Goal: Task Accomplishment & Management: Use online tool/utility

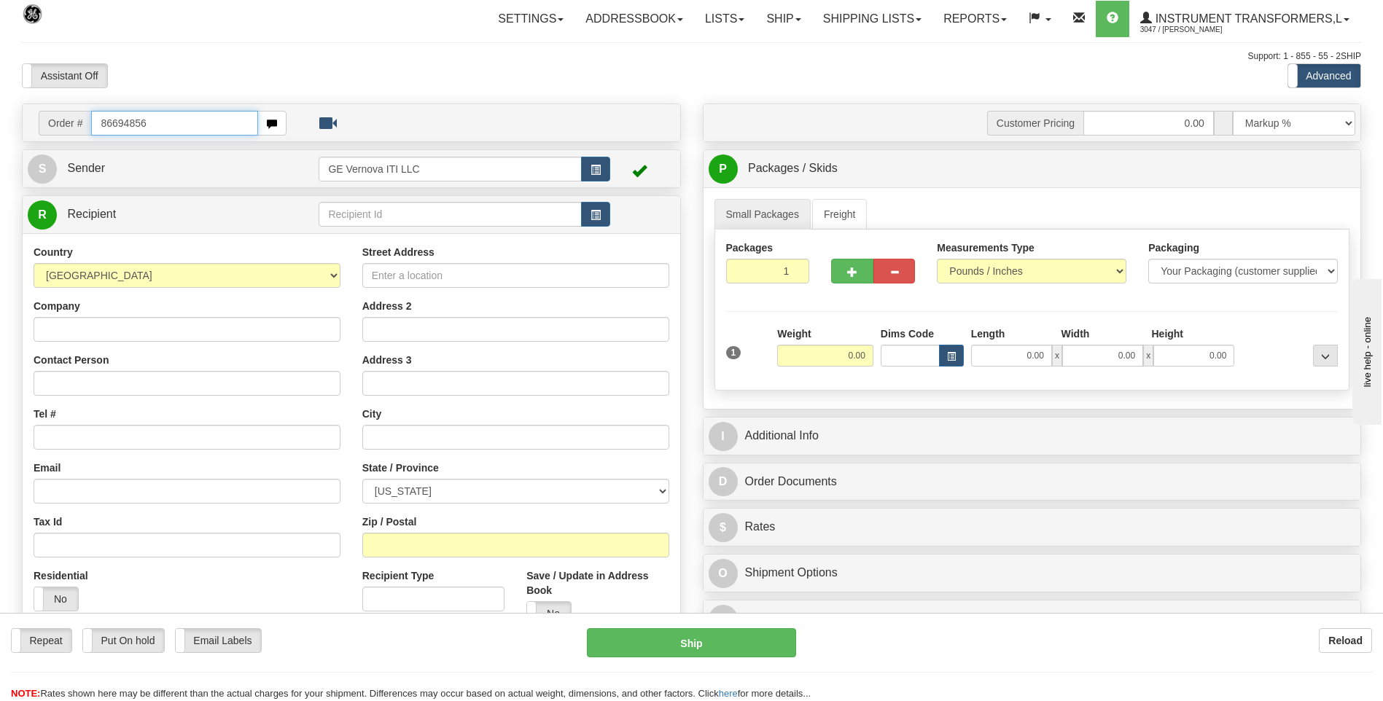
type input "86694856"
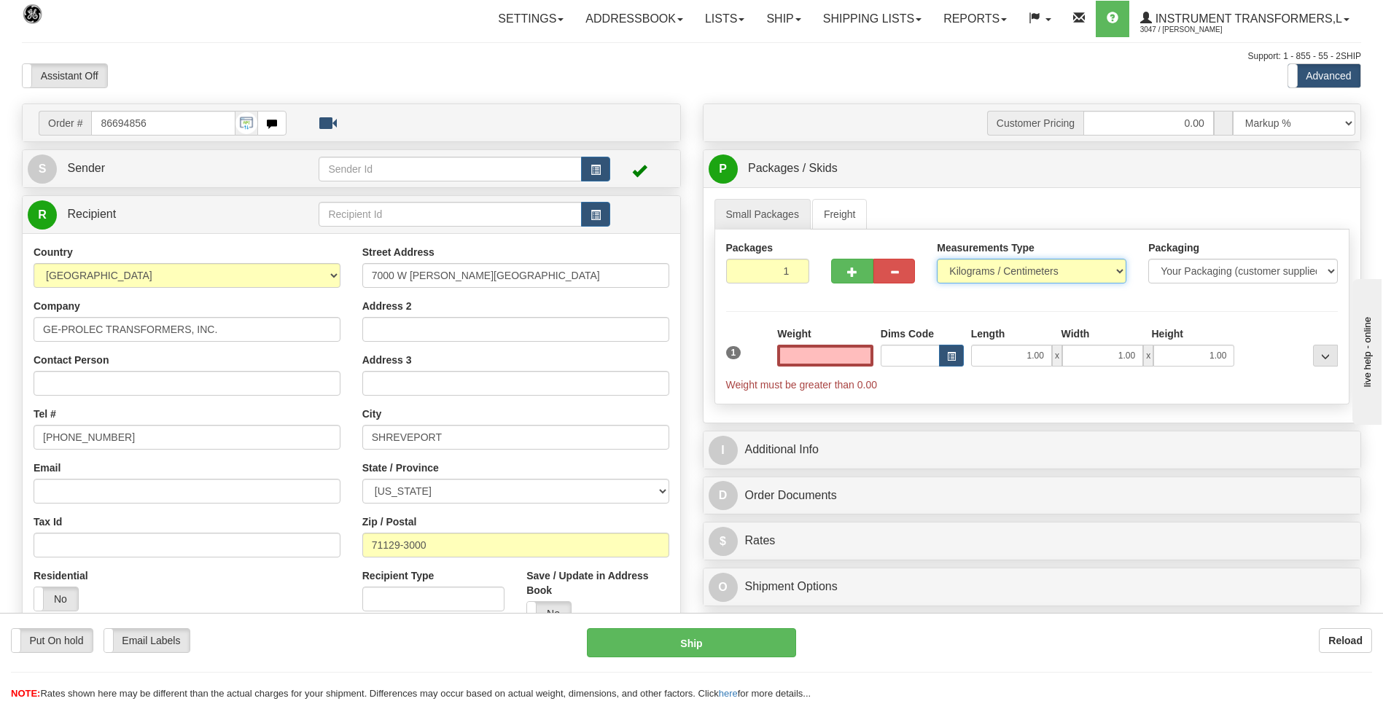
type input "0.00"
click at [953, 271] on select "Pounds / Inches Kilograms / Centimeters" at bounding box center [1032, 271] width 190 height 25
select select "0"
click at [937, 259] on select "Pounds / Inches Kilograms / Centimeters" at bounding box center [1032, 271] width 190 height 25
click at [861, 361] on input "0.00" at bounding box center [825, 356] width 96 height 22
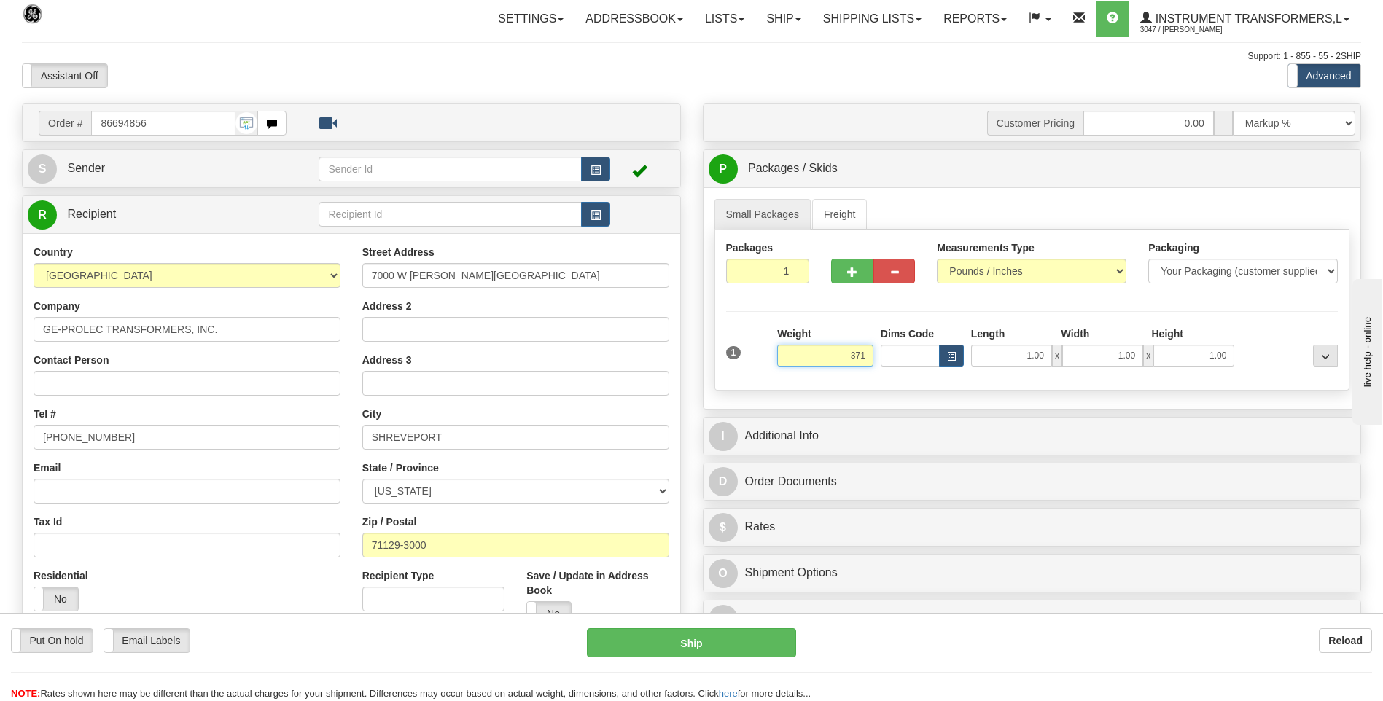
click button "Delete" at bounding box center [0, 0] width 0 height 0
type input "371.00"
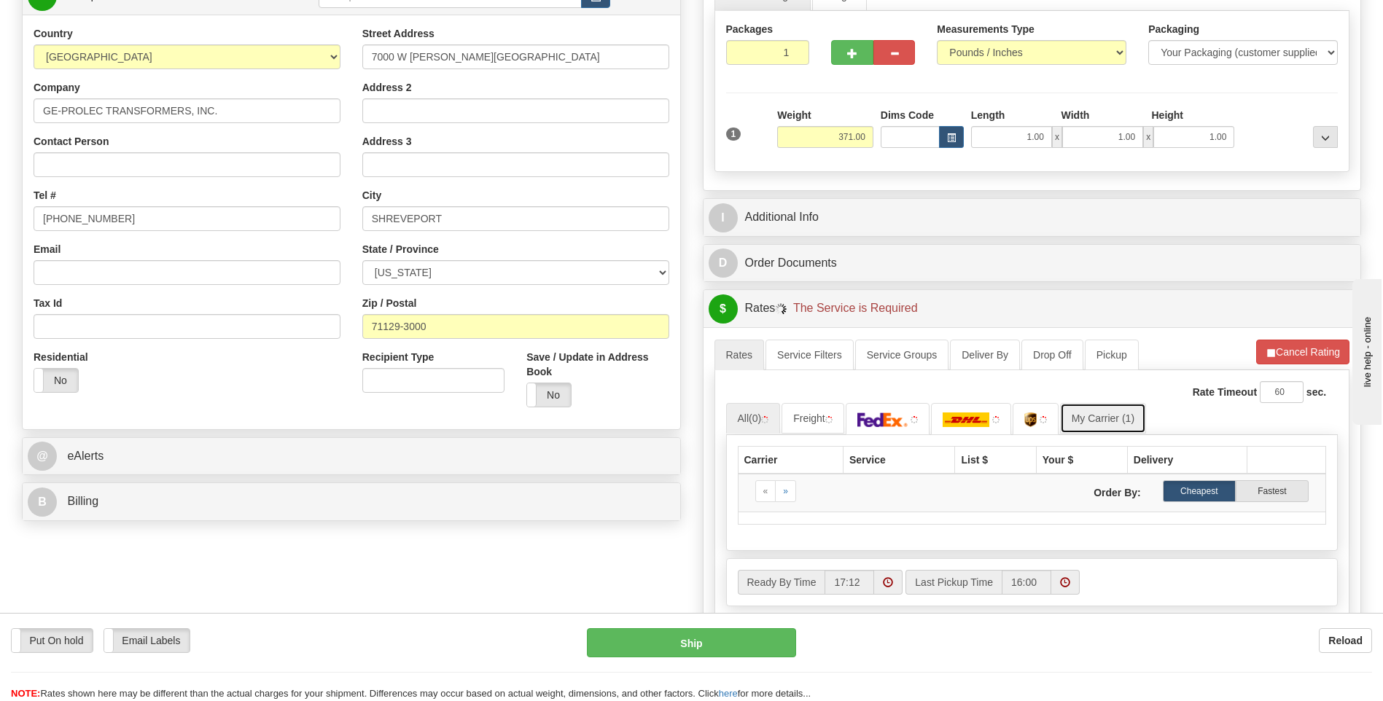
click at [1124, 419] on link "My Carrier (1)" at bounding box center [1103, 418] width 86 height 31
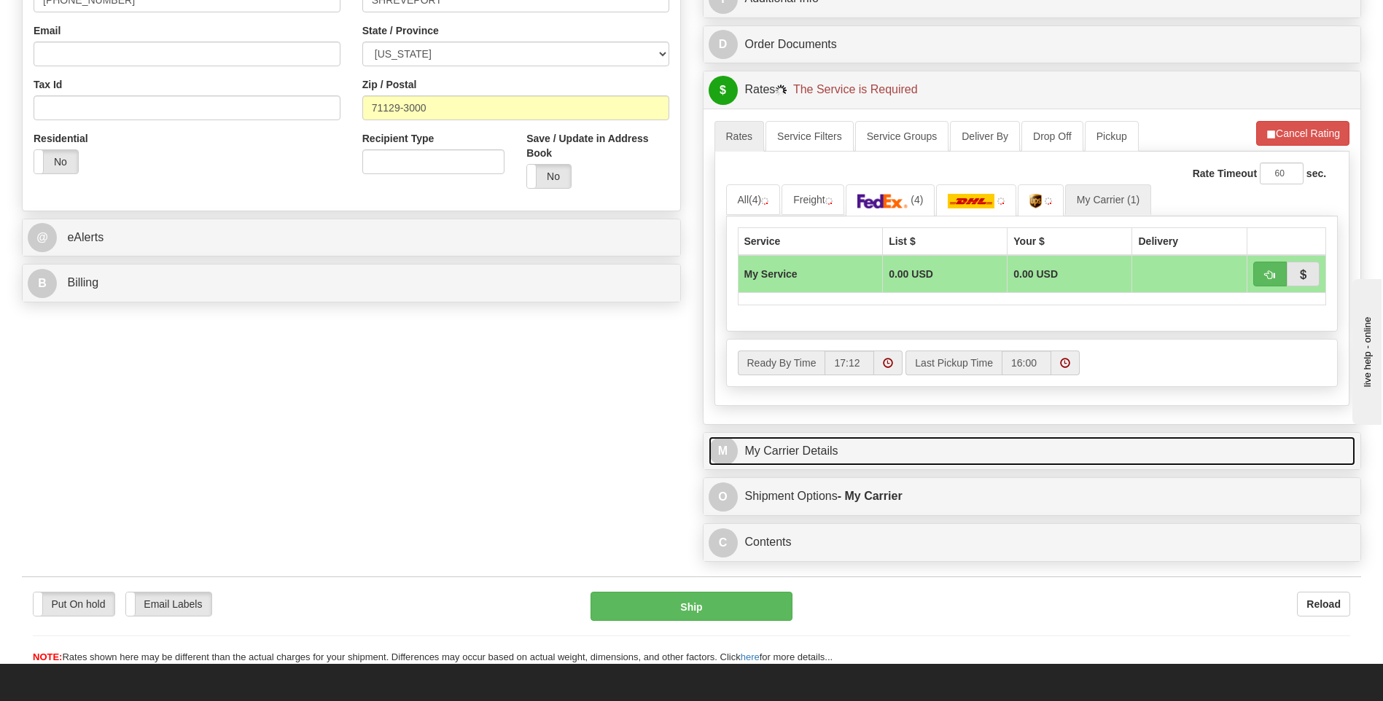
click at [908, 440] on link "M My Carrier Details" at bounding box center [1031, 452] width 647 height 30
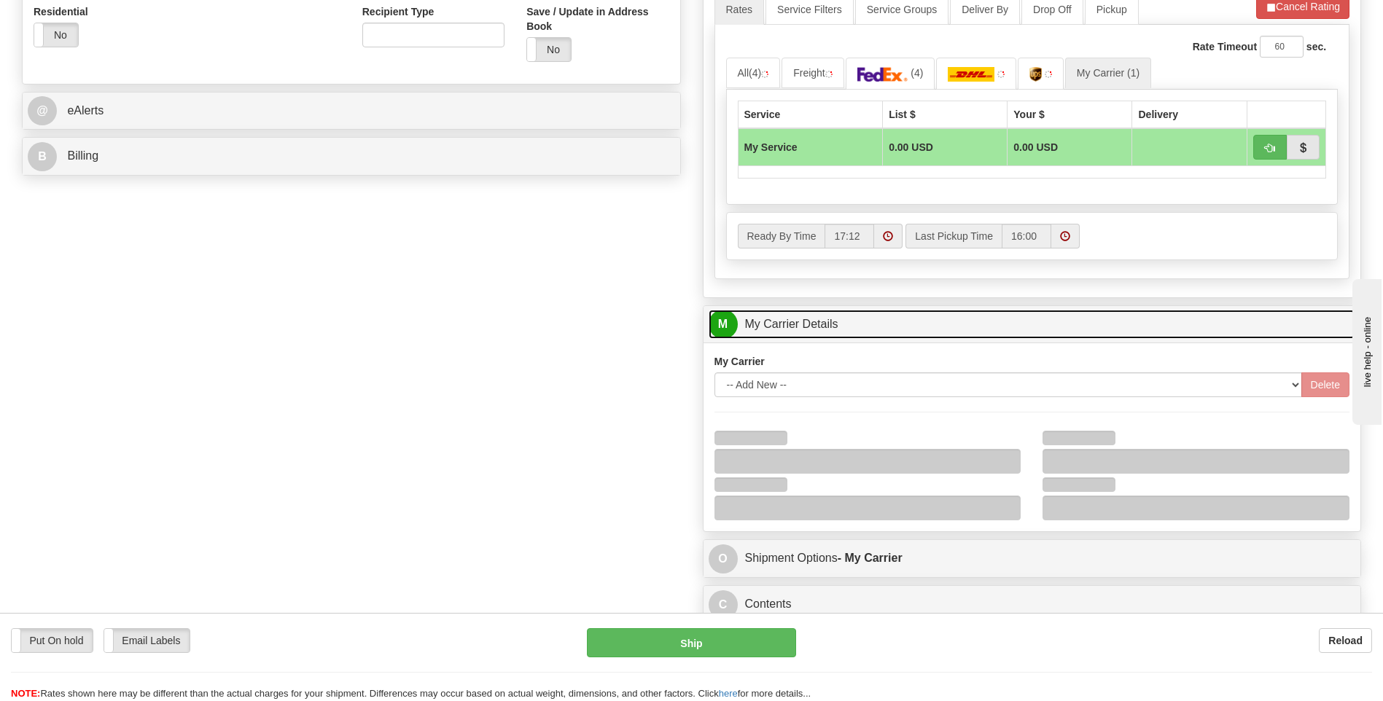
scroll to position [656, 0]
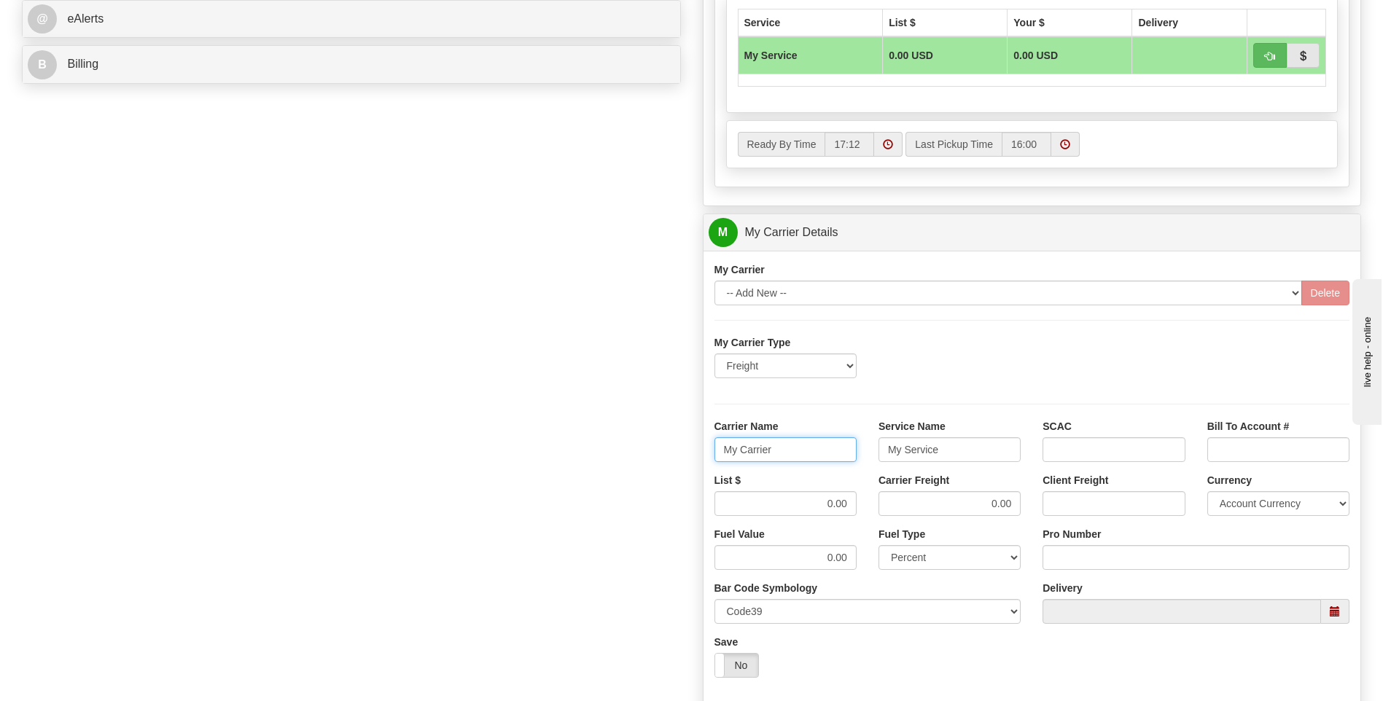
drag, startPoint x: 816, startPoint y: 456, endPoint x: 703, endPoint y: 461, distance: 113.8
click at [705, 461] on div "Carrier Name My Carrier" at bounding box center [785, 446] width 164 height 54
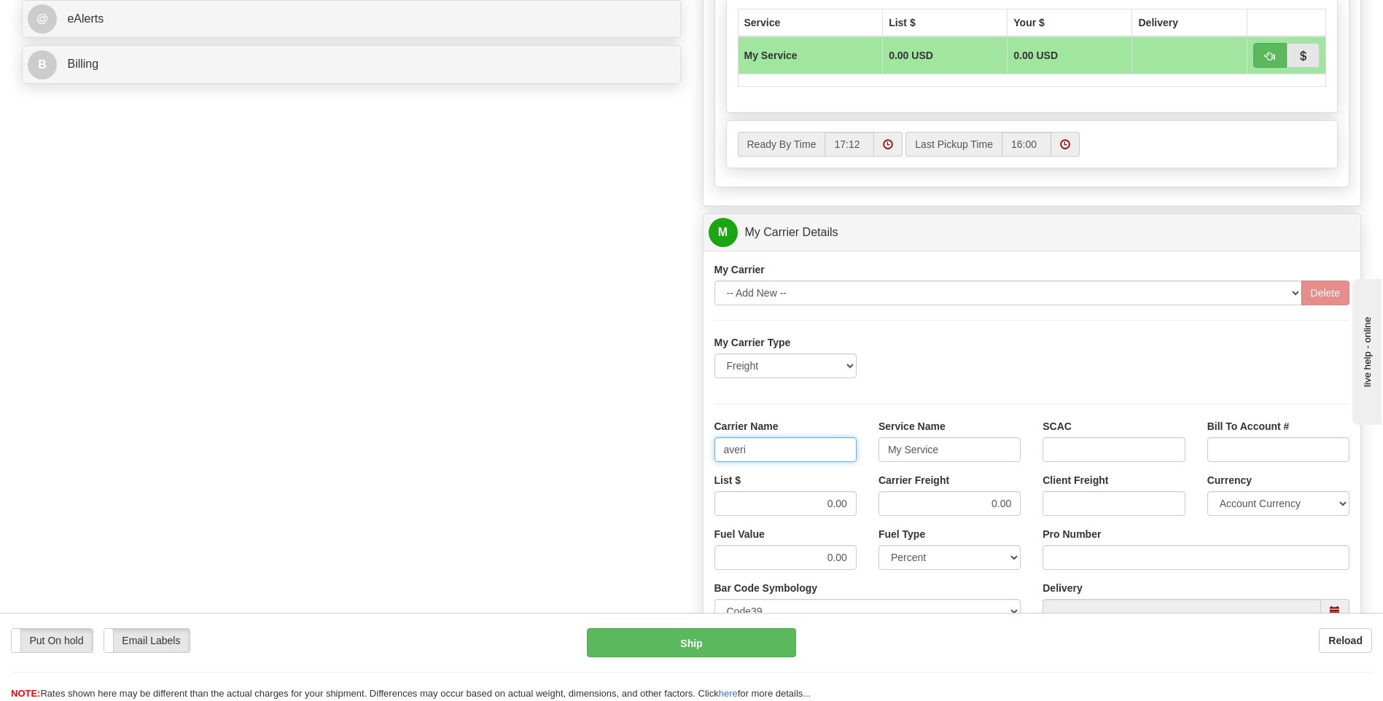
type input "averi"
type input "ltl"
drag, startPoint x: 791, startPoint y: 507, endPoint x: 850, endPoint y: 507, distance: 59.0
click at [850, 507] on input "0.00" at bounding box center [785, 503] width 142 height 25
type input "320"
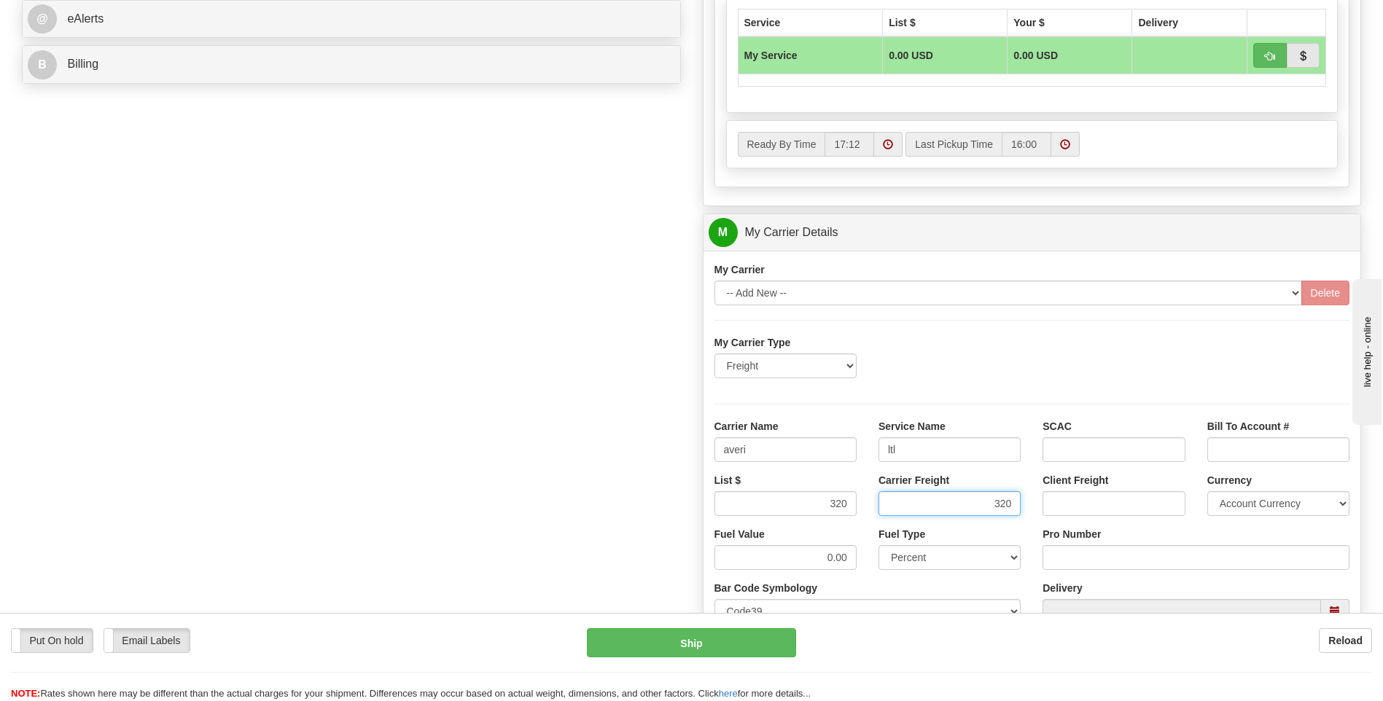
type input "320"
click at [1072, 561] on input "Pro Number" at bounding box center [1195, 557] width 307 height 25
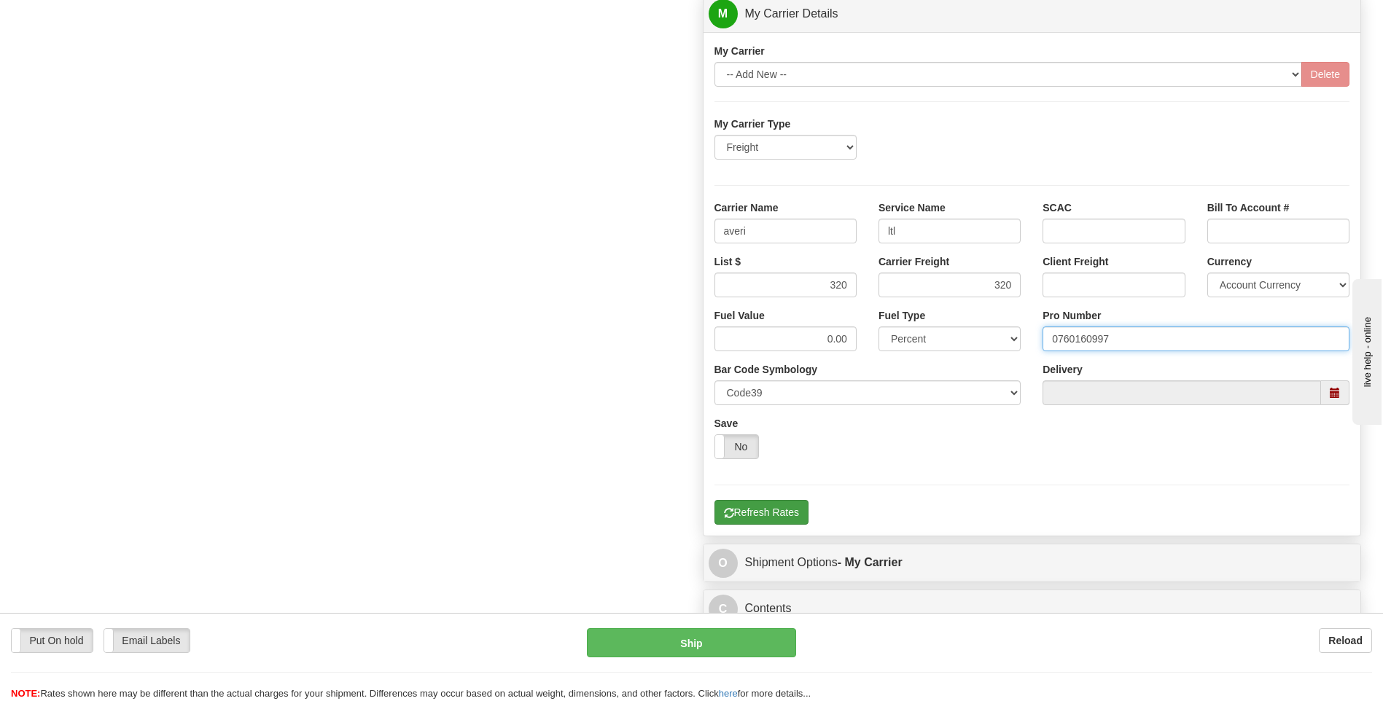
type input "0760160997"
click at [773, 518] on button "Refresh Rates" at bounding box center [761, 512] width 94 height 25
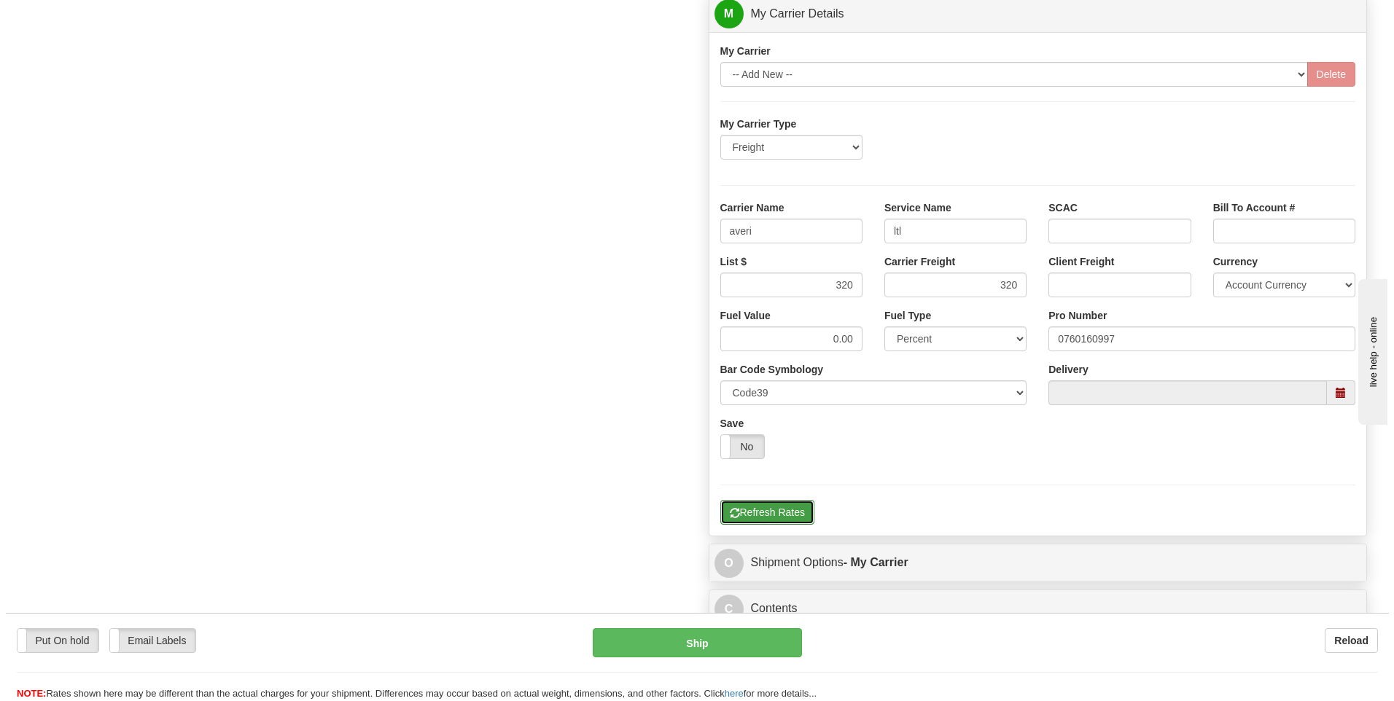
scroll to position [254, 0]
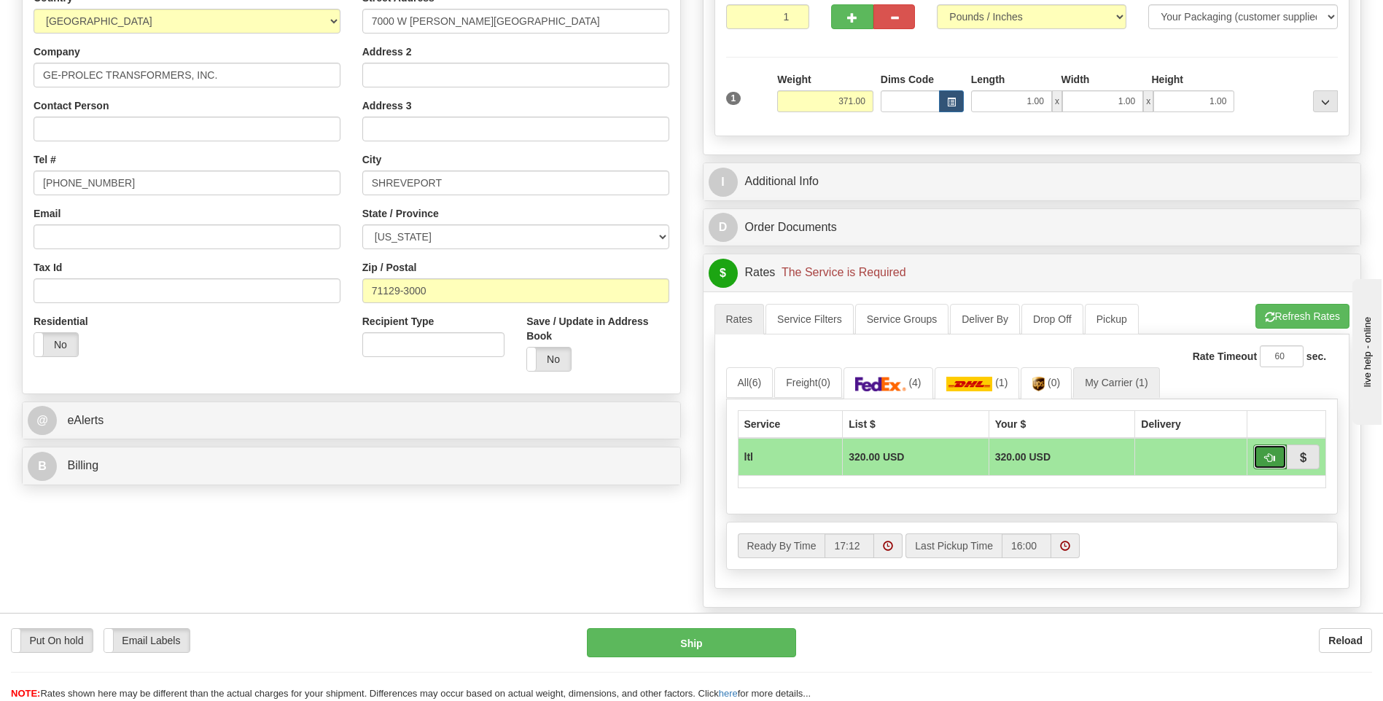
click at [1265, 458] on span "button" at bounding box center [1270, 457] width 10 height 9
type input "00"
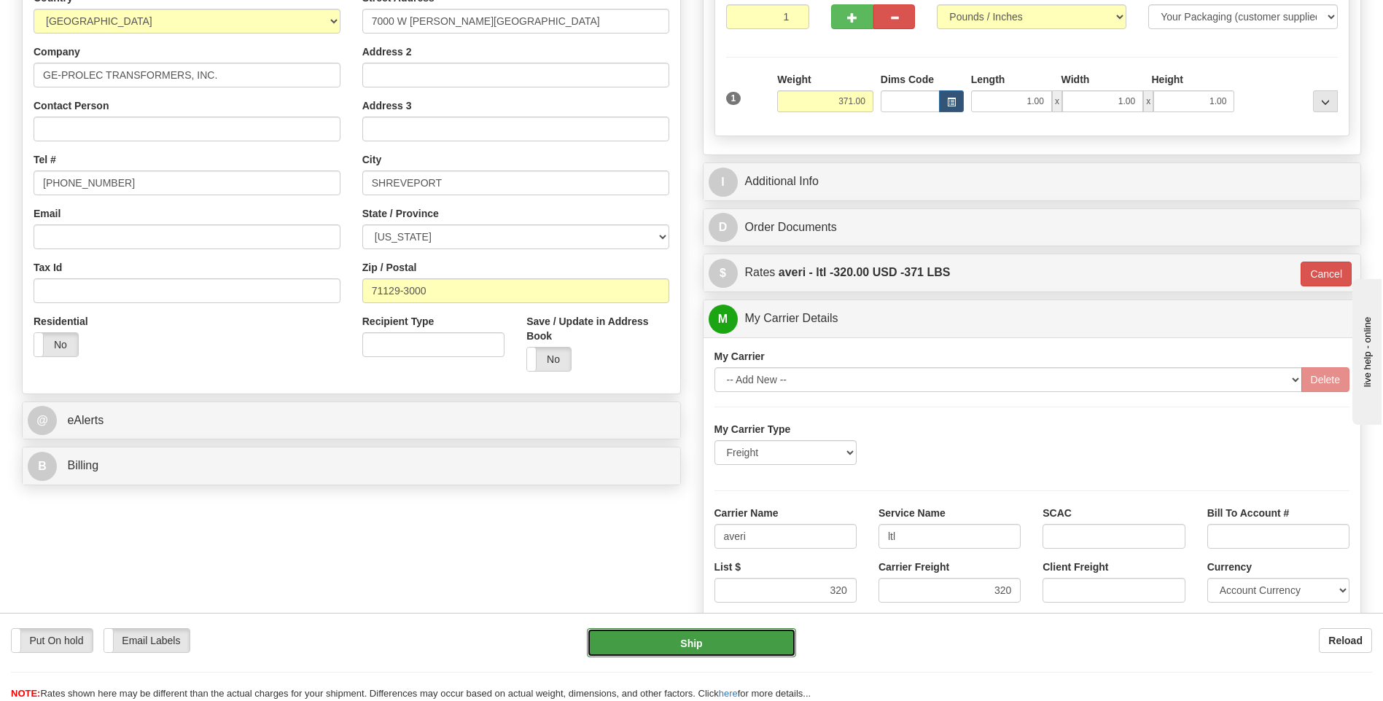
click at [742, 642] on button "Ship" at bounding box center [691, 642] width 208 height 29
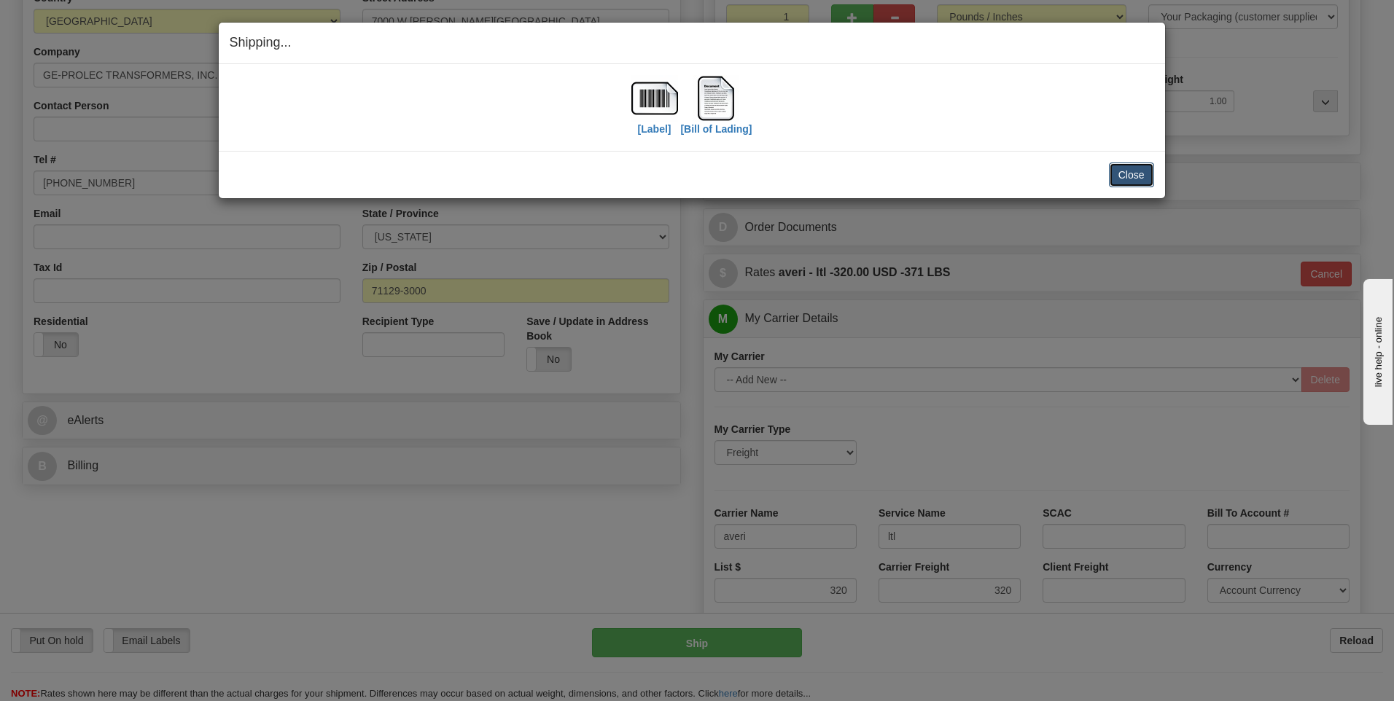
click at [1130, 177] on button "Close" at bounding box center [1131, 175] width 45 height 25
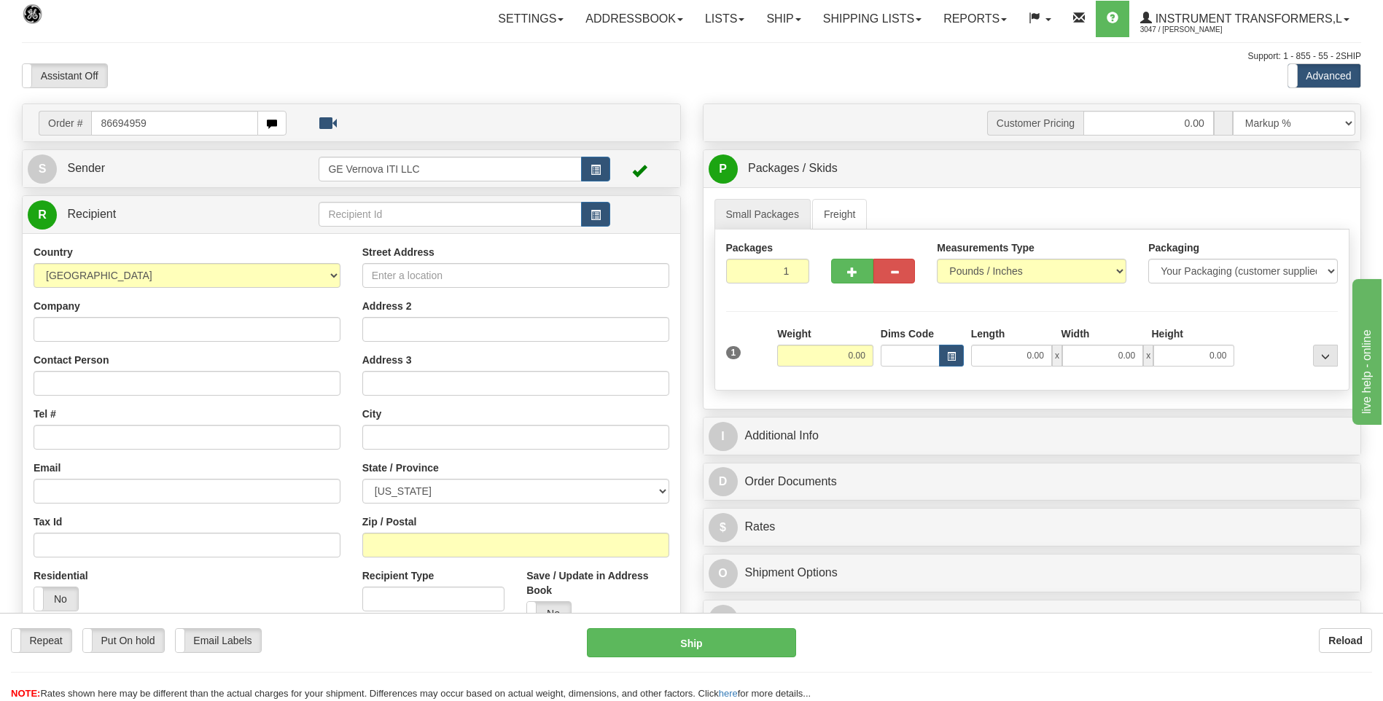
type input "86694959"
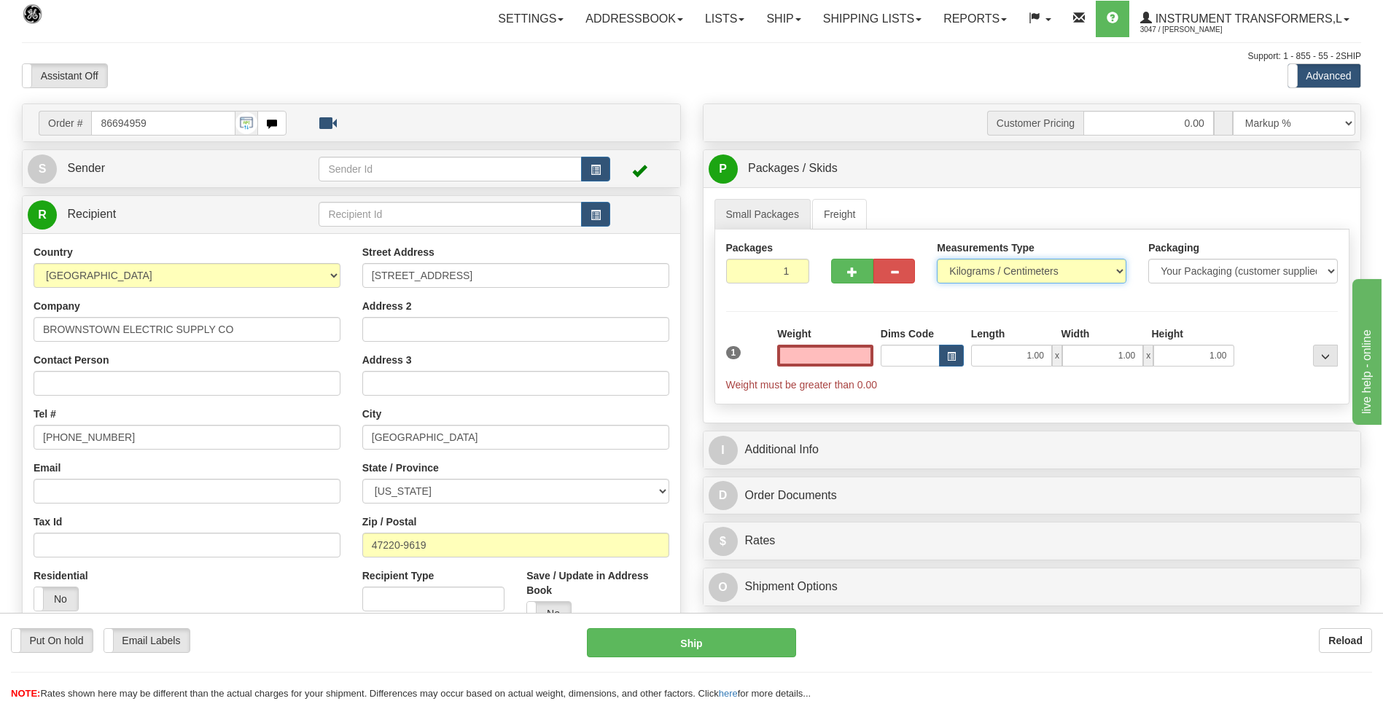
type input "0.00"
click at [980, 277] on select "Pounds / Inches Kilograms / Centimeters" at bounding box center [1032, 271] width 190 height 25
select select "0"
click at [937, 259] on select "Pounds / Inches Kilograms / Centimeters" at bounding box center [1032, 271] width 190 height 25
click at [866, 355] on input "0.00" at bounding box center [825, 356] width 96 height 22
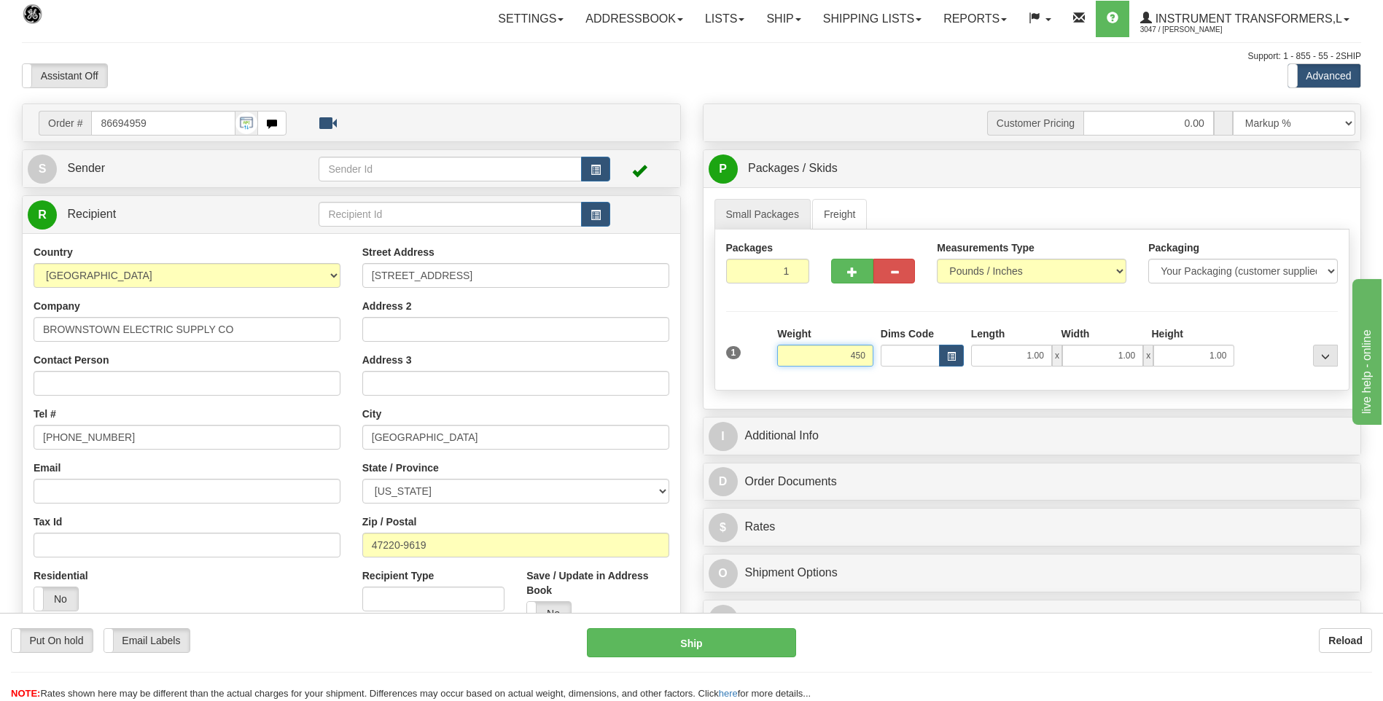
click button "Delete" at bounding box center [0, 0] width 0 height 0
type input "450.00"
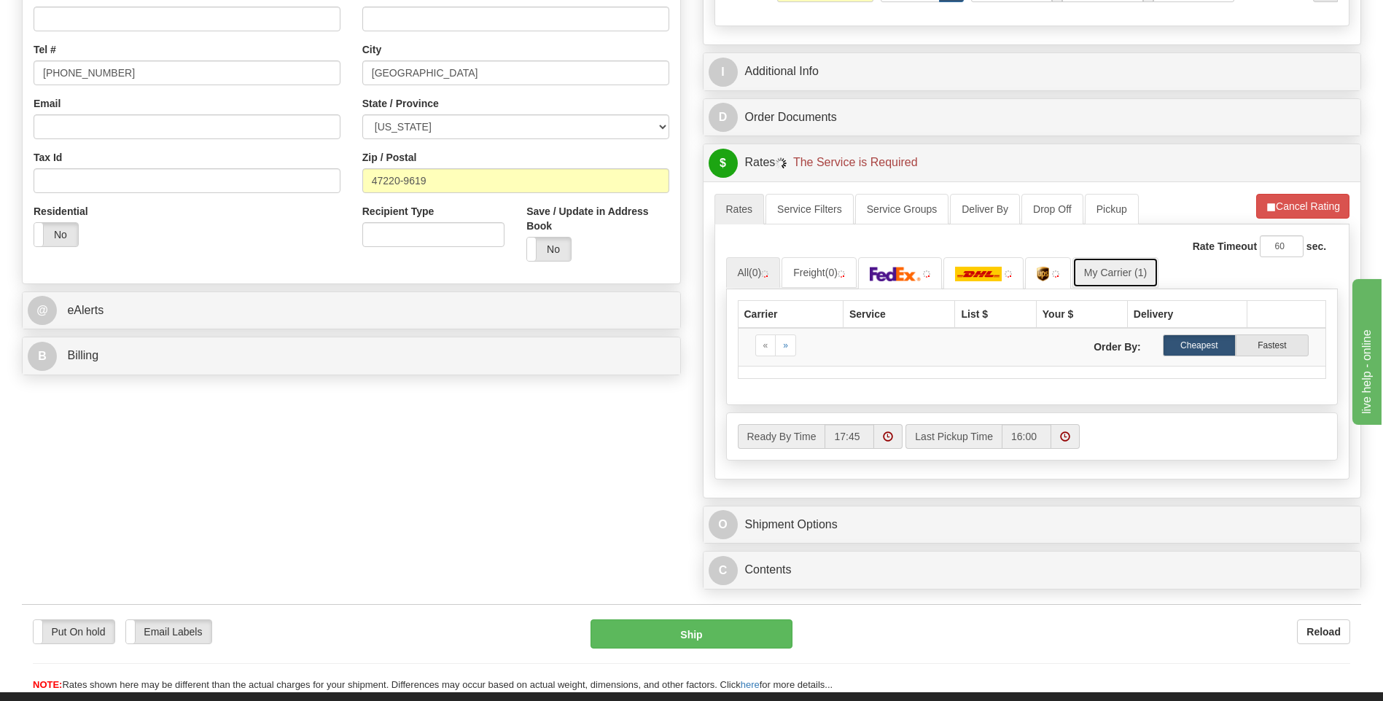
click at [1122, 265] on link "My Carrier (1)" at bounding box center [1115, 272] width 86 height 31
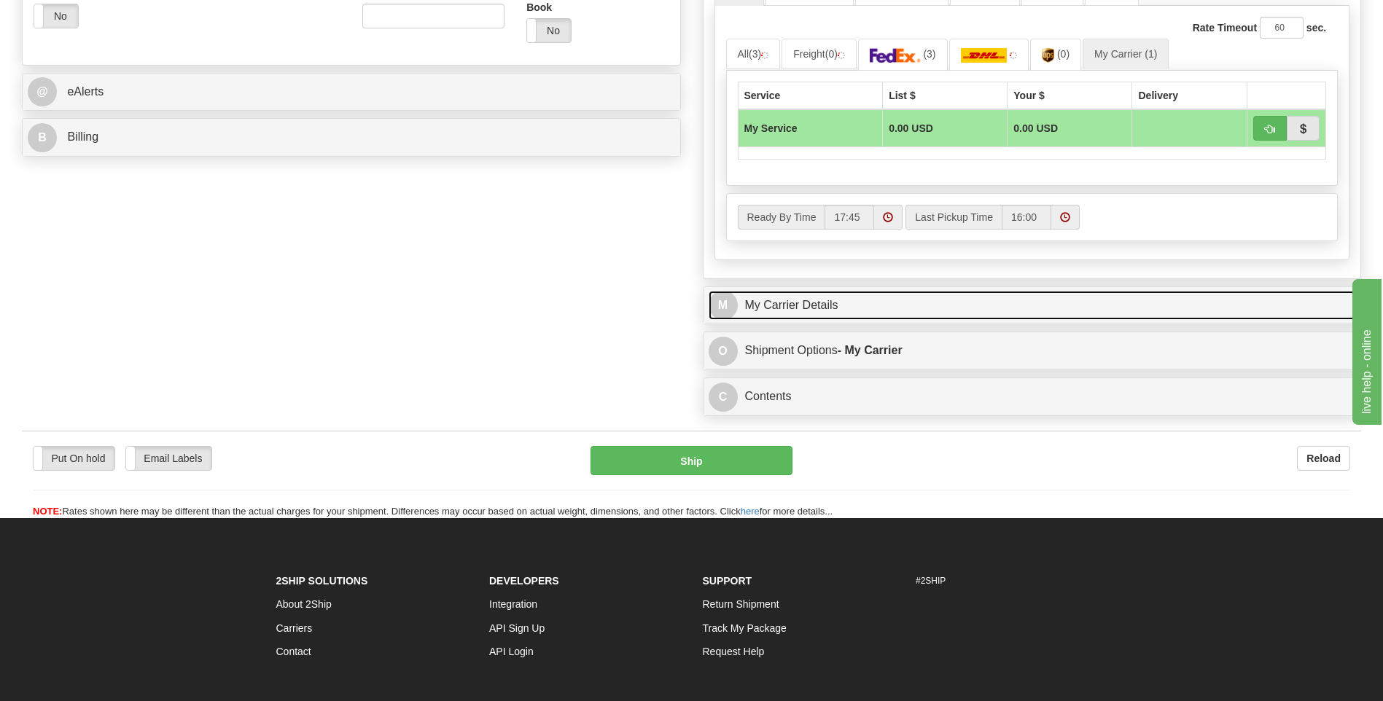
click at [885, 317] on link "M My Carrier Details" at bounding box center [1031, 306] width 647 height 30
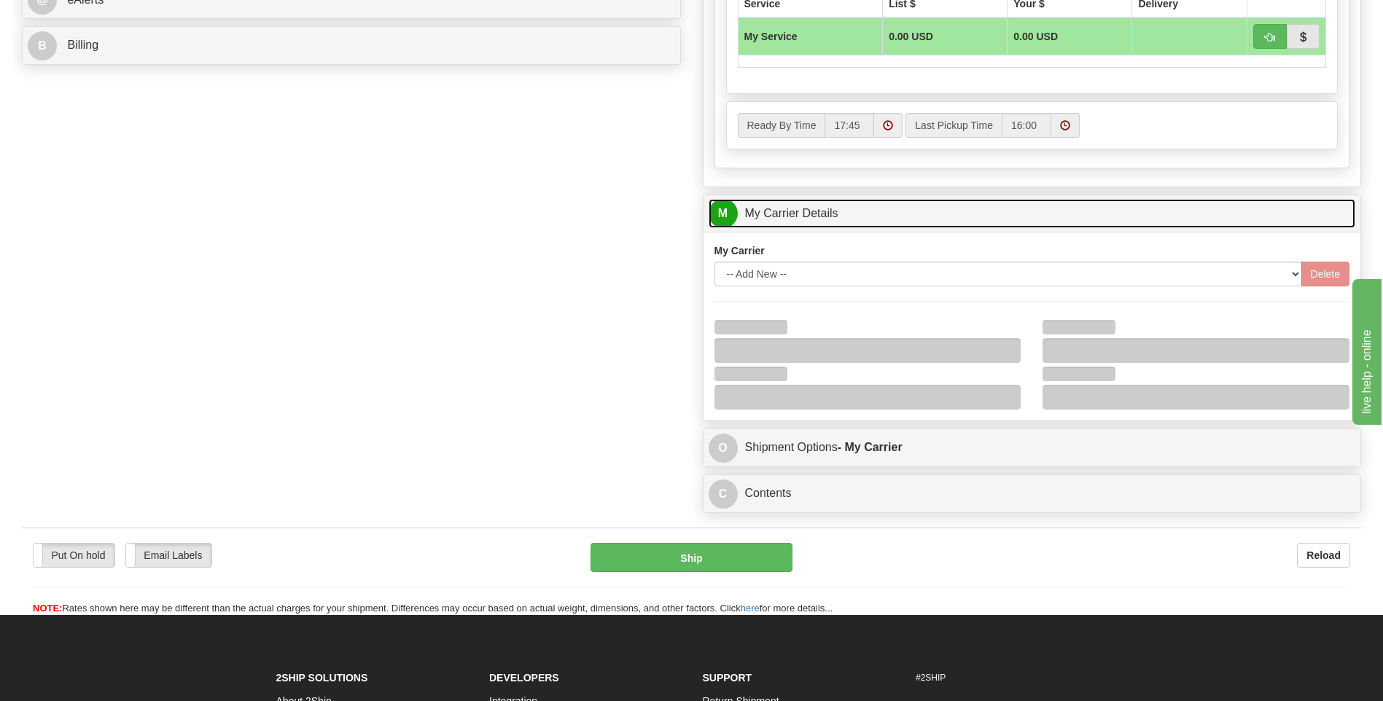
scroll to position [802, 0]
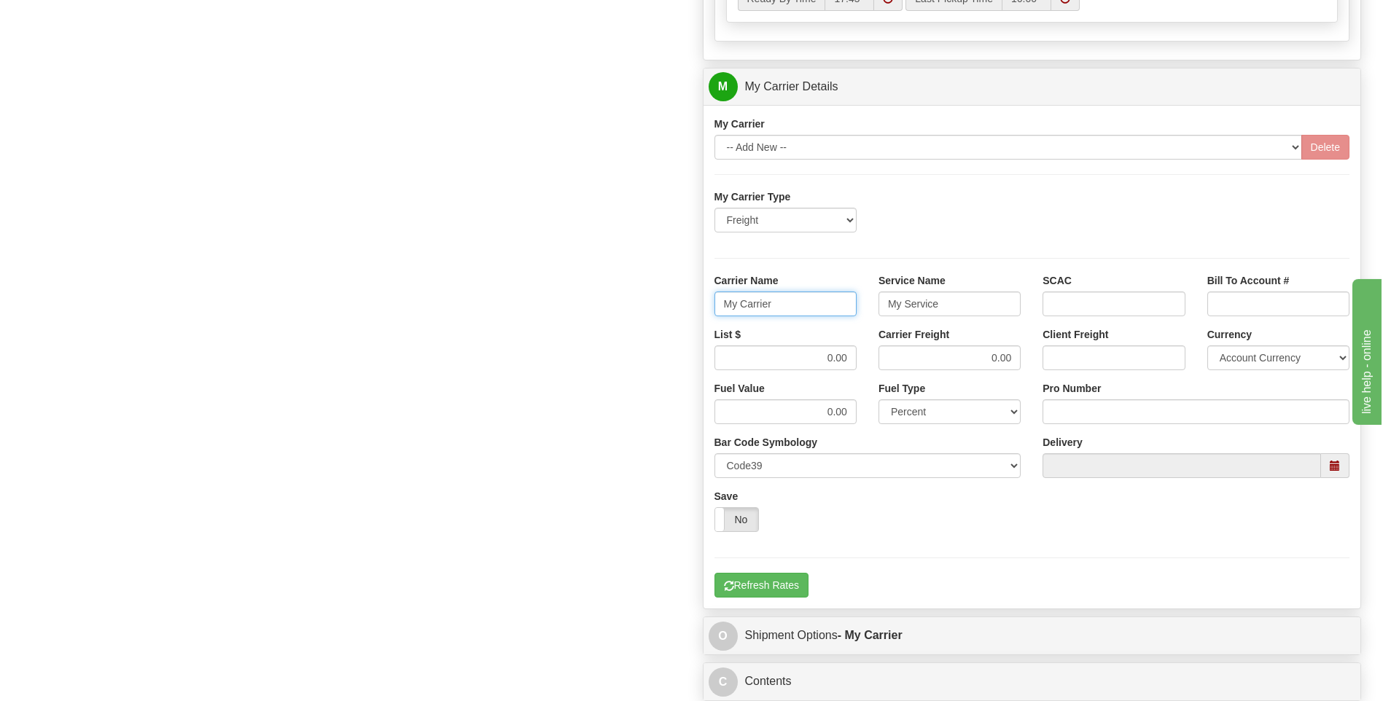
drag, startPoint x: 676, startPoint y: 308, endPoint x: 635, endPoint y: 313, distance: 41.9
click at [635, 312] on div "Order # 86694959 S Sender" at bounding box center [691, 5] width 1361 height 1407
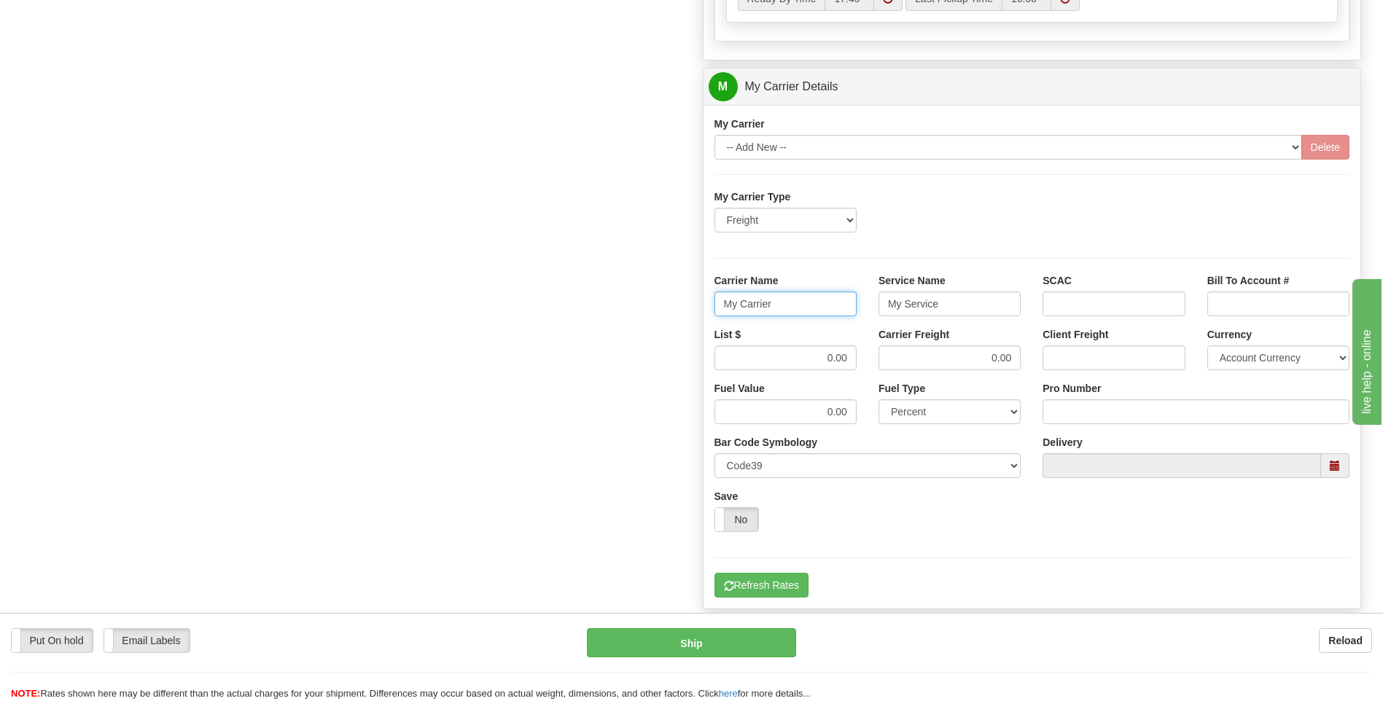
type input "Z"
type input "AVERI"
type input "LTL"
drag, startPoint x: 789, startPoint y: 362, endPoint x: 858, endPoint y: 351, distance: 70.0
click at [858, 351] on div "List $ 0.00" at bounding box center [785, 354] width 164 height 54
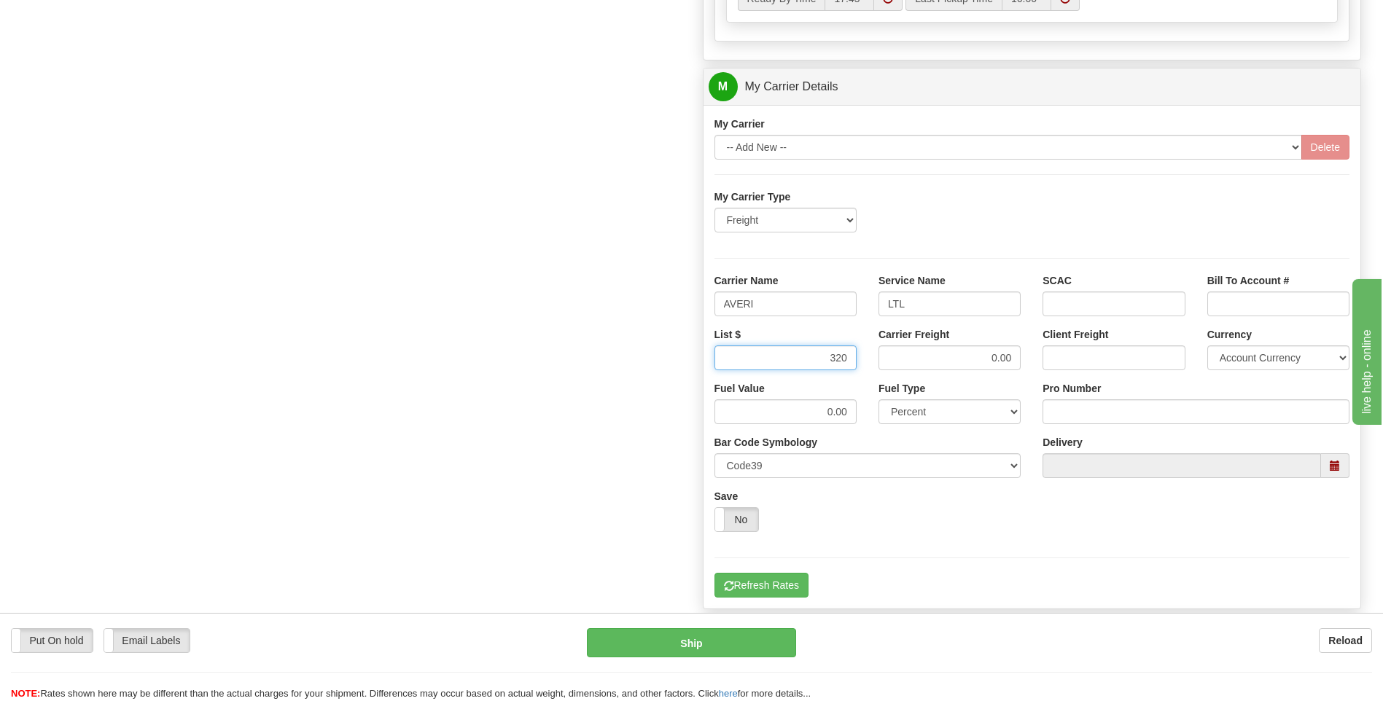
type input "320"
drag, startPoint x: 1074, startPoint y: 387, endPoint x: 1075, endPoint y: 402, distance: 15.3
click at [1074, 388] on label "Pro Number" at bounding box center [1071, 388] width 58 height 15
click at [1074, 399] on input "Pro Number" at bounding box center [1195, 411] width 307 height 25
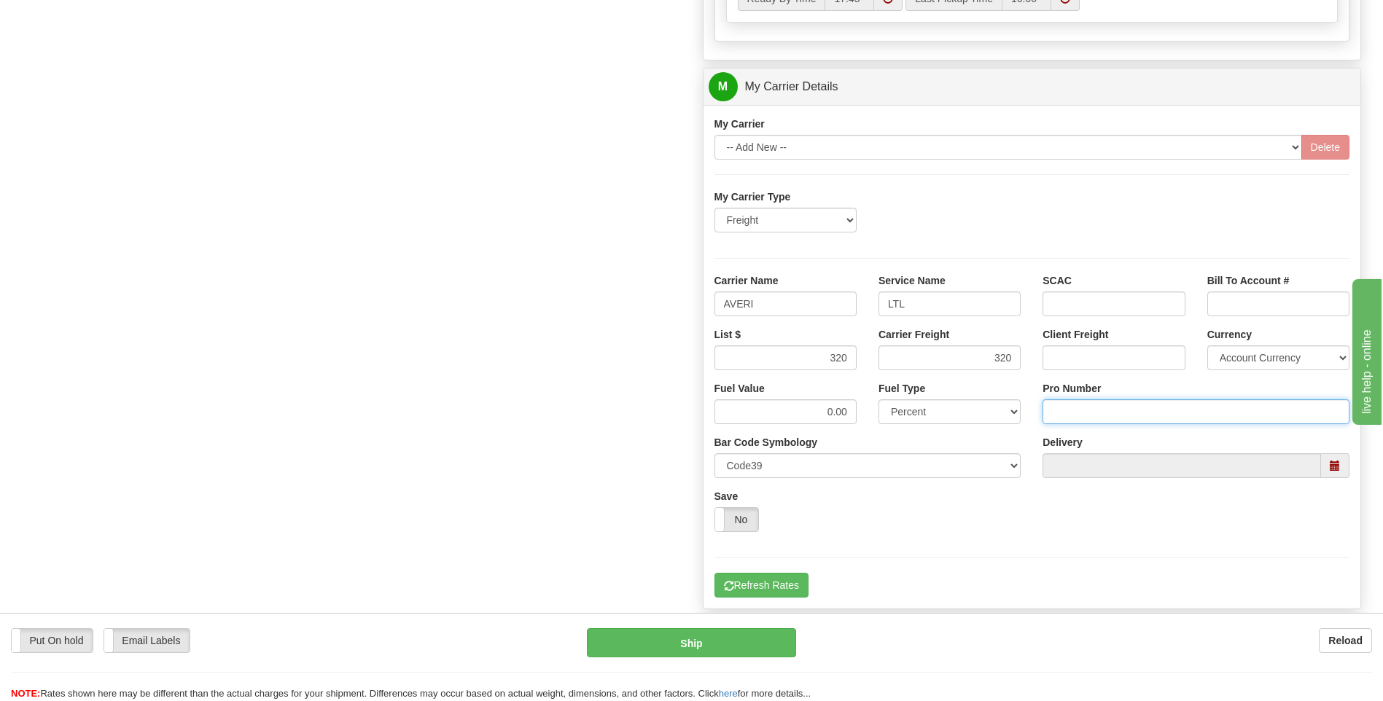
click at [1075, 405] on input "Pro Number" at bounding box center [1195, 411] width 307 height 25
type input "0760160999"
click at [762, 593] on button "Refresh Rates" at bounding box center [761, 585] width 94 height 25
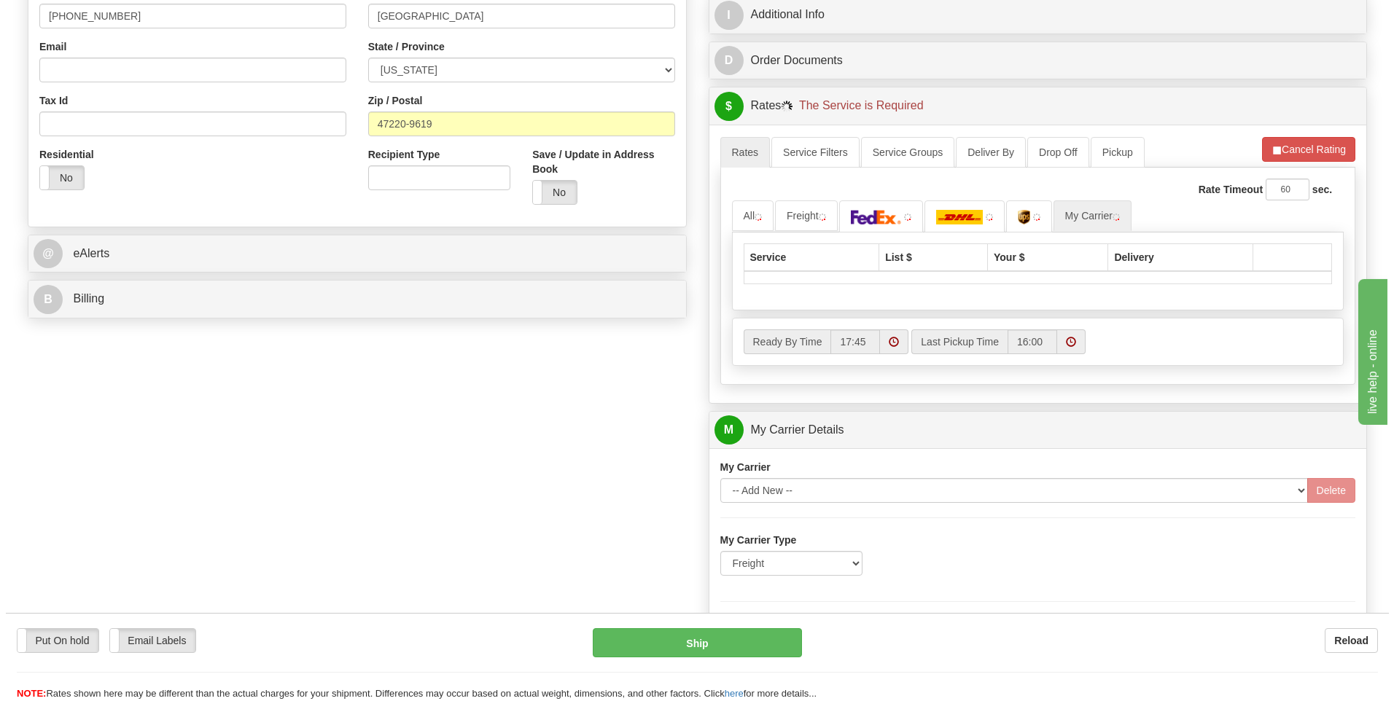
scroll to position [327, 0]
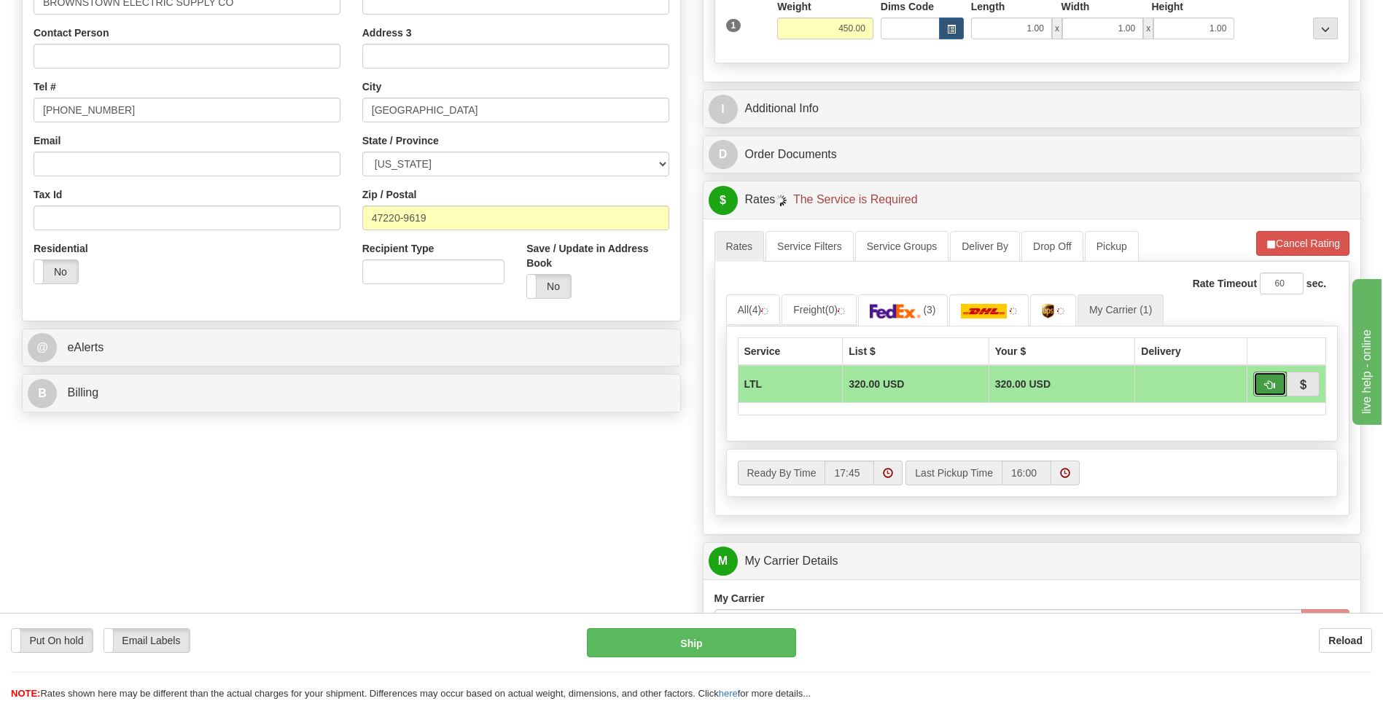
click at [1260, 386] on button "button" at bounding box center [1270, 384] width 34 height 25
type input "00"
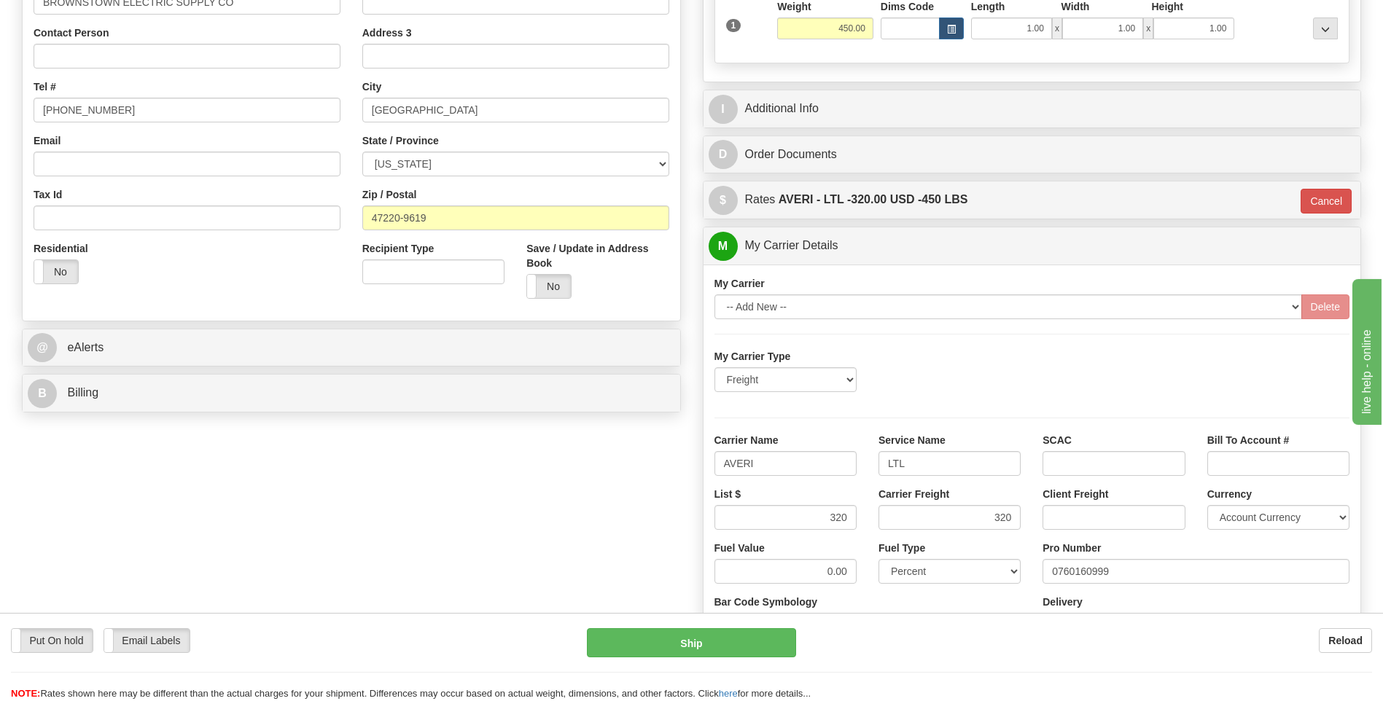
click at [740, 661] on div "Put On hold Put On hold Email Labels Email Labels Edit Reload Ship" at bounding box center [691, 664] width 1383 height 73
click at [740, 646] on button "Ship" at bounding box center [691, 642] width 208 height 29
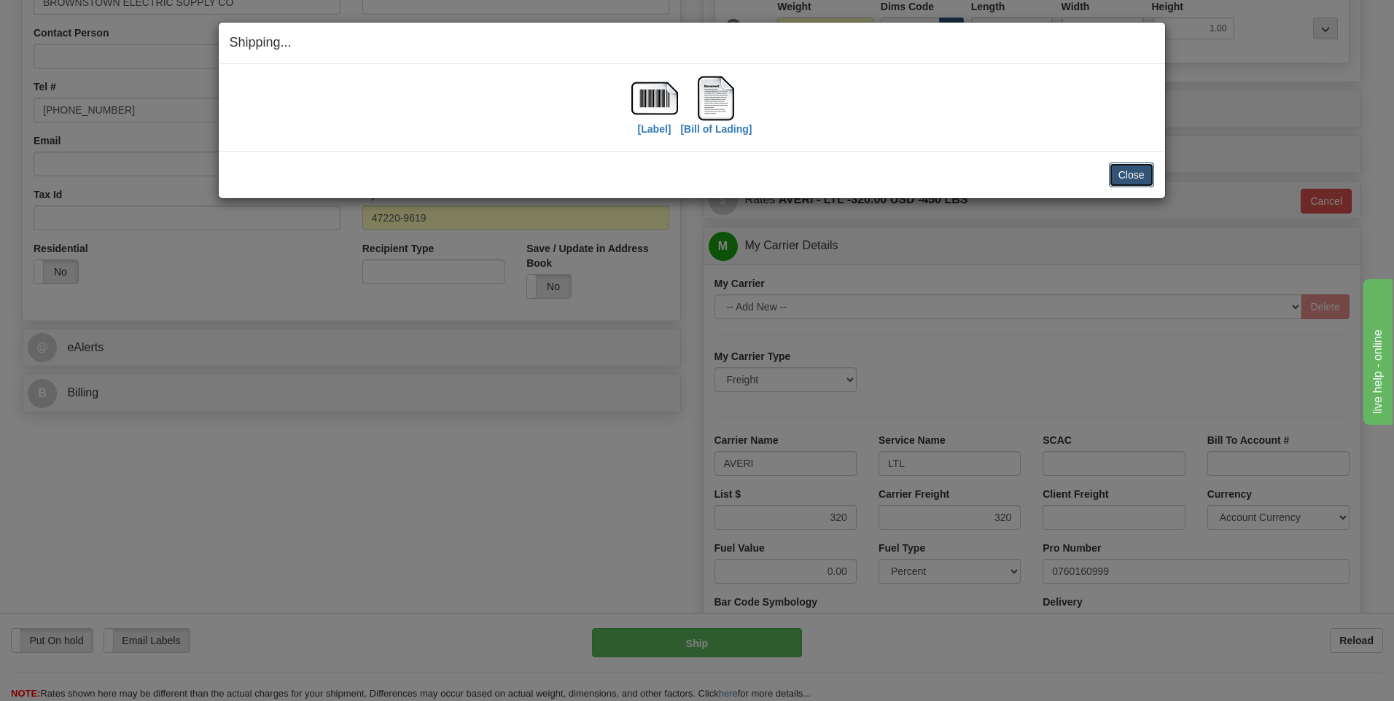
click at [1124, 176] on button "Close" at bounding box center [1131, 175] width 45 height 25
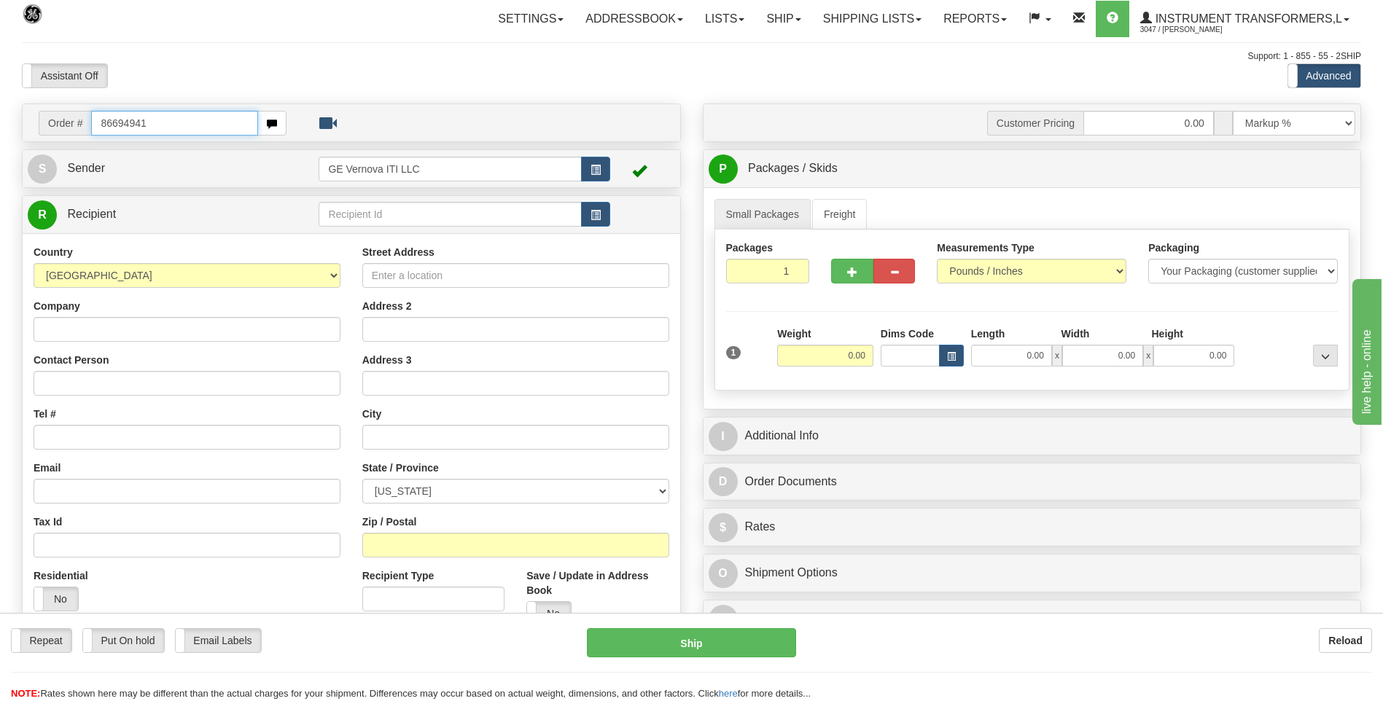
type input "86694941"
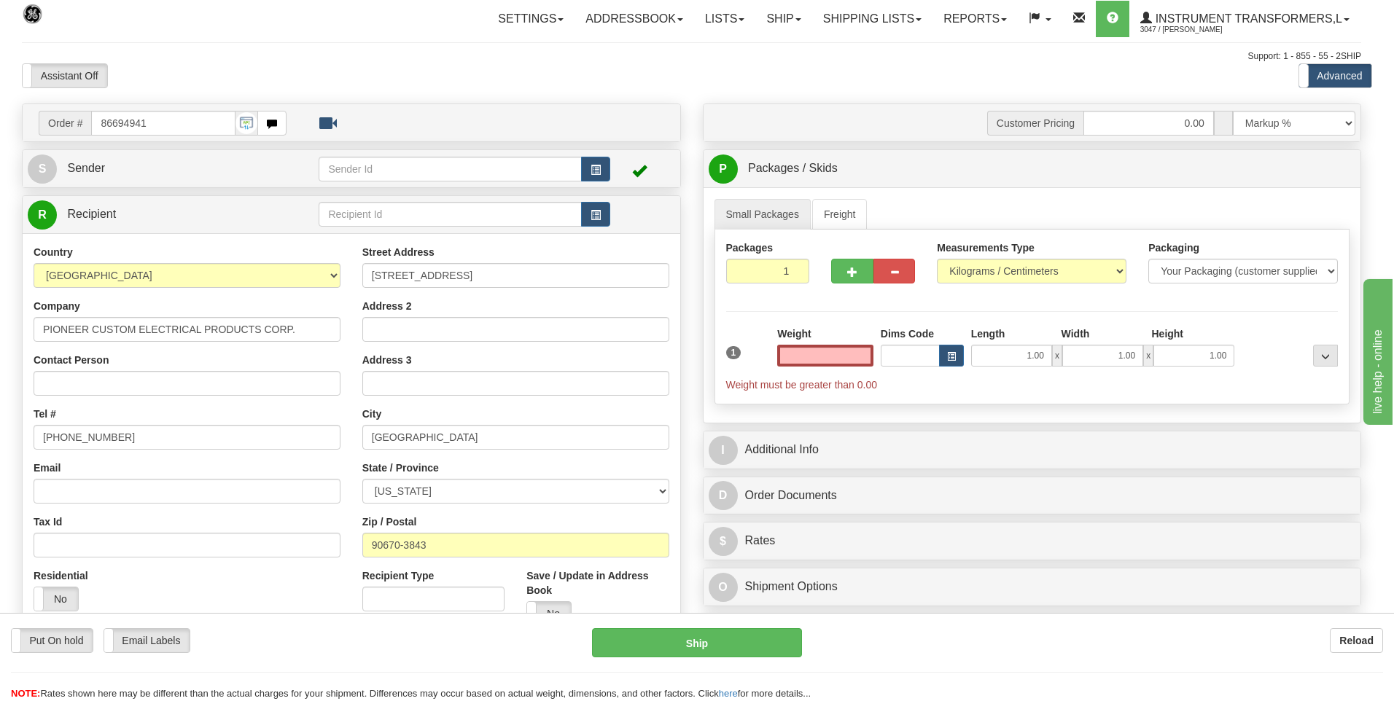
type input "0.00"
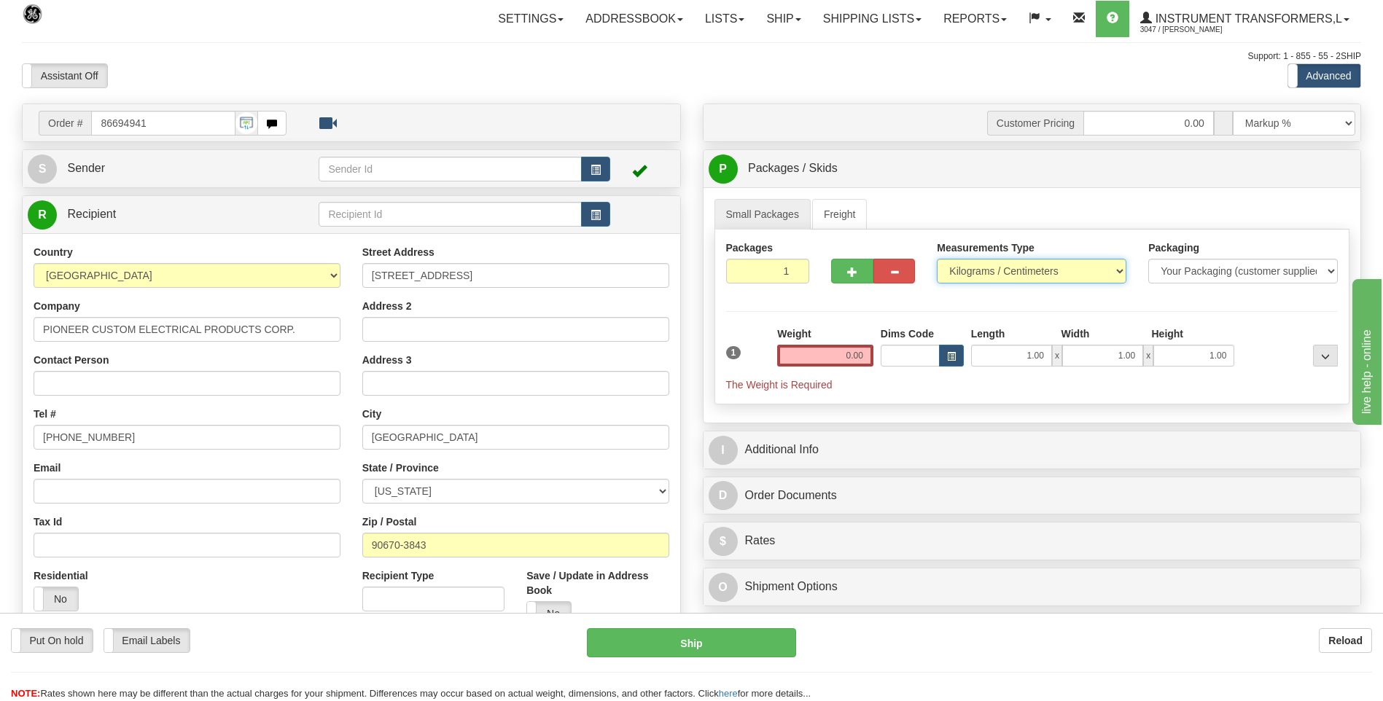
click at [993, 273] on select "Pounds / Inches Kilograms / Centimeters" at bounding box center [1032, 271] width 190 height 25
select select "0"
click at [937, 259] on select "Pounds / Inches Kilograms / Centimeters" at bounding box center [1032, 271] width 190 height 25
click at [865, 354] on input "0.00" at bounding box center [825, 356] width 96 height 22
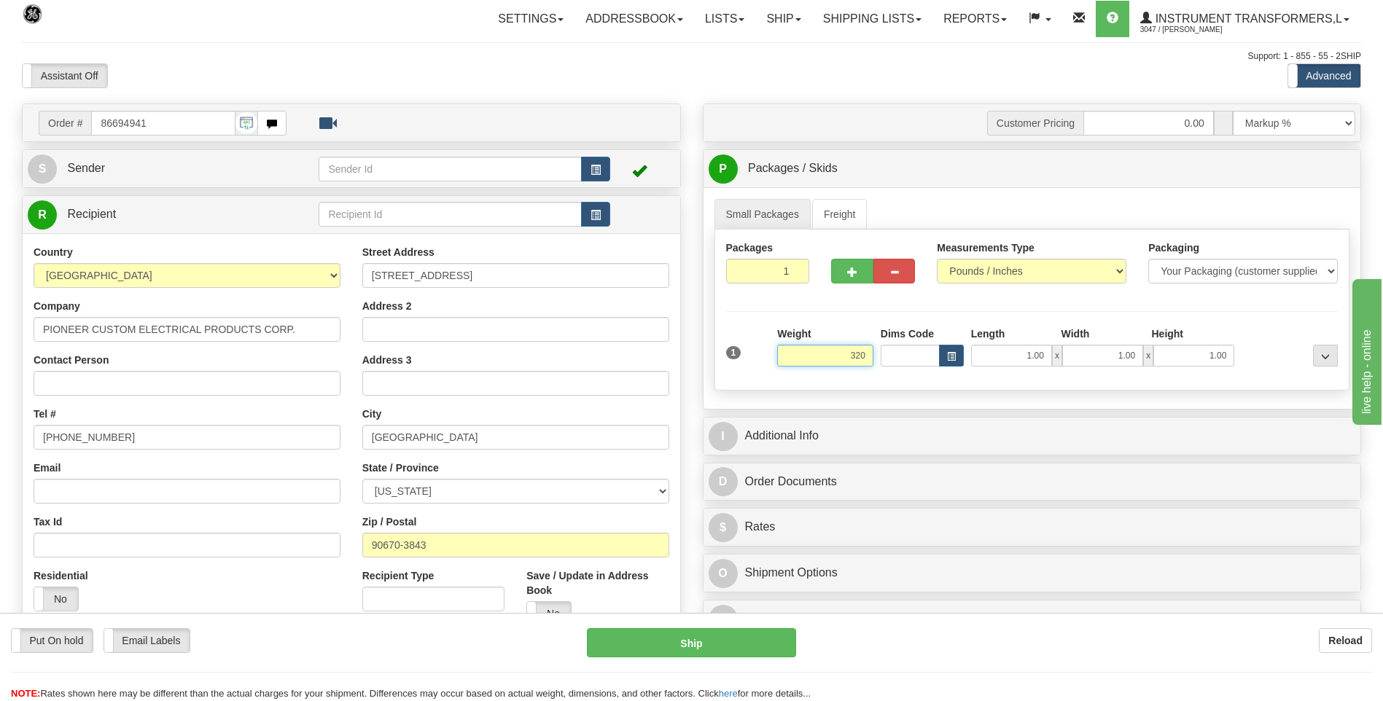
click button "Delete" at bounding box center [0, 0] width 0 height 0
type input "320.00"
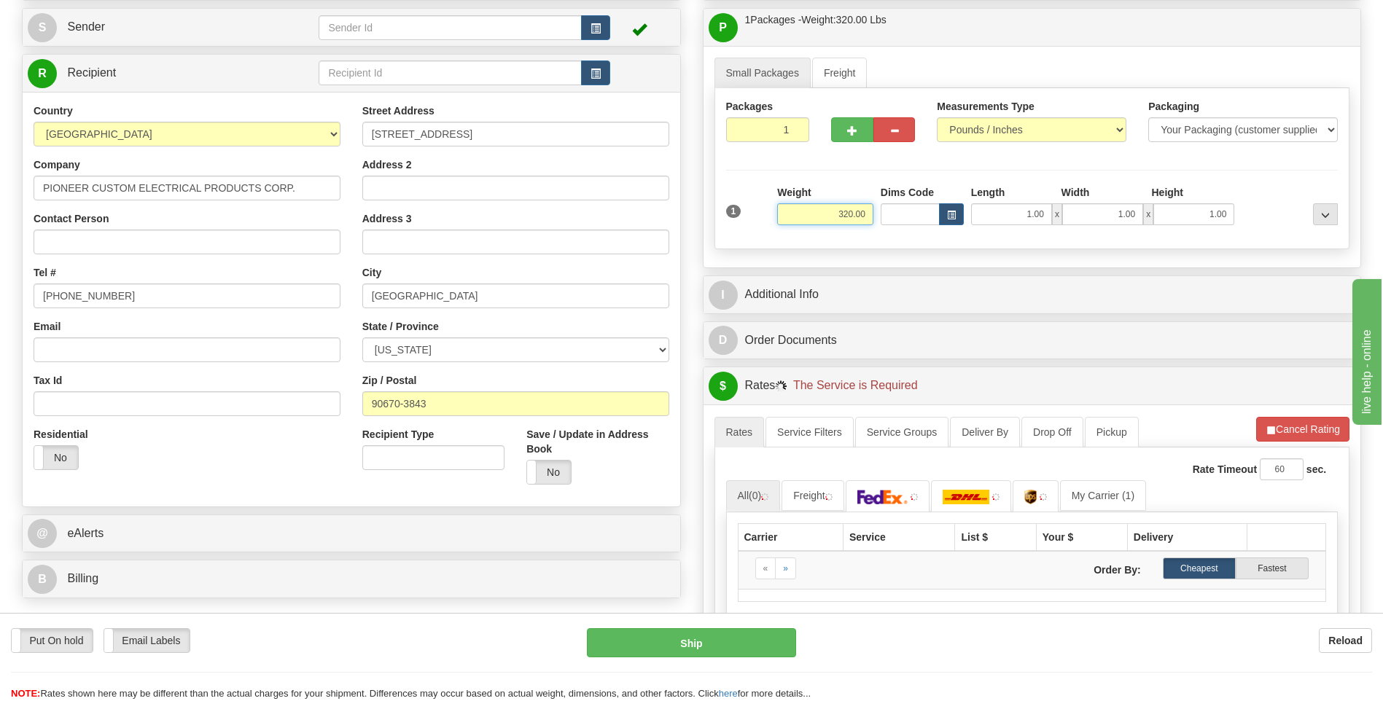
scroll to position [364, 0]
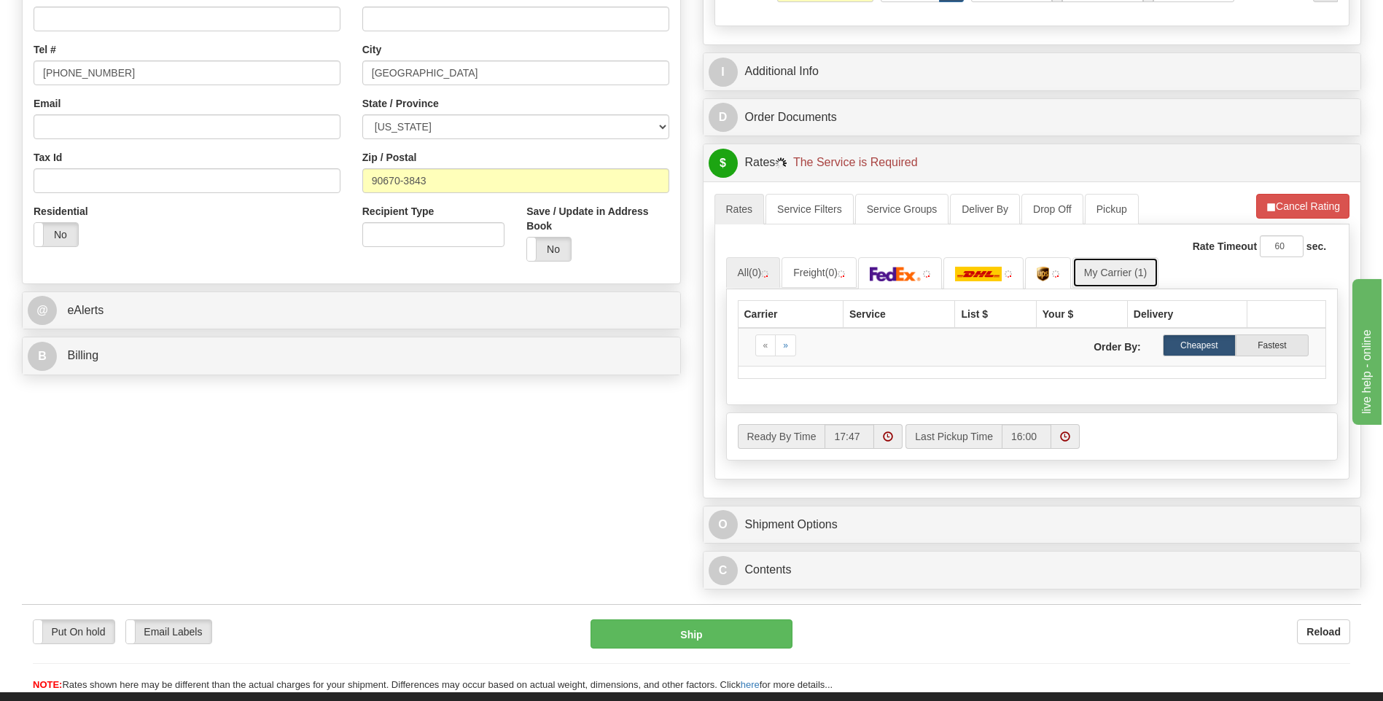
click at [1106, 267] on link "My Carrier (1)" at bounding box center [1115, 272] width 86 height 31
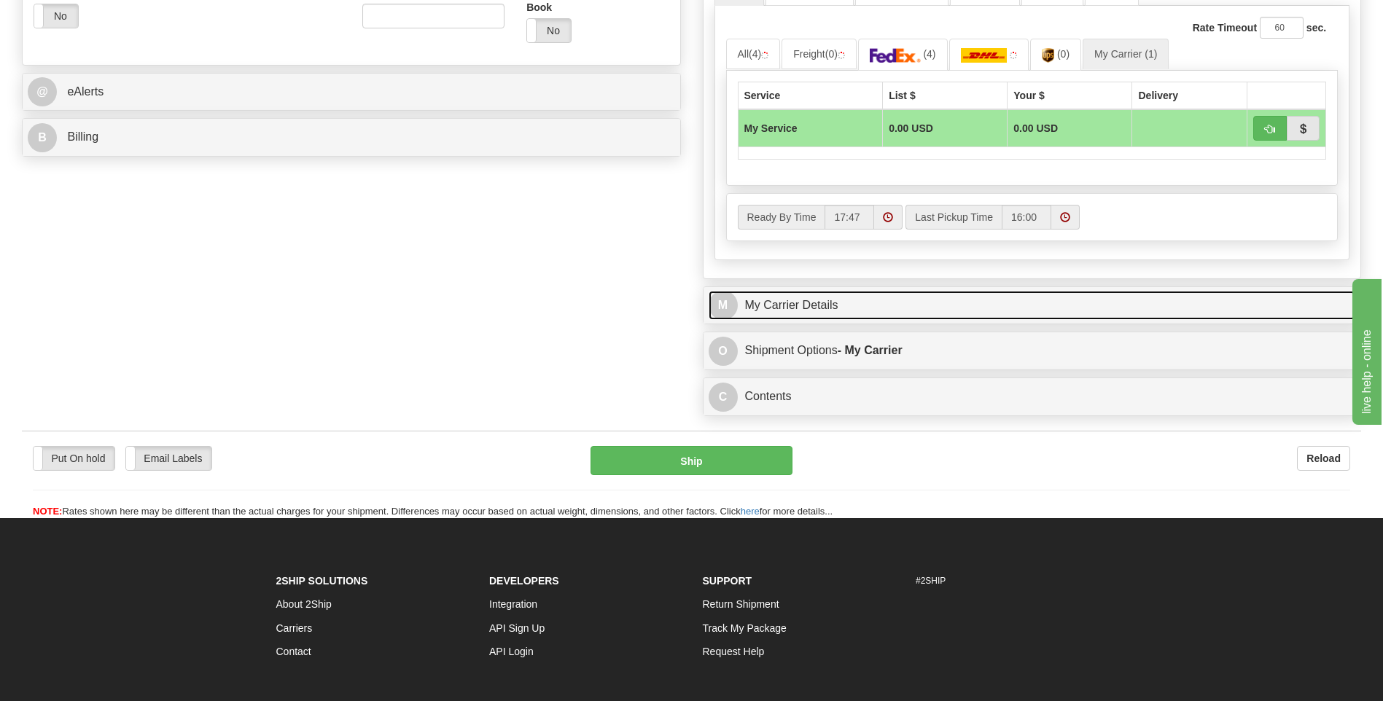
click at [799, 300] on link "M My Carrier Details" at bounding box center [1031, 306] width 647 height 30
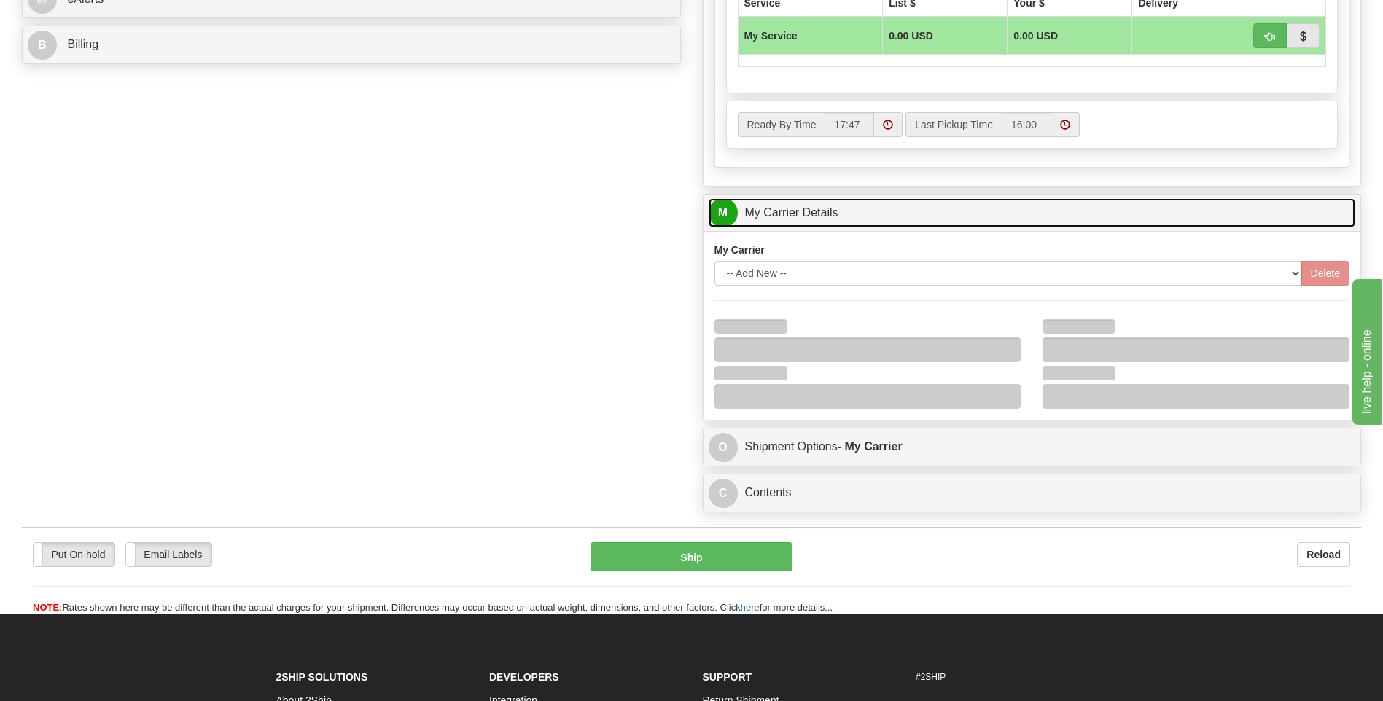
scroll to position [802, 0]
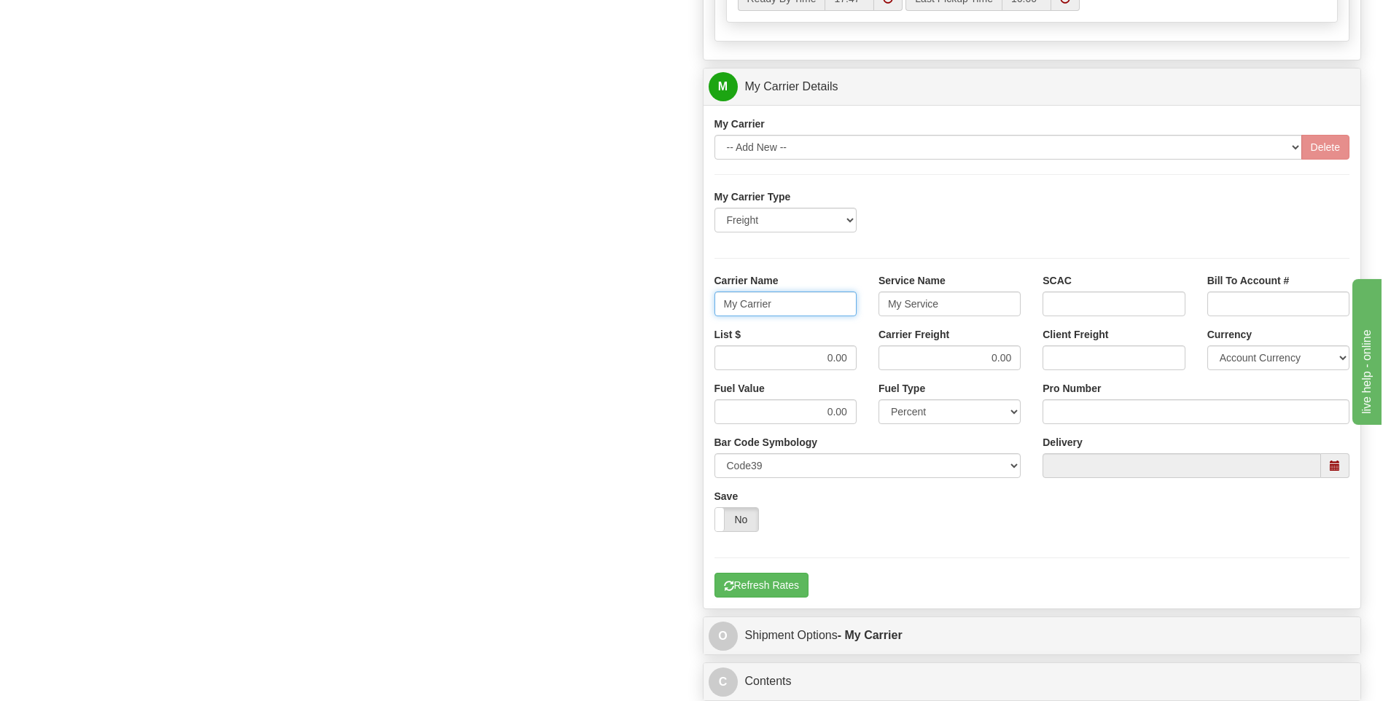
drag, startPoint x: 729, startPoint y: 303, endPoint x: 700, endPoint y: 303, distance: 29.2
click at [700, 303] on div "Customer Pricing 0.00 Markup % Discount % Flat Amount Per Pound Flat Amount Mar…" at bounding box center [1032, 5] width 681 height 1407
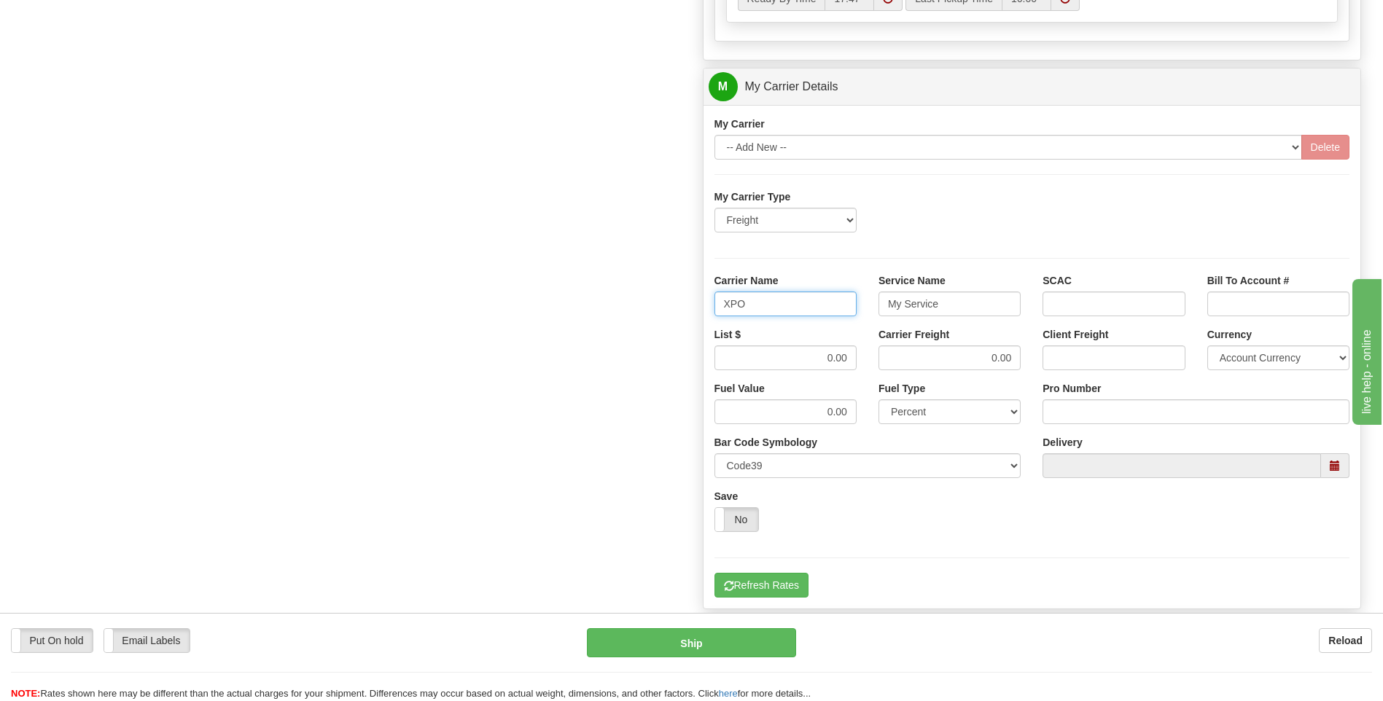
type input "XPO"
type input "LTL"
drag, startPoint x: 792, startPoint y: 343, endPoint x: 883, endPoint y: 343, distance: 91.1
click at [883, 343] on div "List $ 0.00 Carrier Freight 0.00 Client Freight Currency Account Currency ARN A…" at bounding box center [1031, 354] width 657 height 54
click at [805, 357] on input "0.00" at bounding box center [785, 357] width 142 height 25
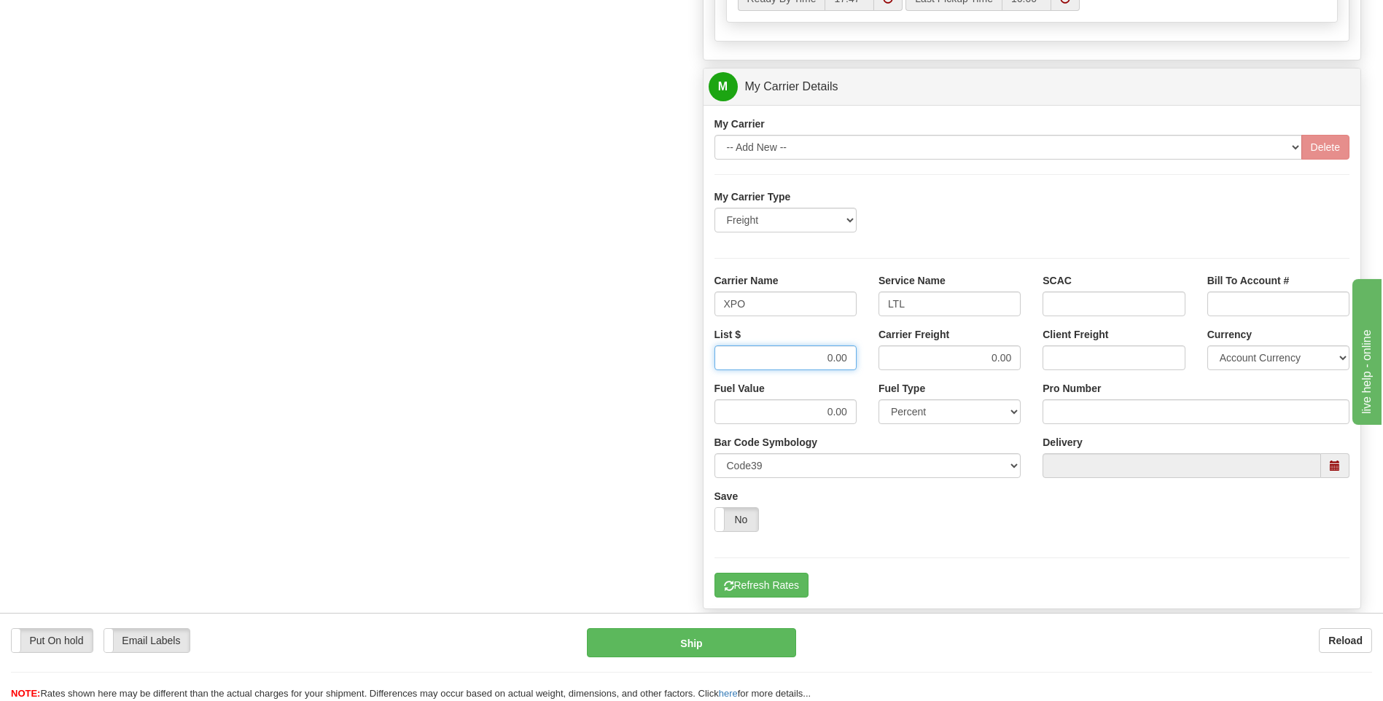
drag, startPoint x: 805, startPoint y: 362, endPoint x: 880, endPoint y: 357, distance: 74.5
click at [880, 357] on div "List $ 0.00 Carrier Freight 0.00 Client Freight Currency Account Currency ARN A…" at bounding box center [1031, 354] width 657 height 54
type input "385"
click at [1110, 415] on input "Pro Number" at bounding box center [1195, 411] width 307 height 25
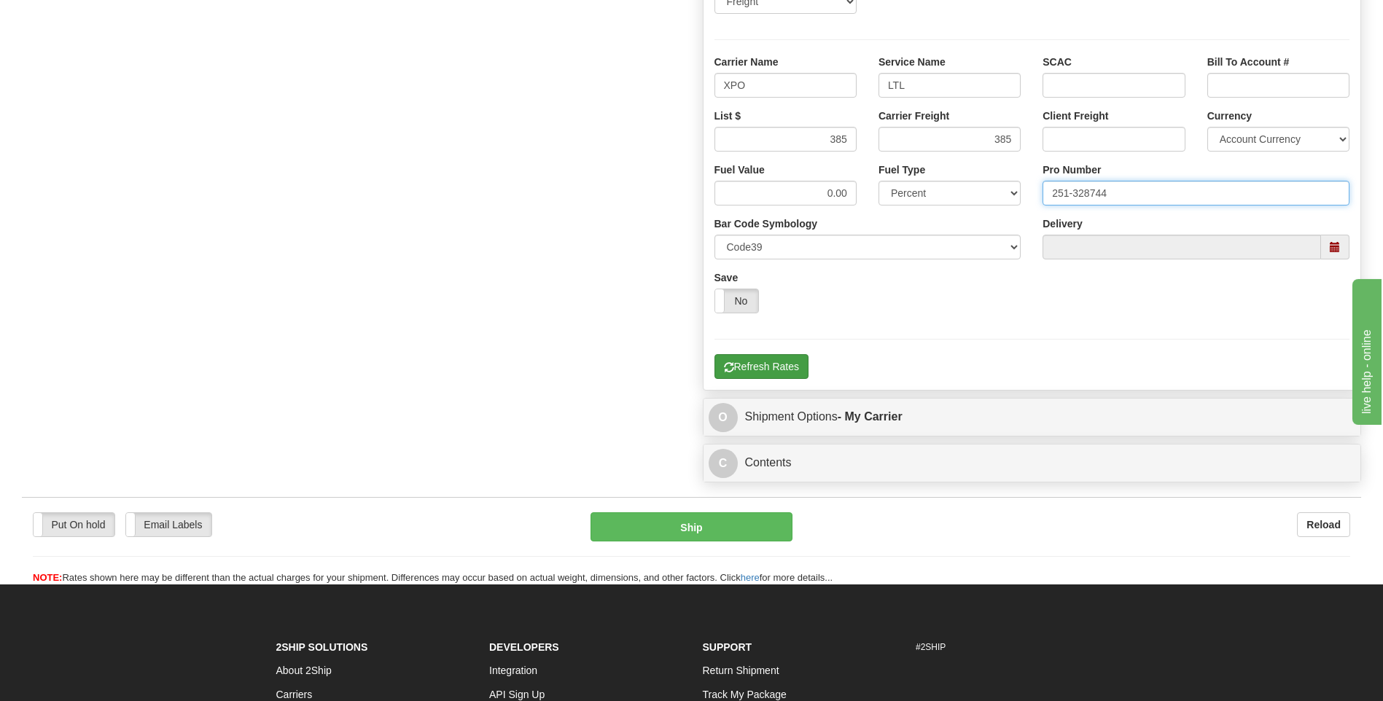
type input "251-328744"
click at [783, 364] on button "Refresh Rates" at bounding box center [761, 366] width 94 height 25
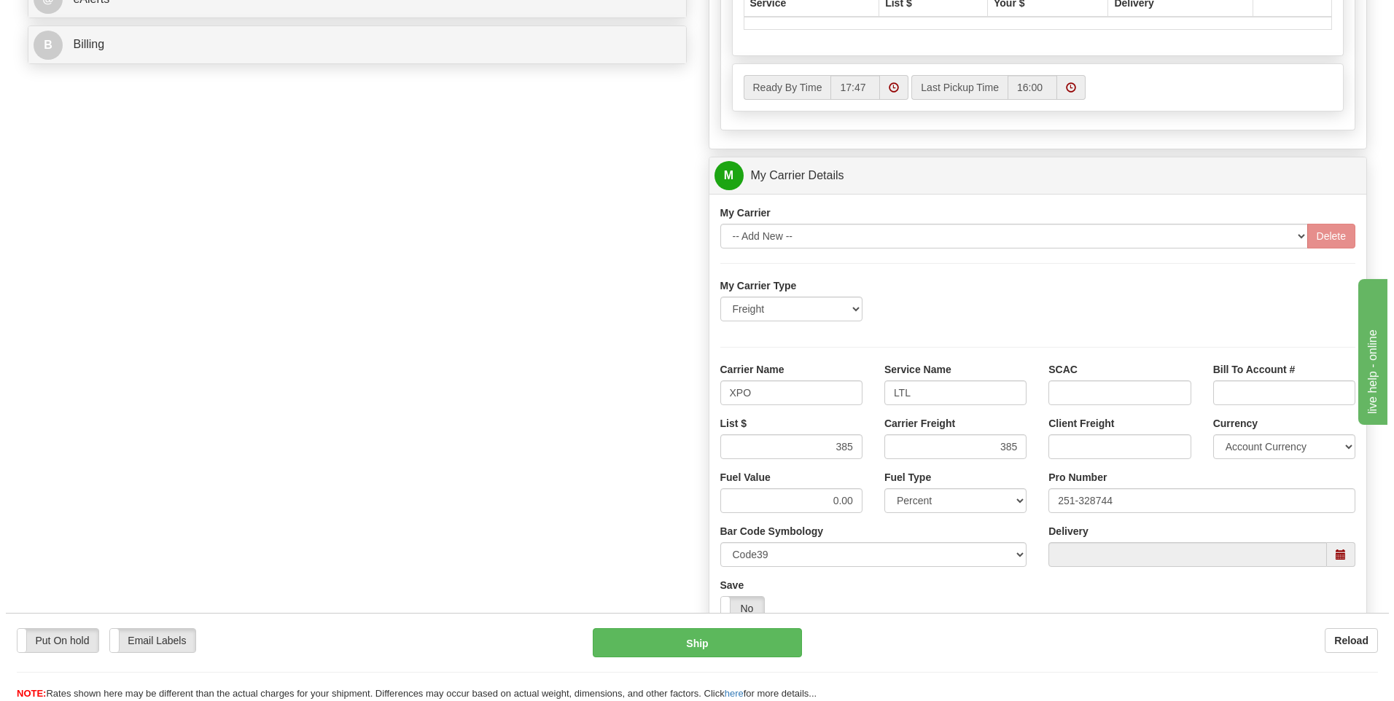
scroll to position [400, 0]
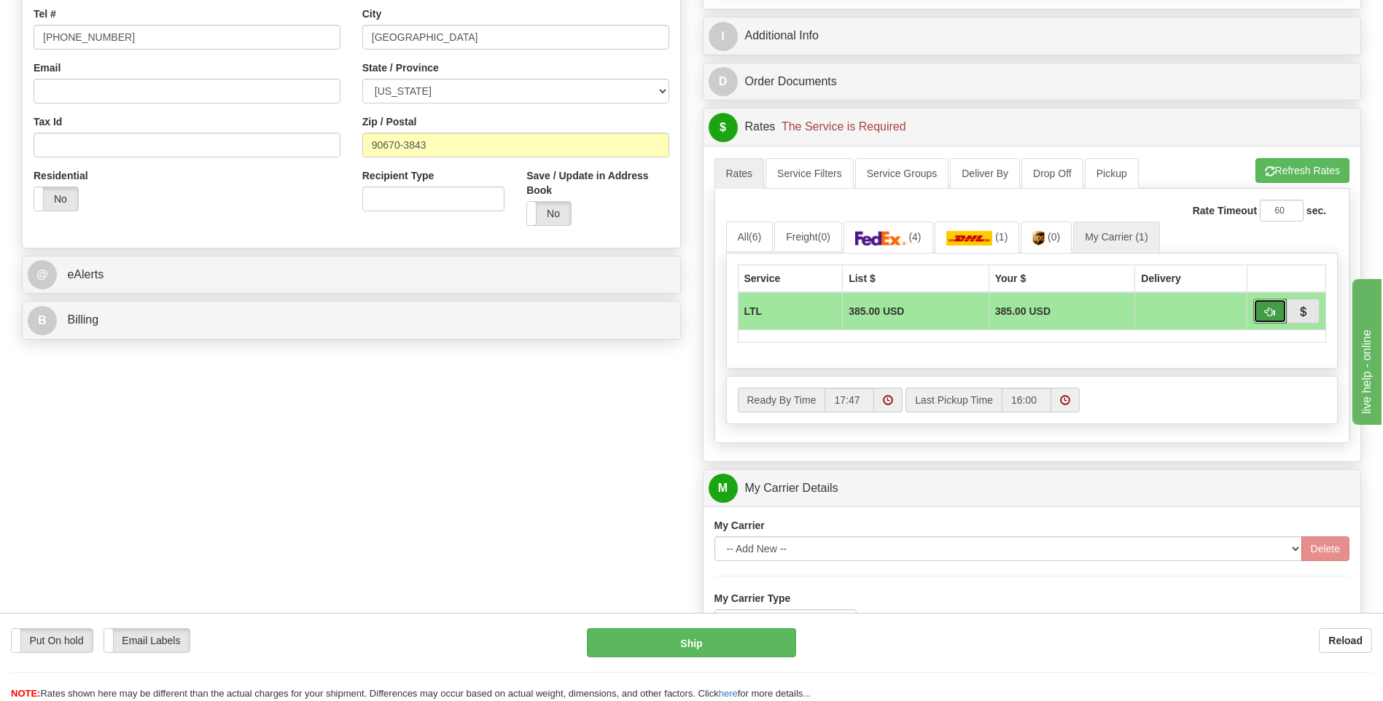
click at [1270, 315] on span "button" at bounding box center [1270, 312] width 10 height 9
type input "00"
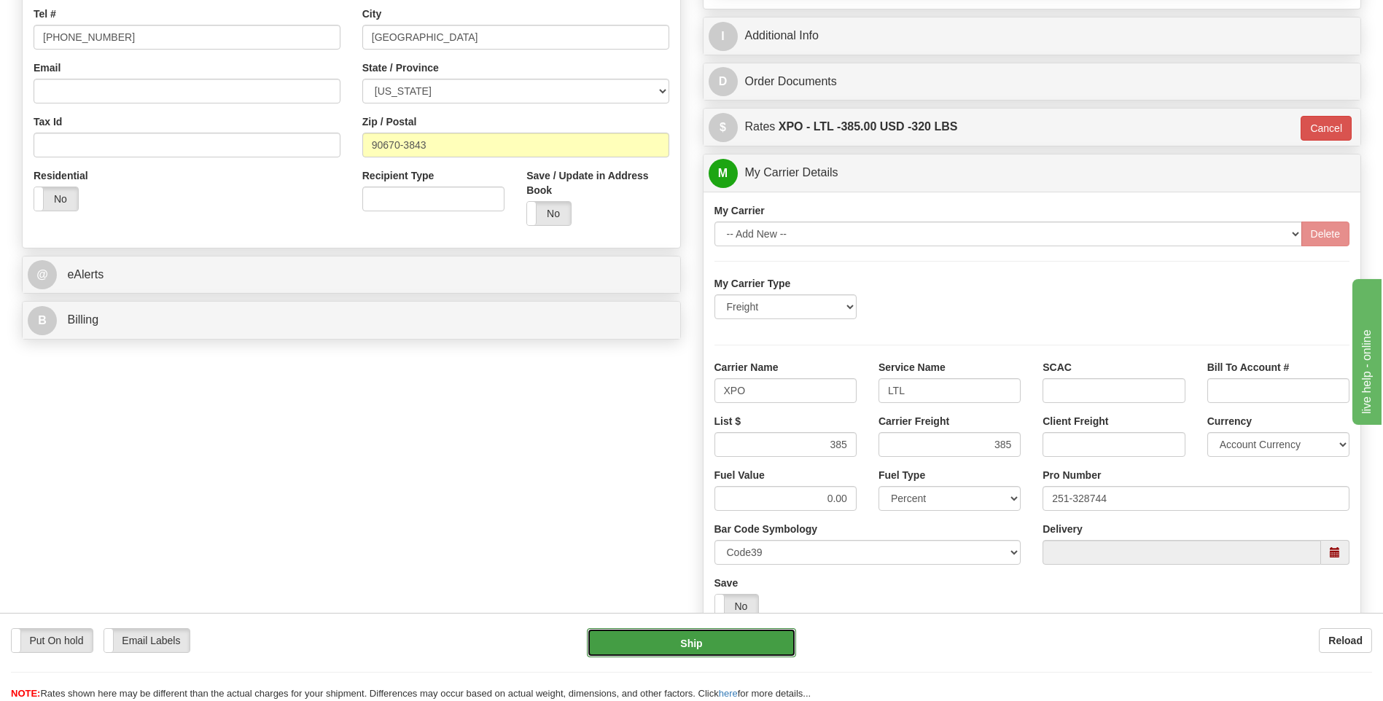
click at [730, 646] on button "Ship" at bounding box center [691, 642] width 208 height 29
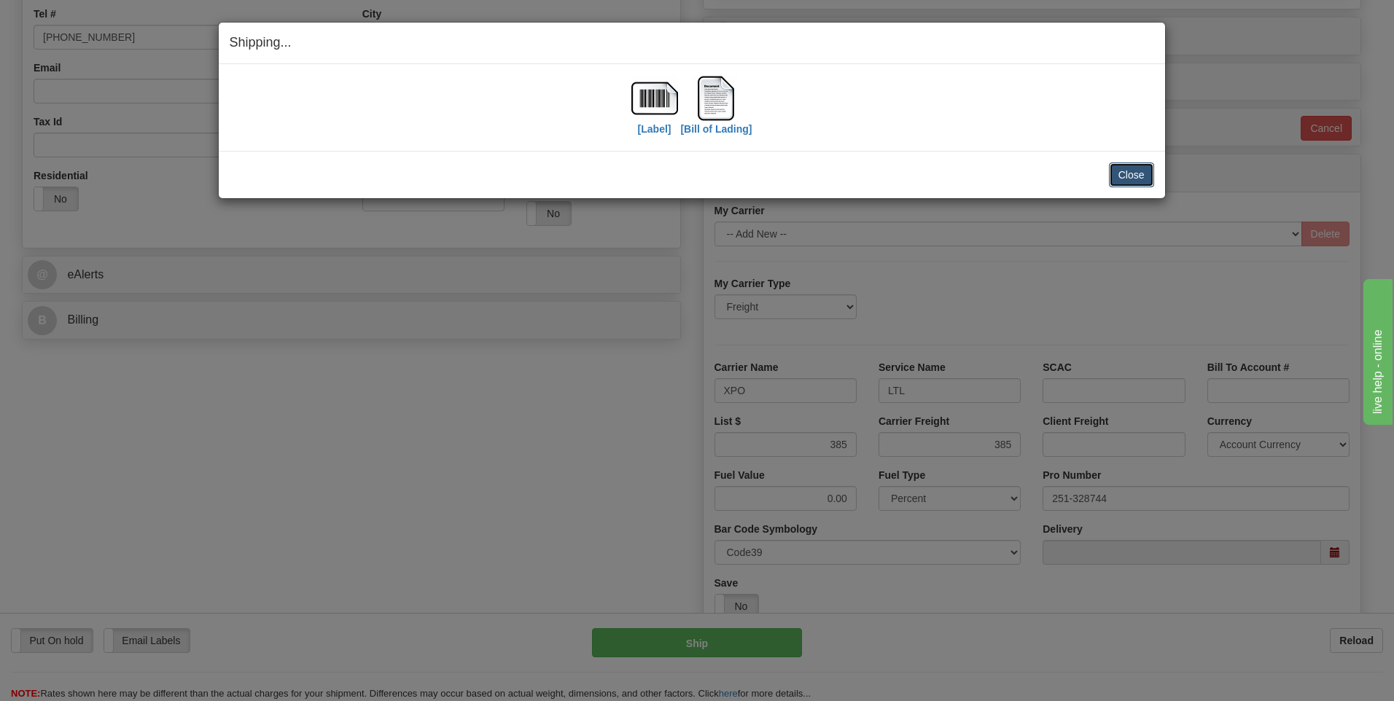
click at [1142, 178] on button "Close" at bounding box center [1131, 175] width 45 height 25
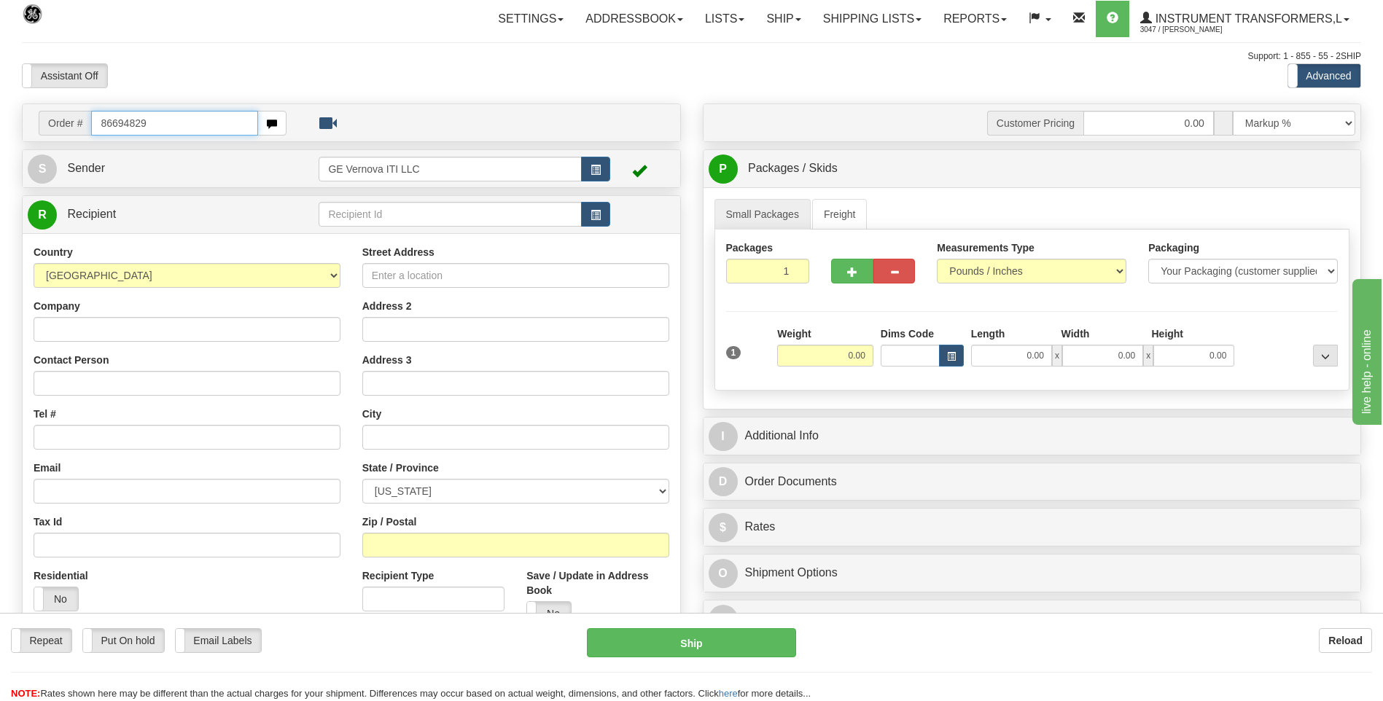
type input "86694829"
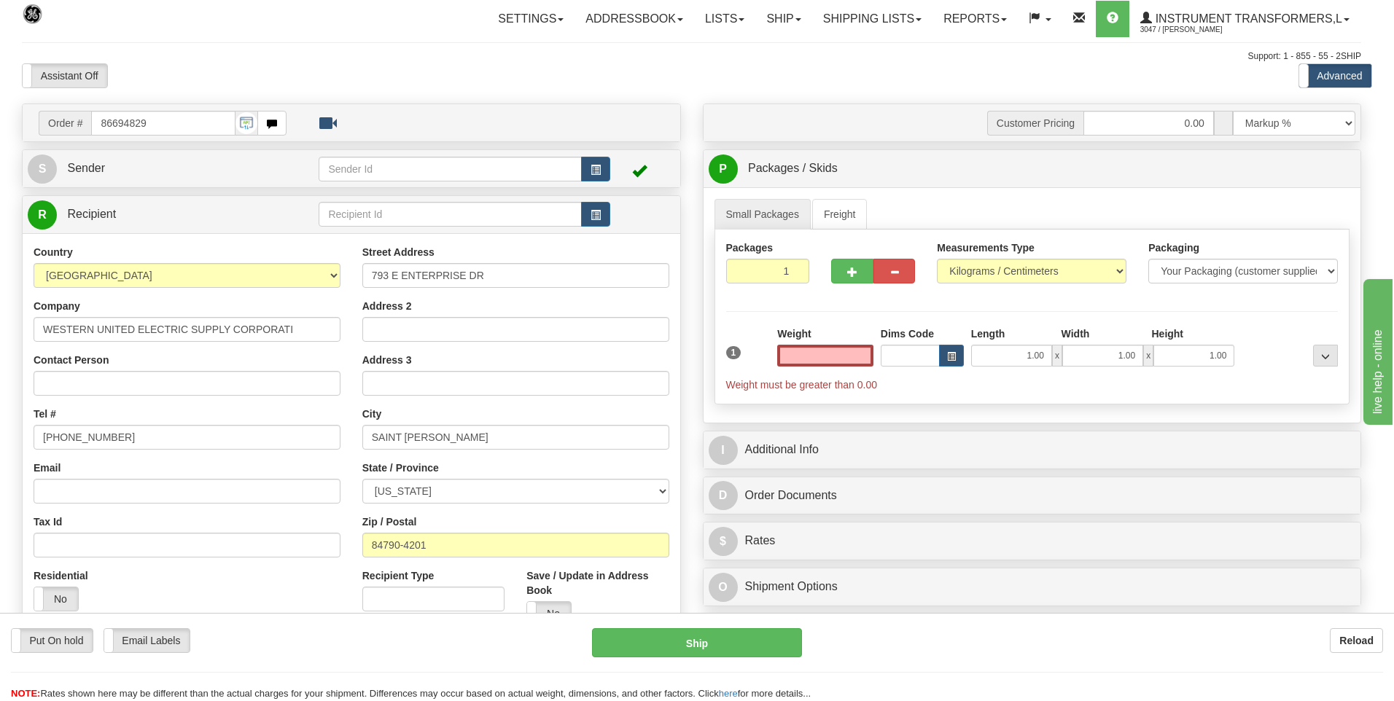
click button "Delete" at bounding box center [0, 0] width 0 height 0
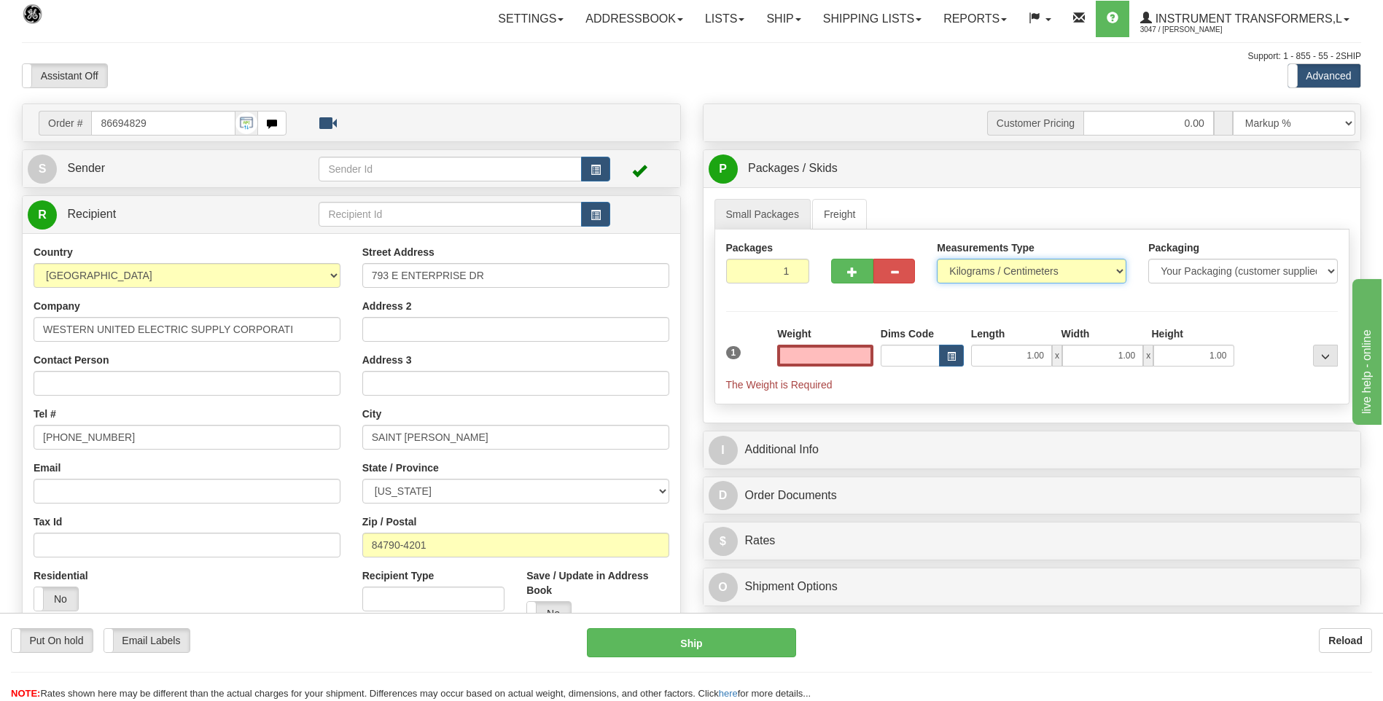
type input "0.00"
click at [963, 268] on select "Pounds / Inches Kilograms / Centimeters" at bounding box center [1032, 271] width 190 height 25
select select "0"
click at [937, 259] on select "Pounds / Inches Kilograms / Centimeters" at bounding box center [1032, 271] width 190 height 25
click at [870, 357] on input "0.00" at bounding box center [825, 356] width 96 height 22
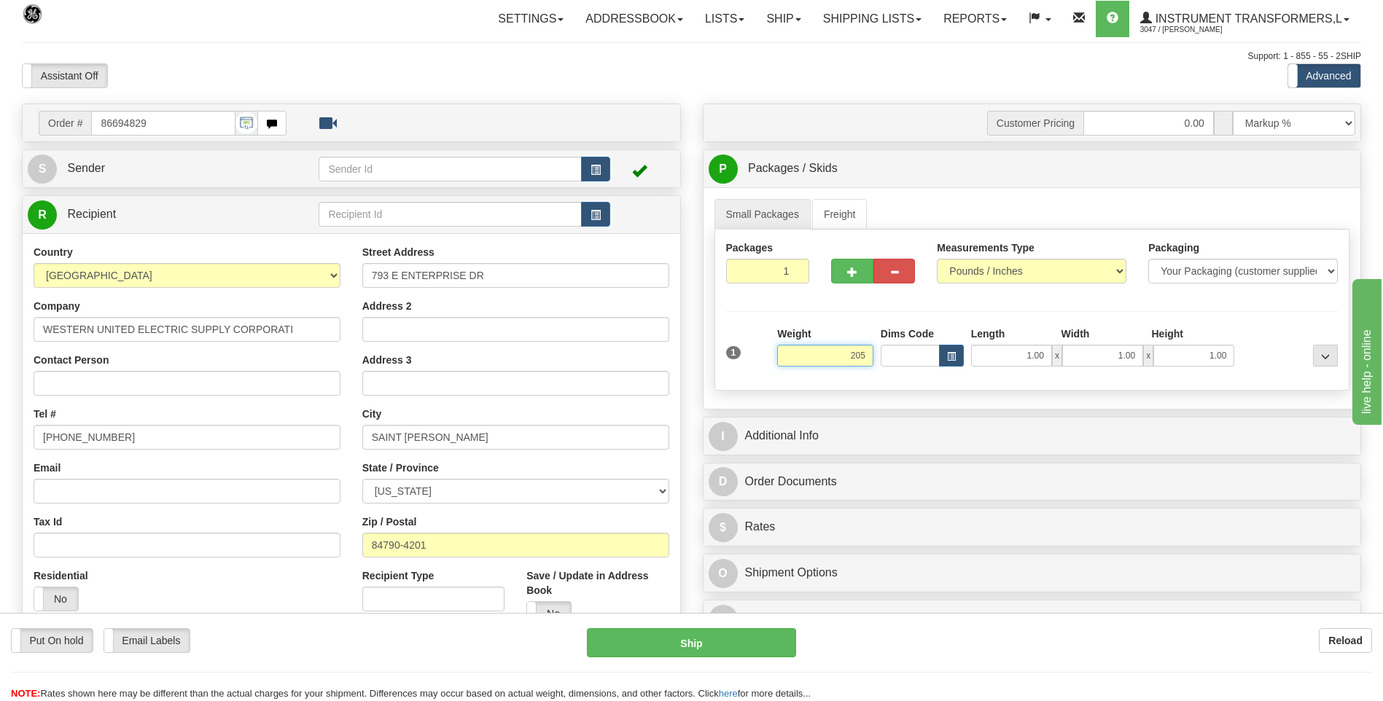
click button "Delete" at bounding box center [0, 0] width 0 height 0
type input "205.00"
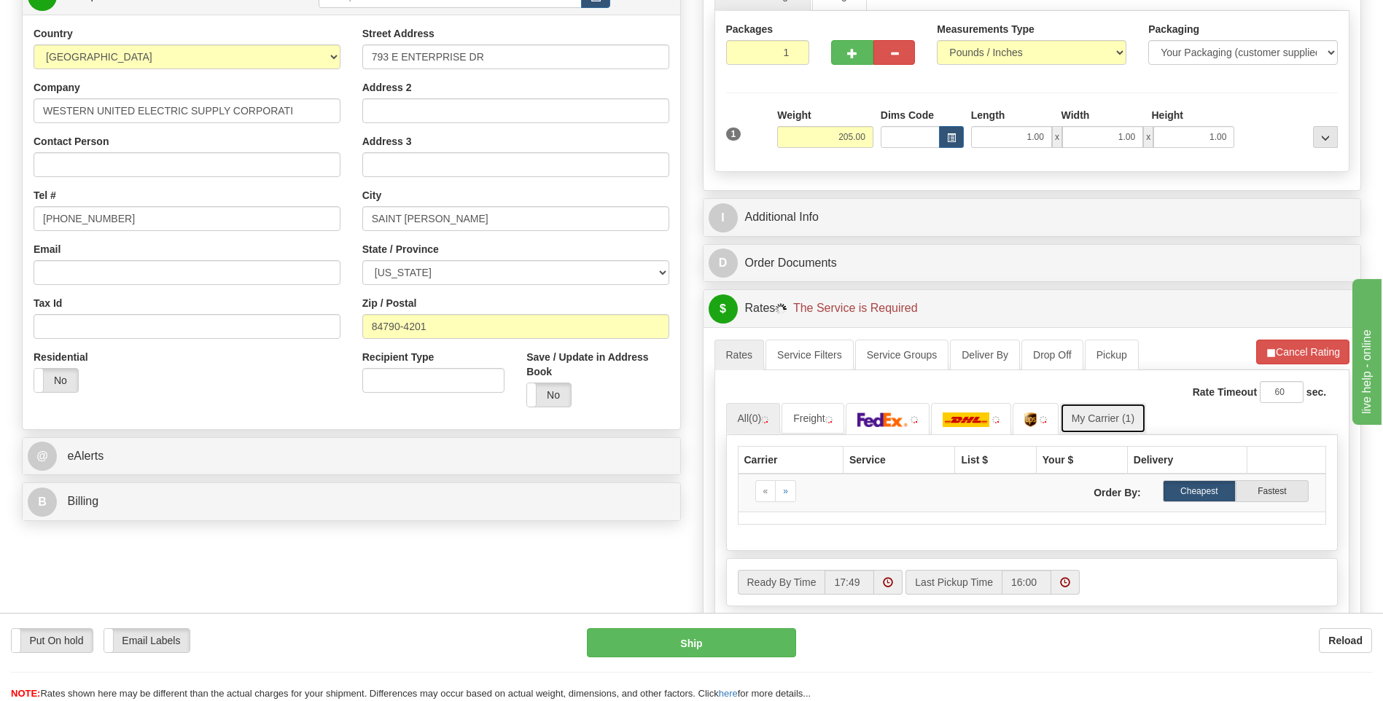
click at [1100, 421] on link "My Carrier (1)" at bounding box center [1103, 418] width 86 height 31
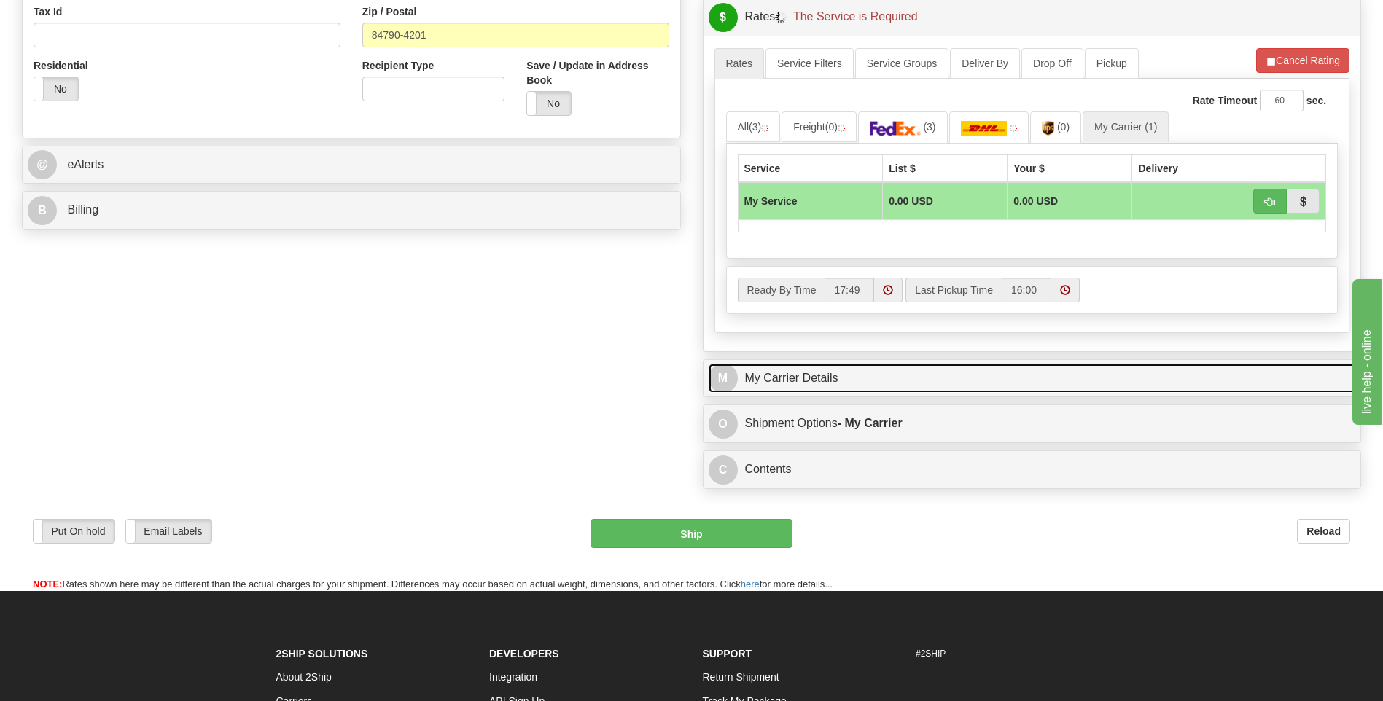
click at [864, 383] on link "M My Carrier Details" at bounding box center [1031, 379] width 647 height 30
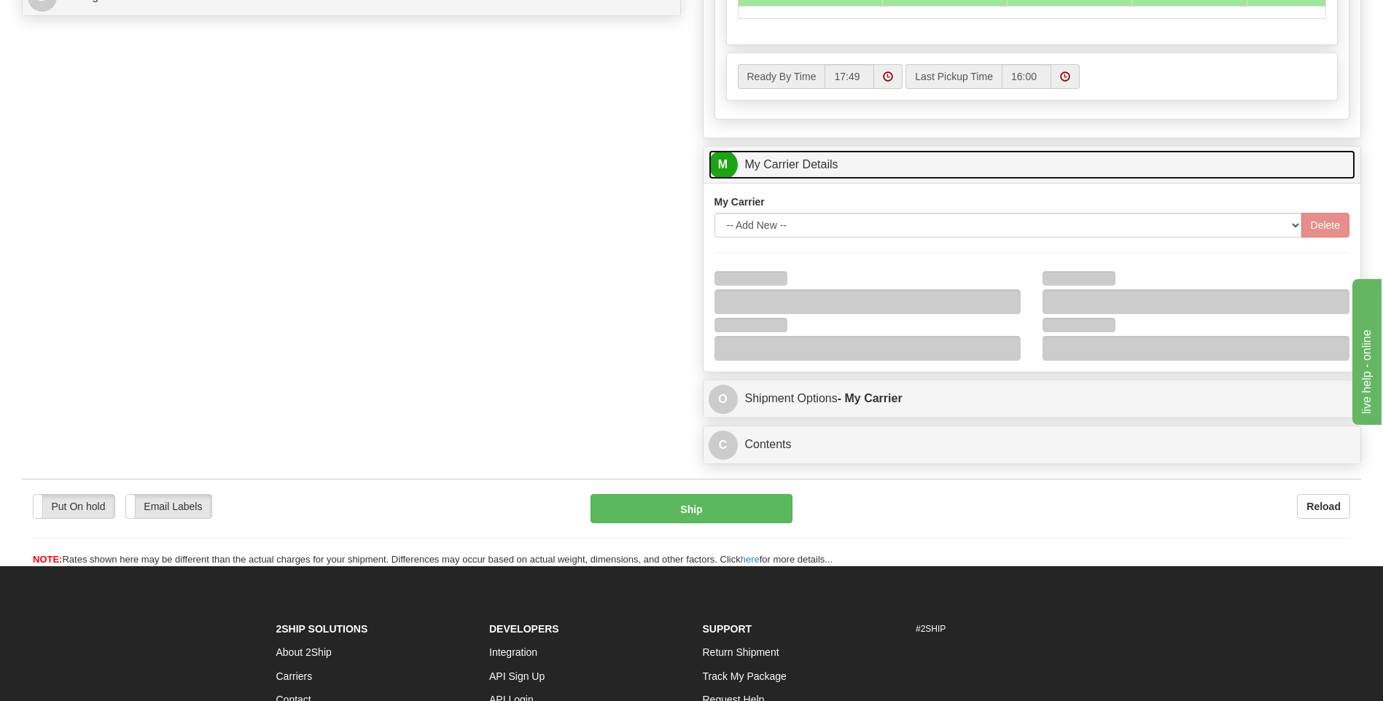
scroll to position [729, 0]
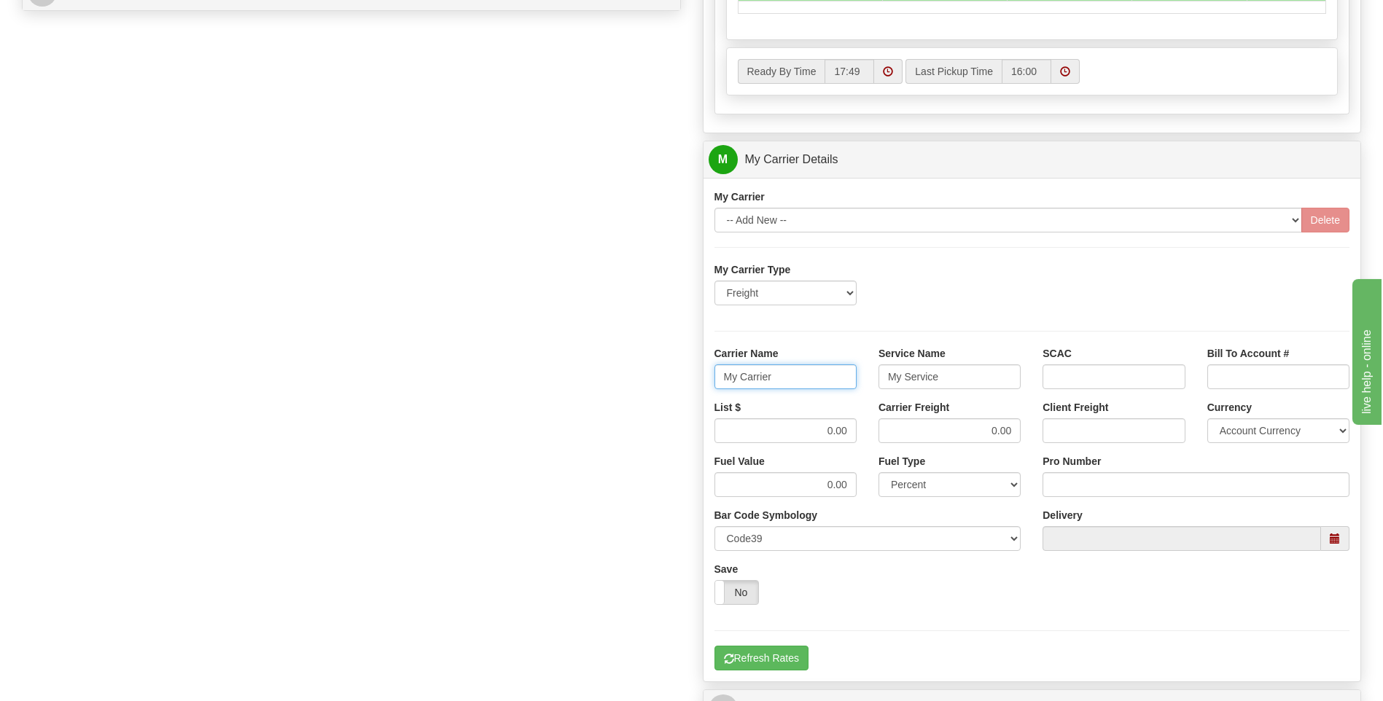
drag, startPoint x: 800, startPoint y: 377, endPoint x: 689, endPoint y: 376, distance: 110.8
click at [687, 378] on div "Order # 86694829 S Sender" at bounding box center [691, 78] width 1361 height 1407
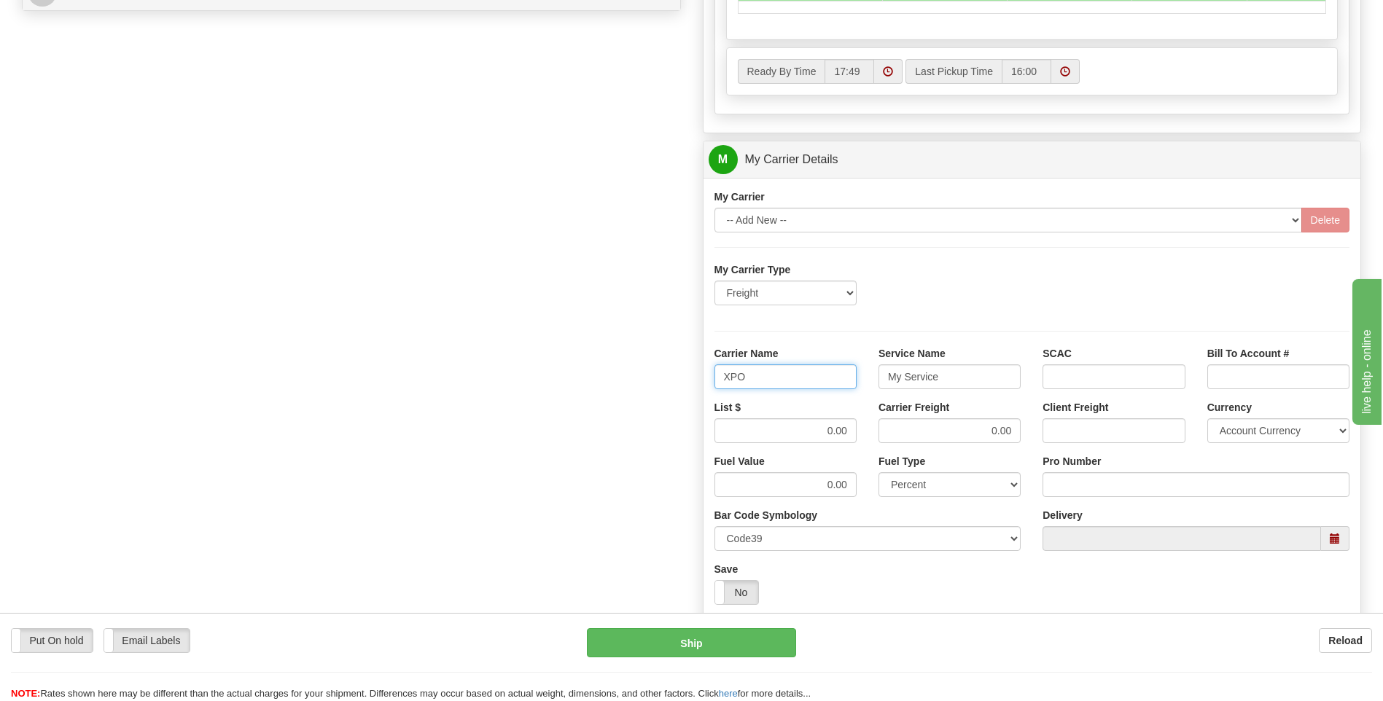
type input "XPO"
type input "LTL"
drag, startPoint x: 794, startPoint y: 436, endPoint x: 853, endPoint y: 437, distance: 59.1
click at [853, 437] on input "0.00" at bounding box center [785, 430] width 142 height 25
type input "385"
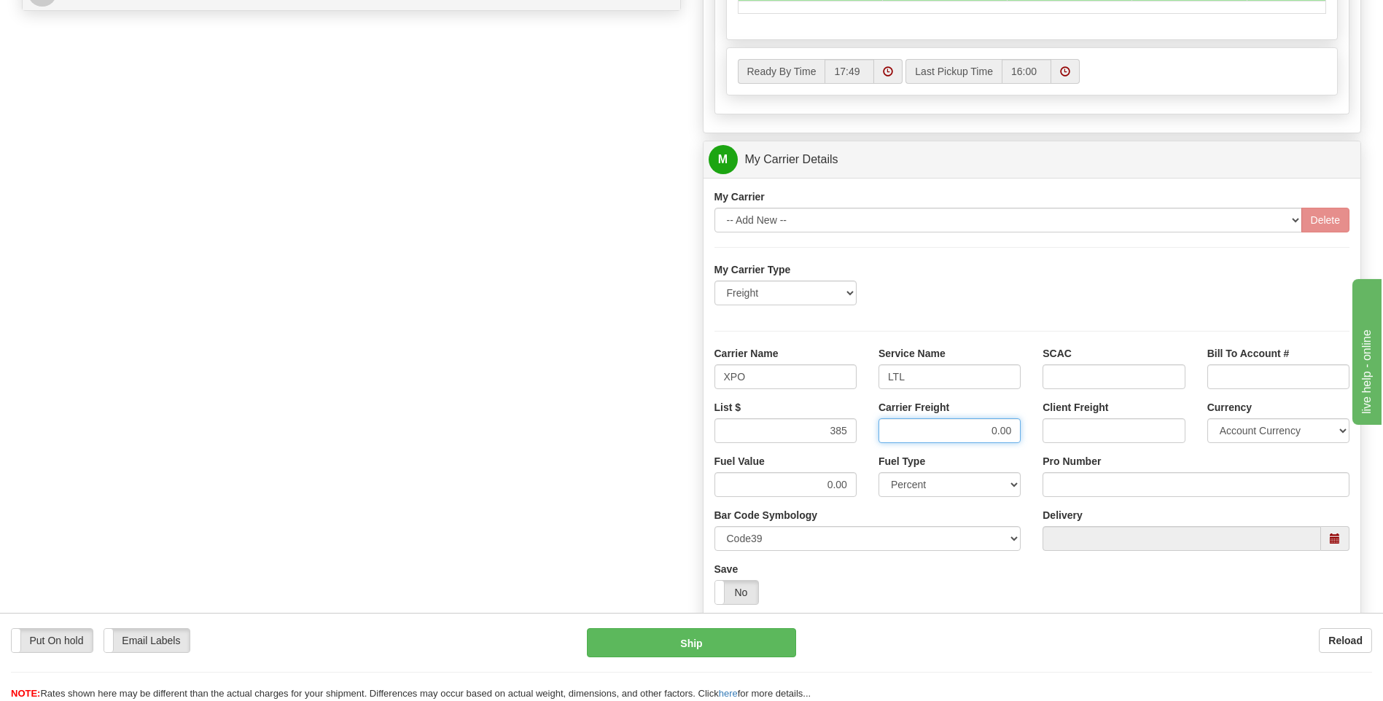
drag, startPoint x: 957, startPoint y: 435, endPoint x: 1025, endPoint y: 428, distance: 68.2
click at [1025, 428] on div "Carrier Freight 0.00" at bounding box center [949, 427] width 164 height 54
type input "385"
click at [1059, 476] on input "Pro Number" at bounding box center [1195, 484] width 307 height 25
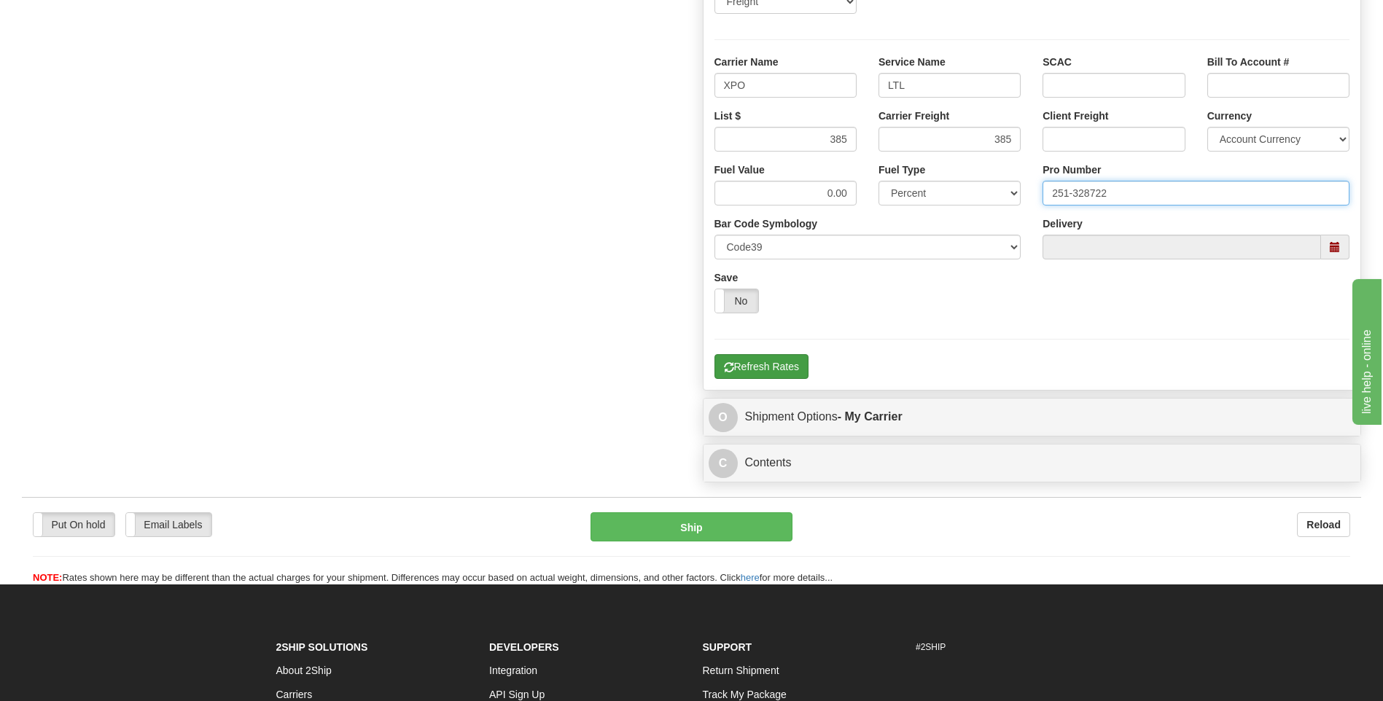
type input "251-328722"
click at [773, 374] on button "Refresh Rates" at bounding box center [761, 366] width 94 height 25
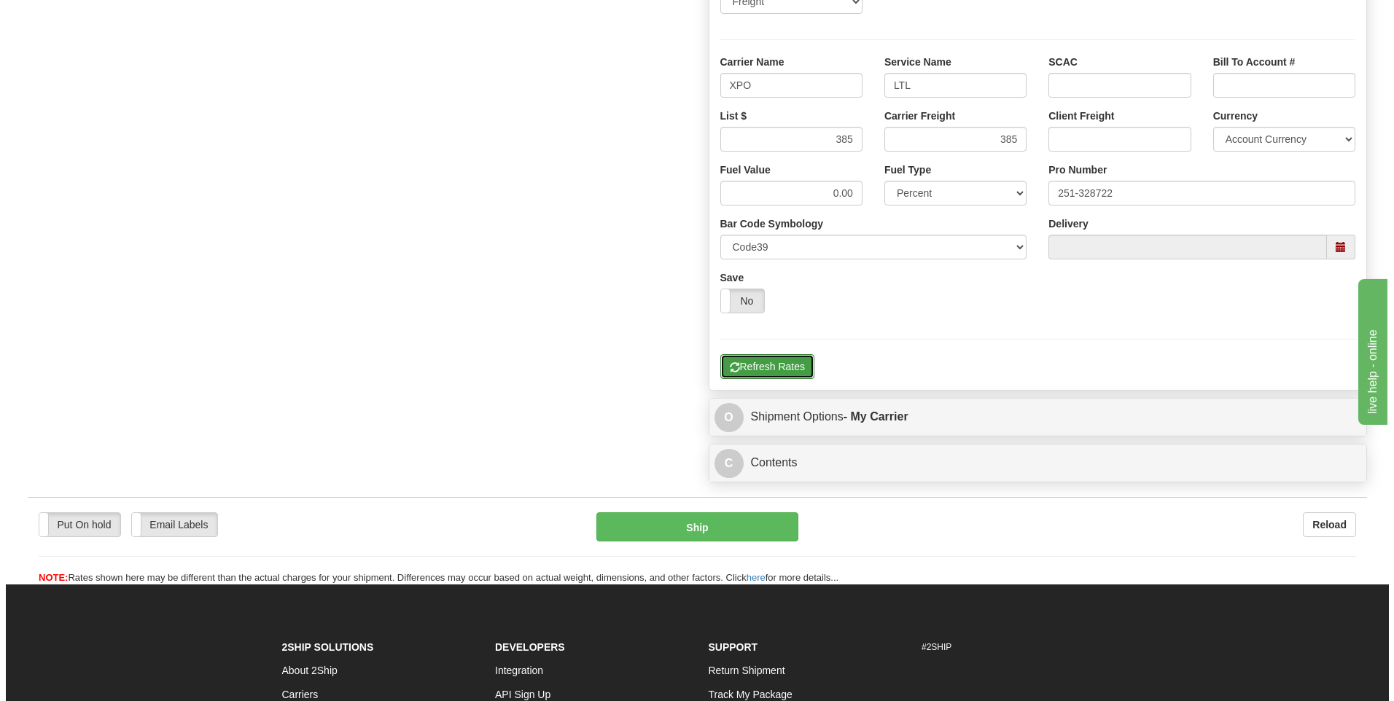
scroll to position [400, 0]
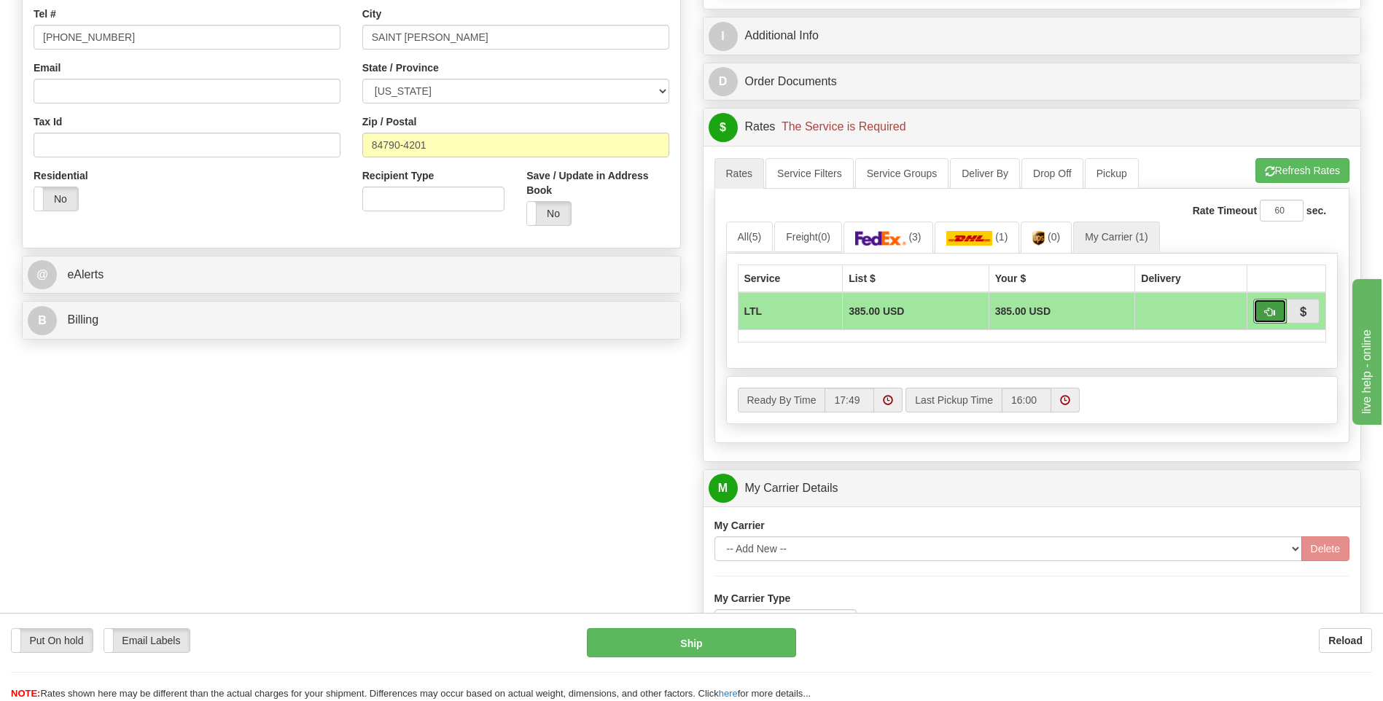
click at [1265, 312] on span "button" at bounding box center [1270, 312] width 10 height 9
type input "00"
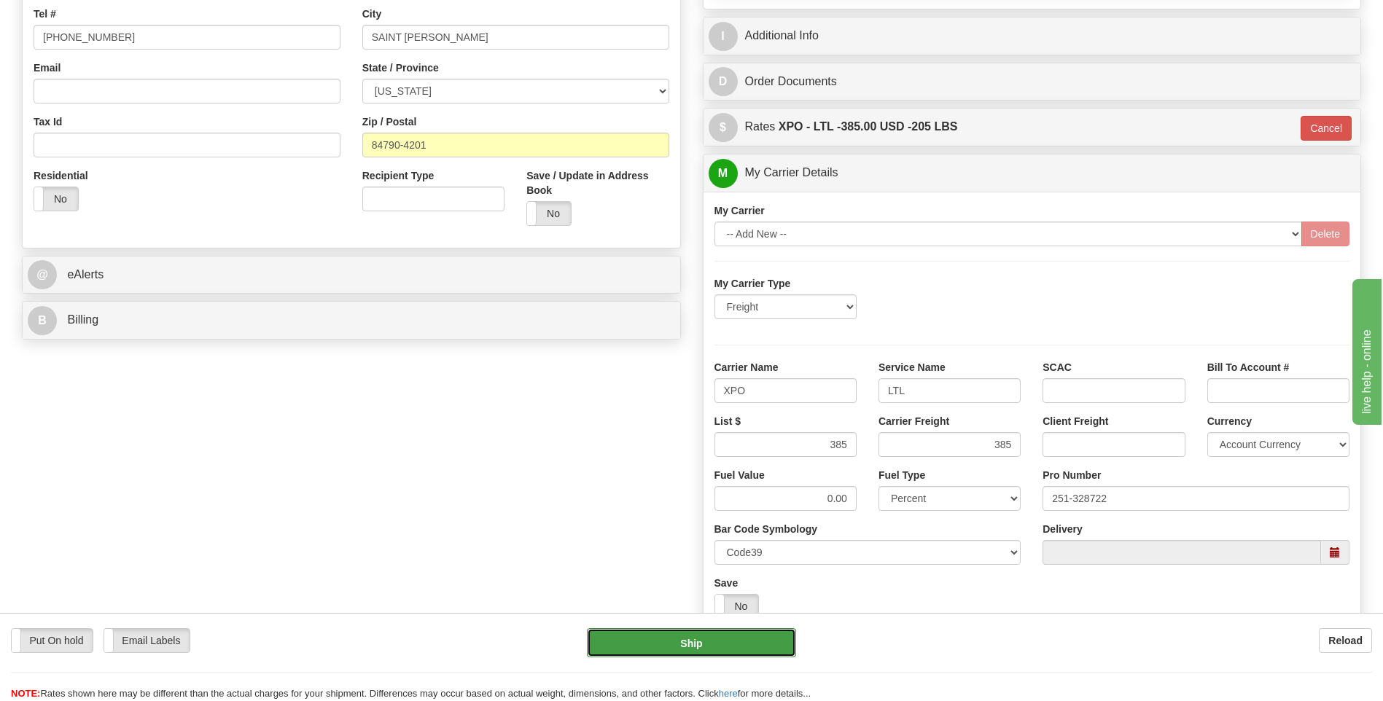
click at [724, 647] on button "Ship" at bounding box center [691, 642] width 208 height 29
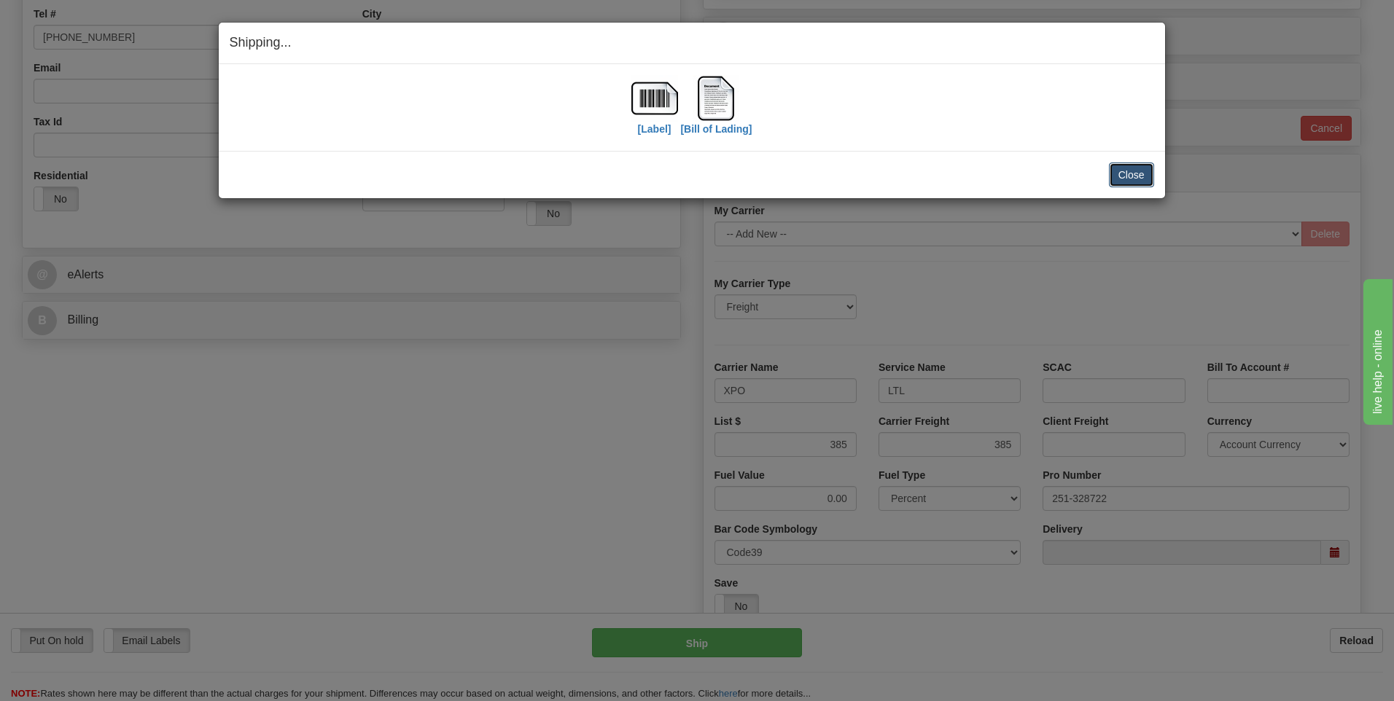
click at [1124, 176] on button "Close" at bounding box center [1131, 175] width 45 height 25
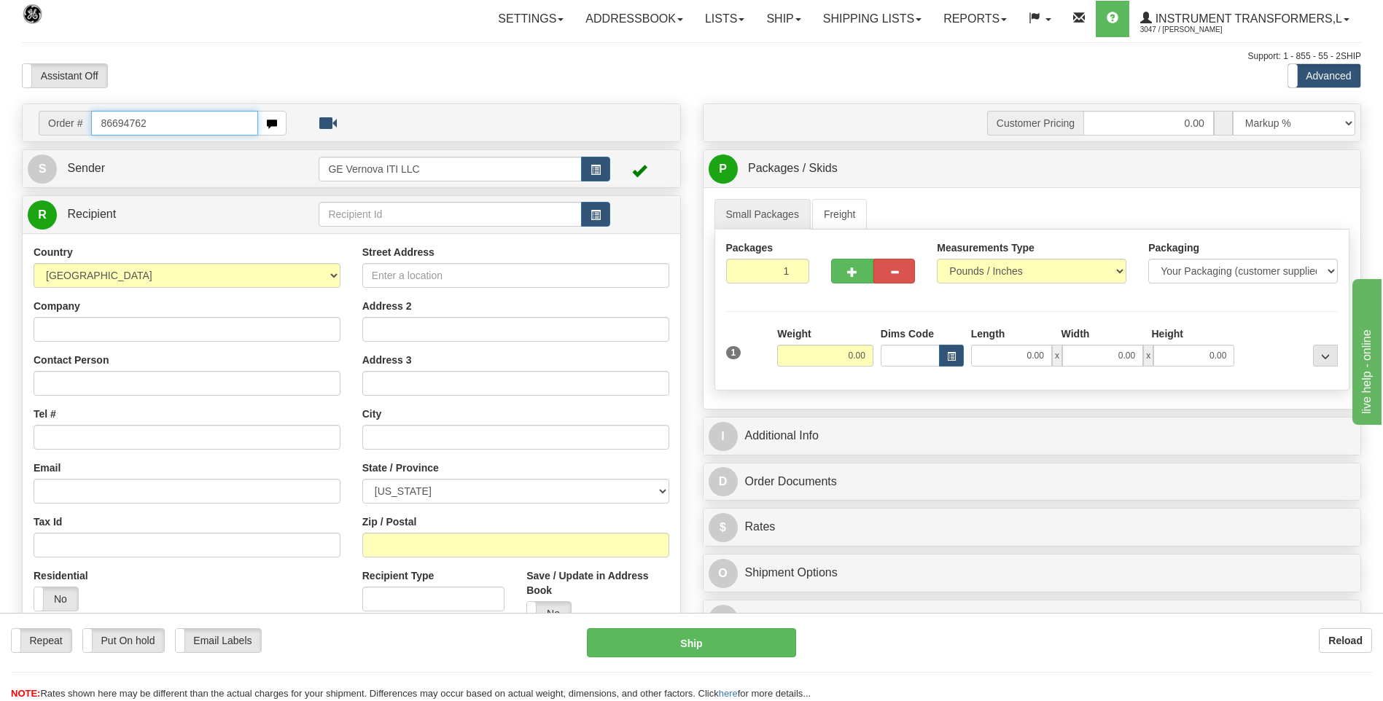
type input "86694762"
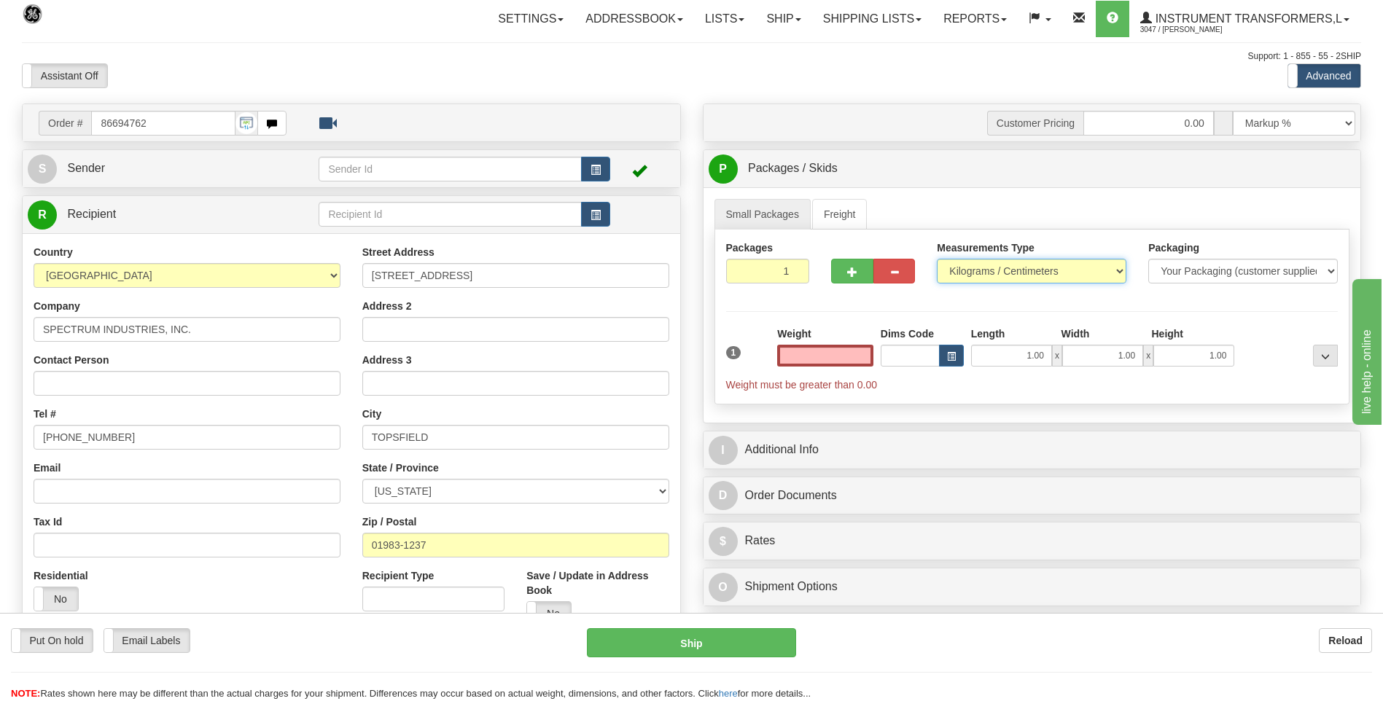
type input "0.00"
drag, startPoint x: 967, startPoint y: 267, endPoint x: 969, endPoint y: 275, distance: 8.1
click at [969, 267] on select "Pounds / Inches Kilograms / Centimeters" at bounding box center [1032, 271] width 190 height 25
select select "0"
click at [937, 259] on select "Pounds / Inches Kilograms / Centimeters" at bounding box center [1032, 271] width 190 height 25
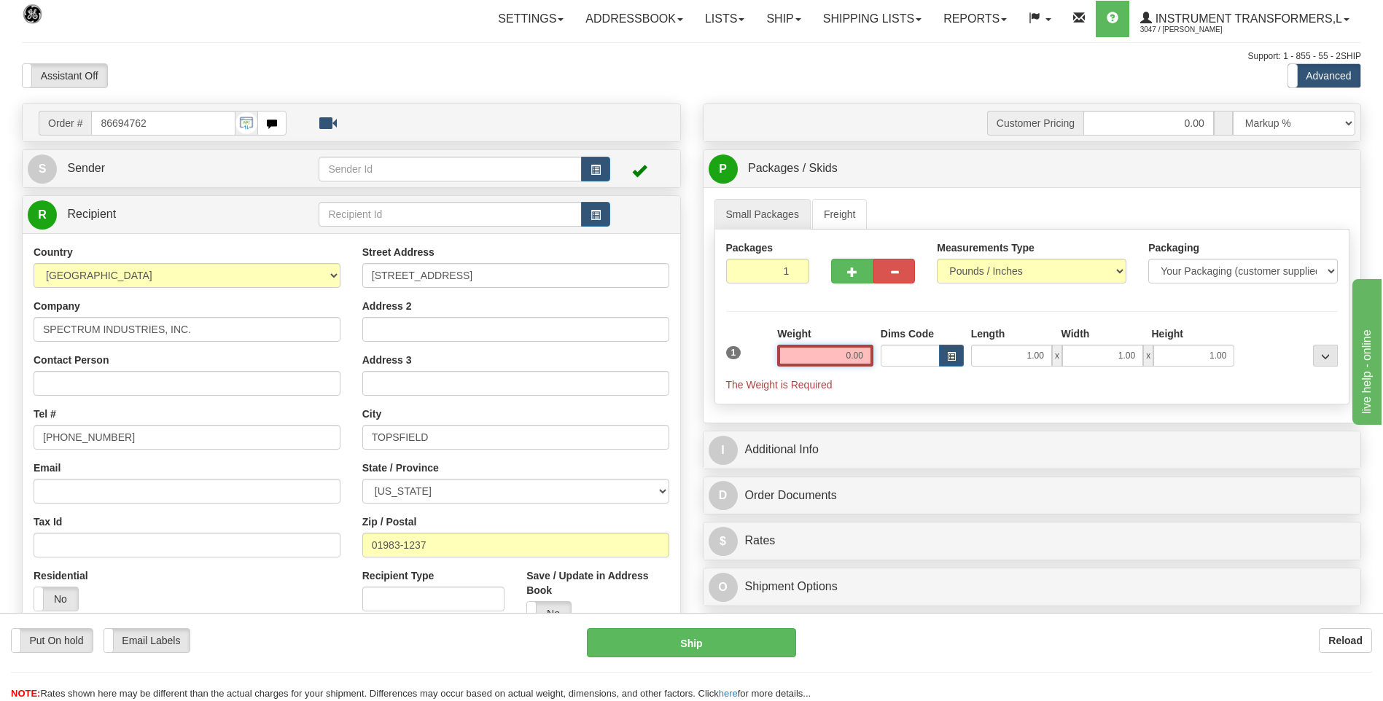
click at [872, 356] on input "0.00" at bounding box center [825, 356] width 96 height 22
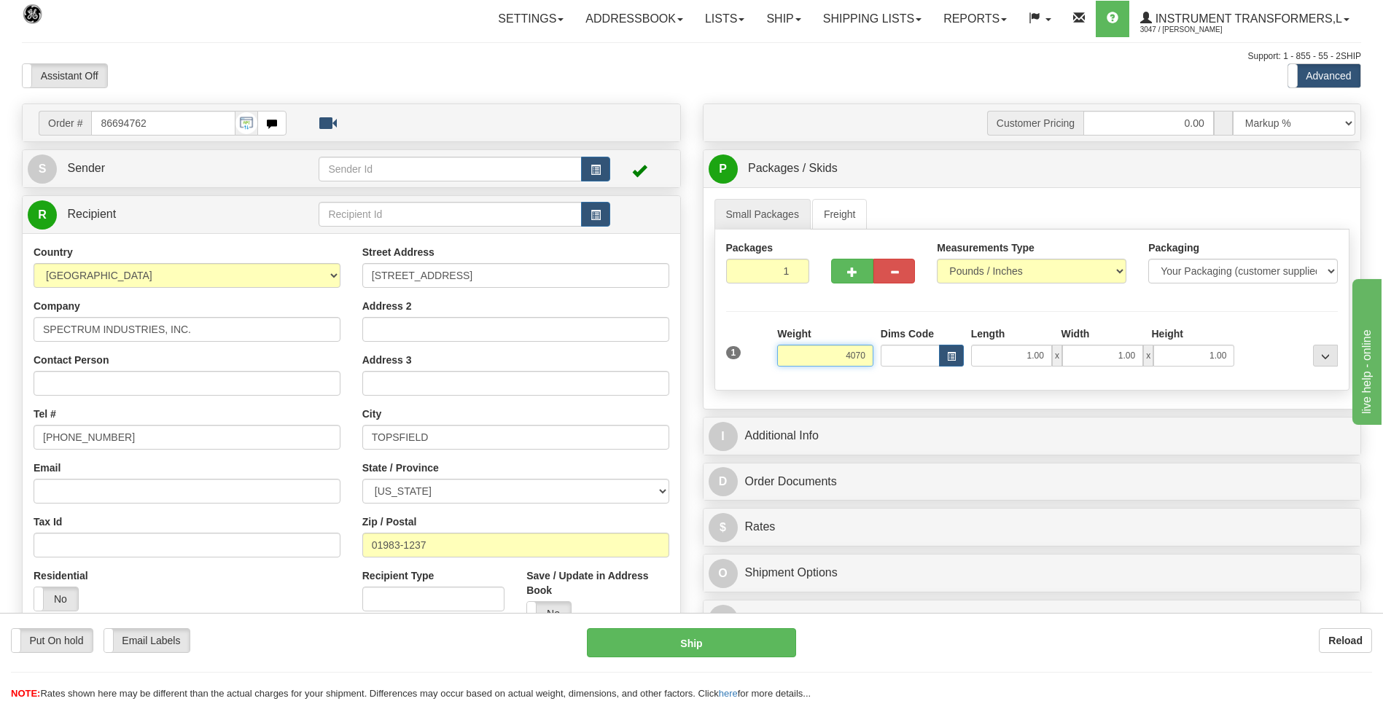
click button "Delete" at bounding box center [0, 0] width 0 height 0
type input "4070.00"
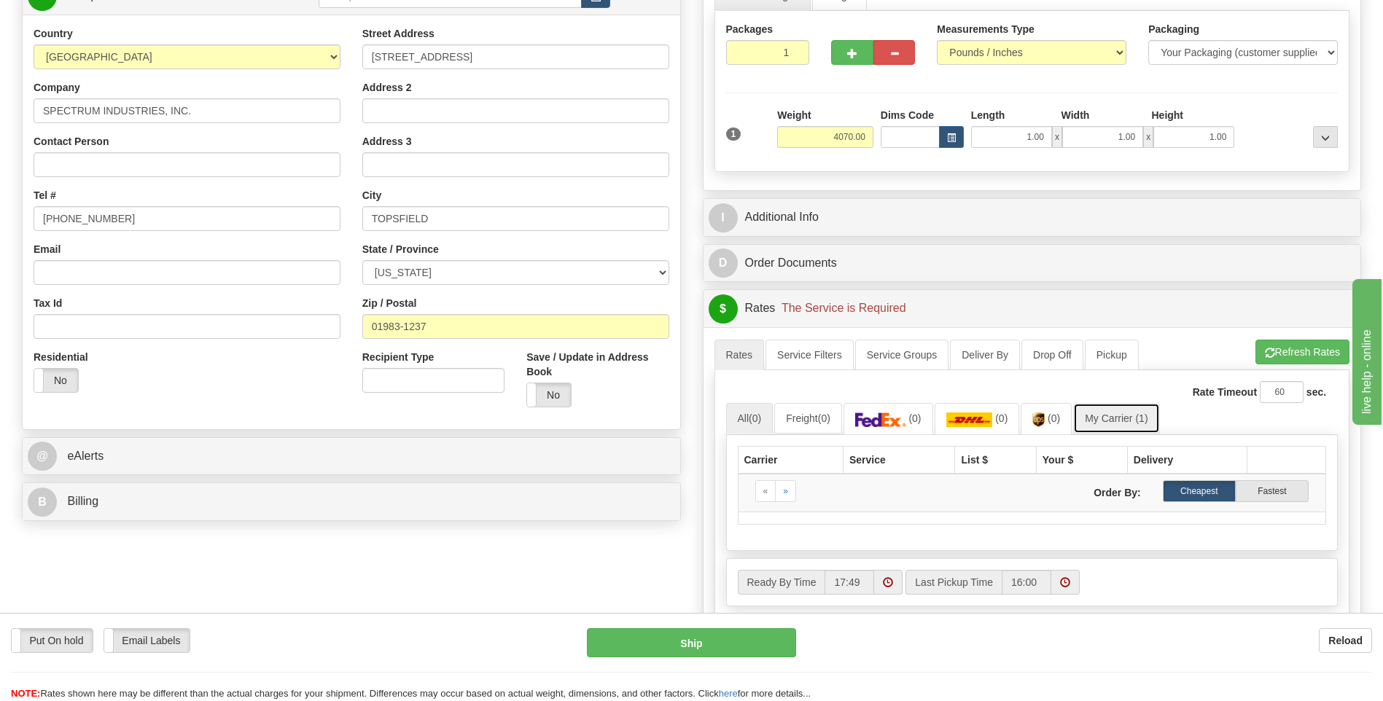
click at [1119, 418] on link "My Carrier (1)" at bounding box center [1116, 418] width 86 height 31
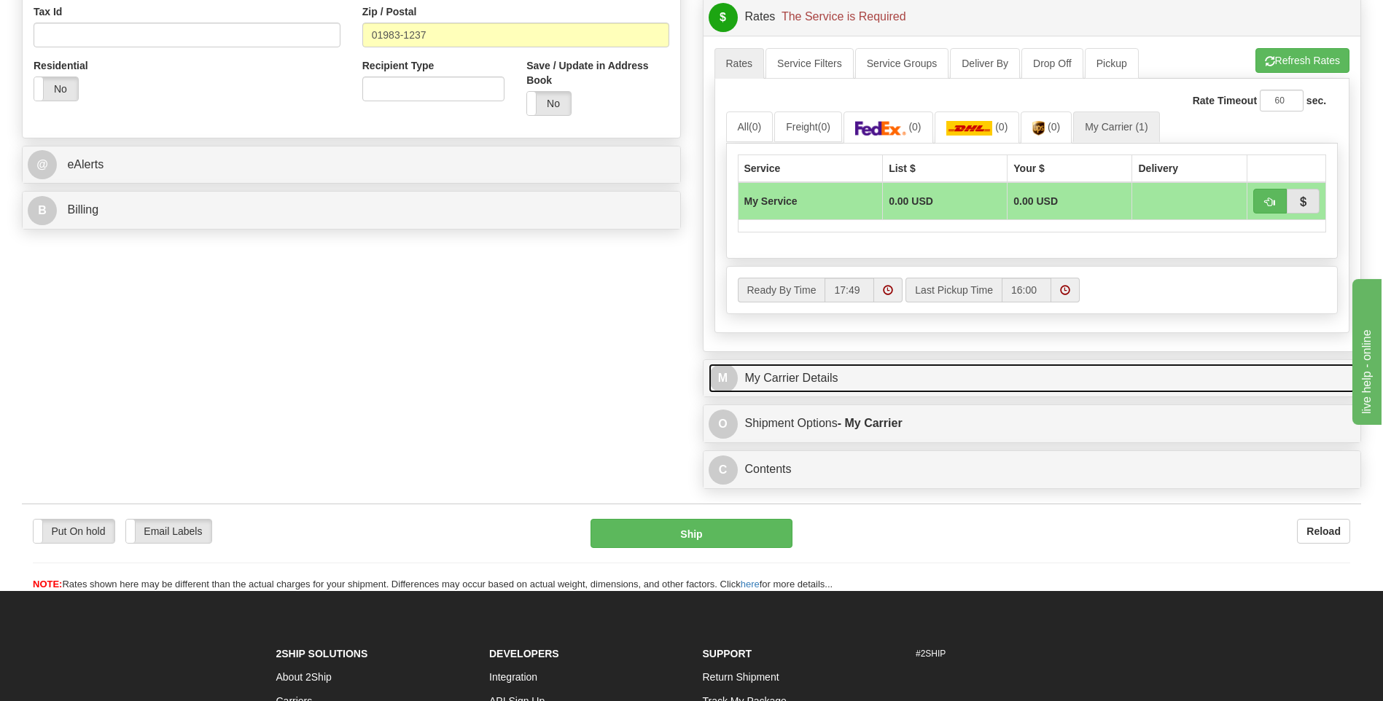
click at [920, 384] on link "M My Carrier Details" at bounding box center [1031, 379] width 647 height 30
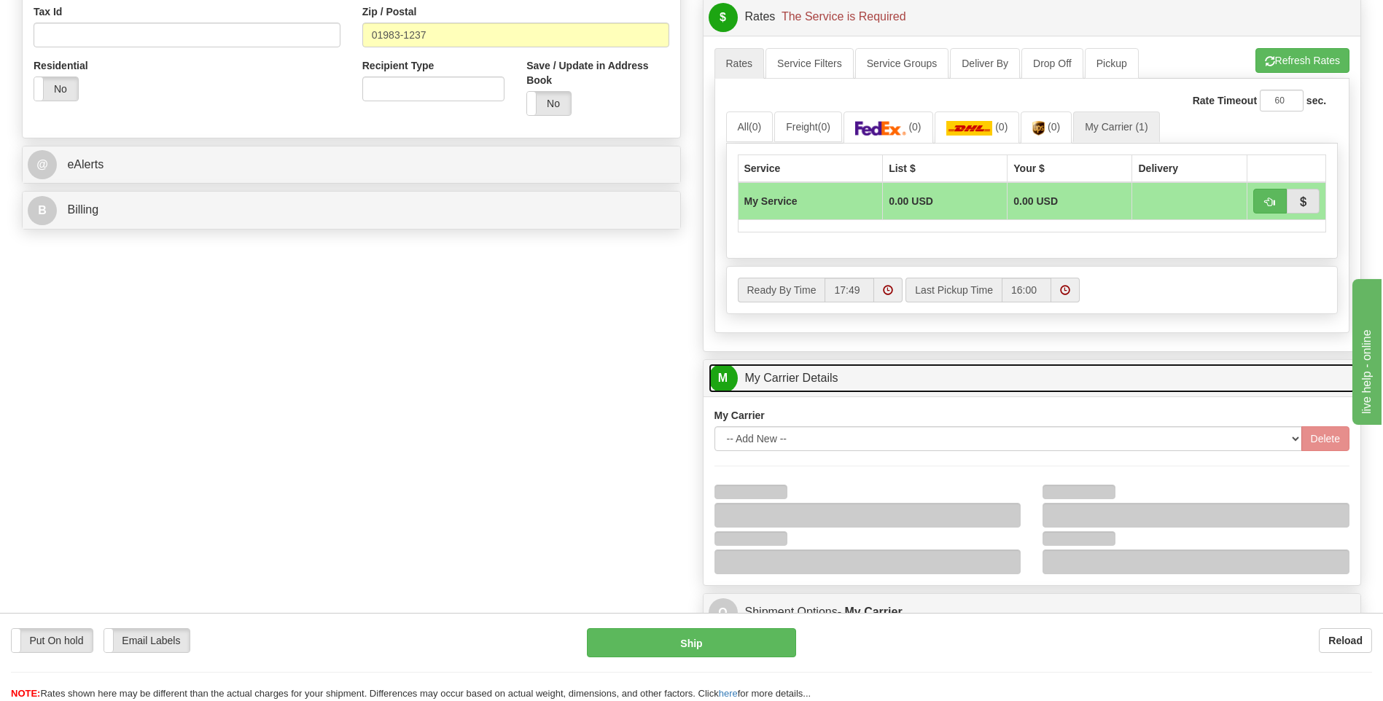
scroll to position [729, 0]
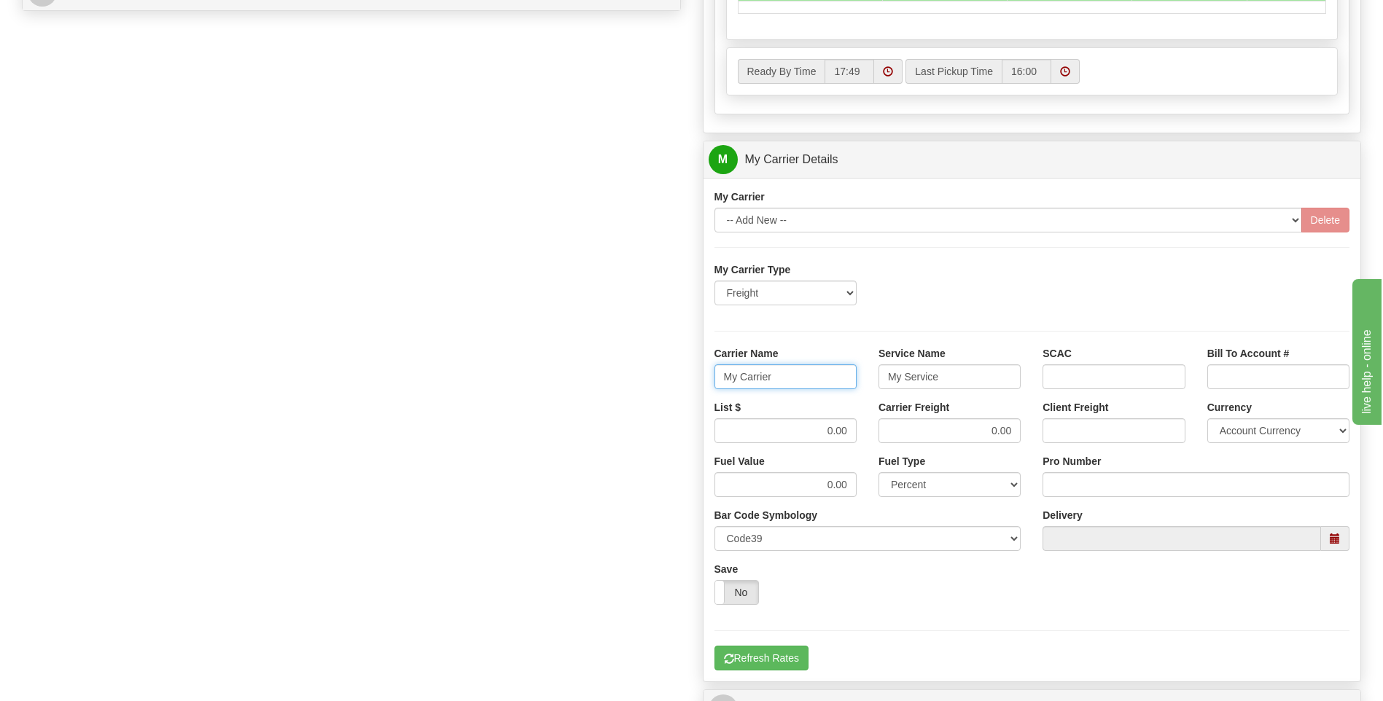
drag, startPoint x: 786, startPoint y: 376, endPoint x: 654, endPoint y: 388, distance: 133.2
click at [655, 388] on div "Order # 86694762 S Sender" at bounding box center [691, 78] width 1361 height 1407
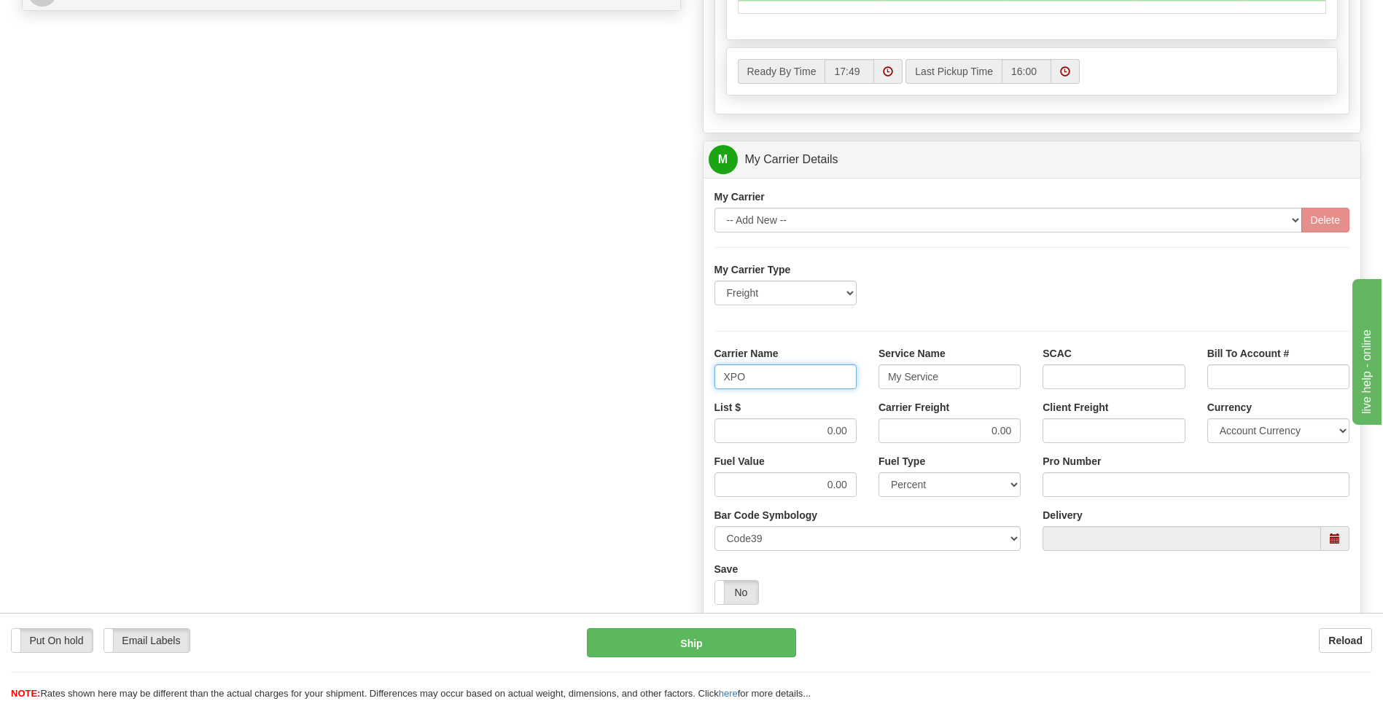
type input "XPO"
type input "LTL"
drag, startPoint x: 827, startPoint y: 429, endPoint x: 882, endPoint y: 423, distance: 55.7
click at [882, 423] on div "List $ 0.00 Carrier Freight 0.00 Client Freight Currency Account Currency ARN A…" at bounding box center [1031, 427] width 657 height 54
type input "700"
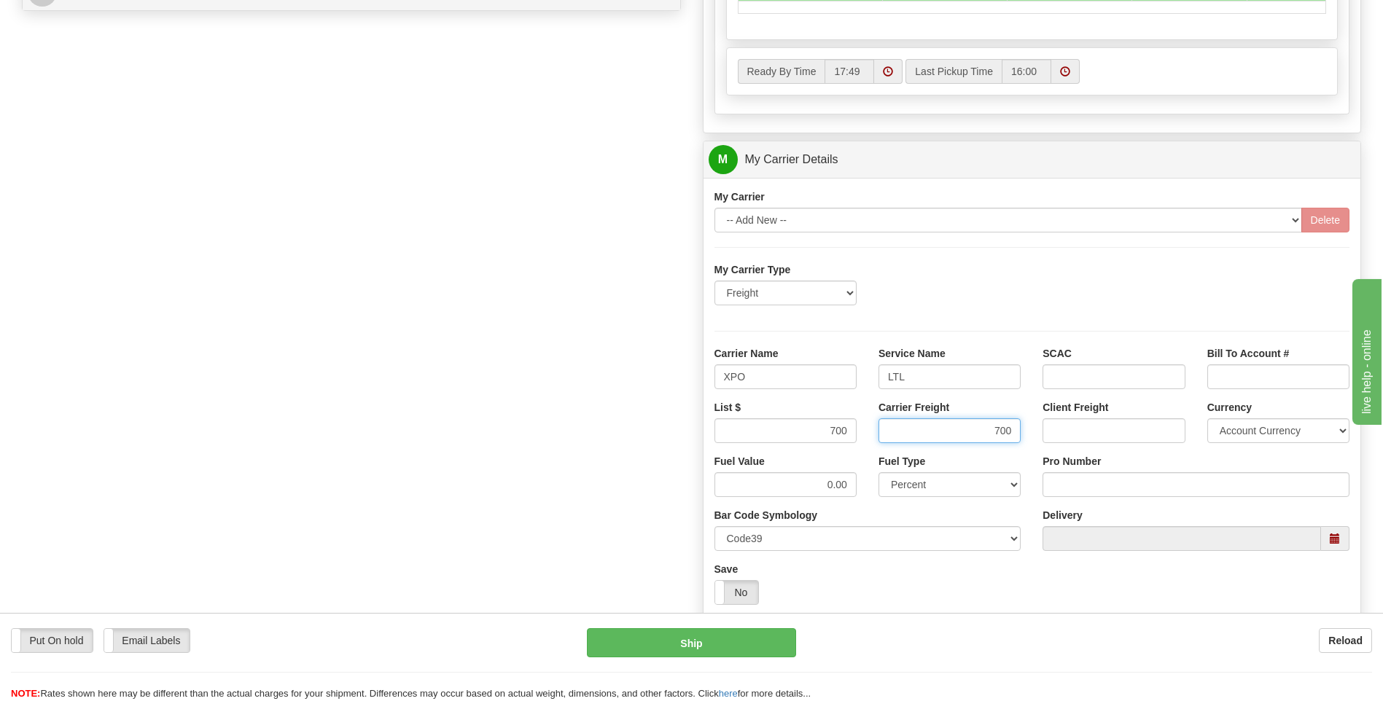
type input "700"
click at [1073, 488] on input "Pro Number" at bounding box center [1195, 484] width 307 height 25
type input "0"
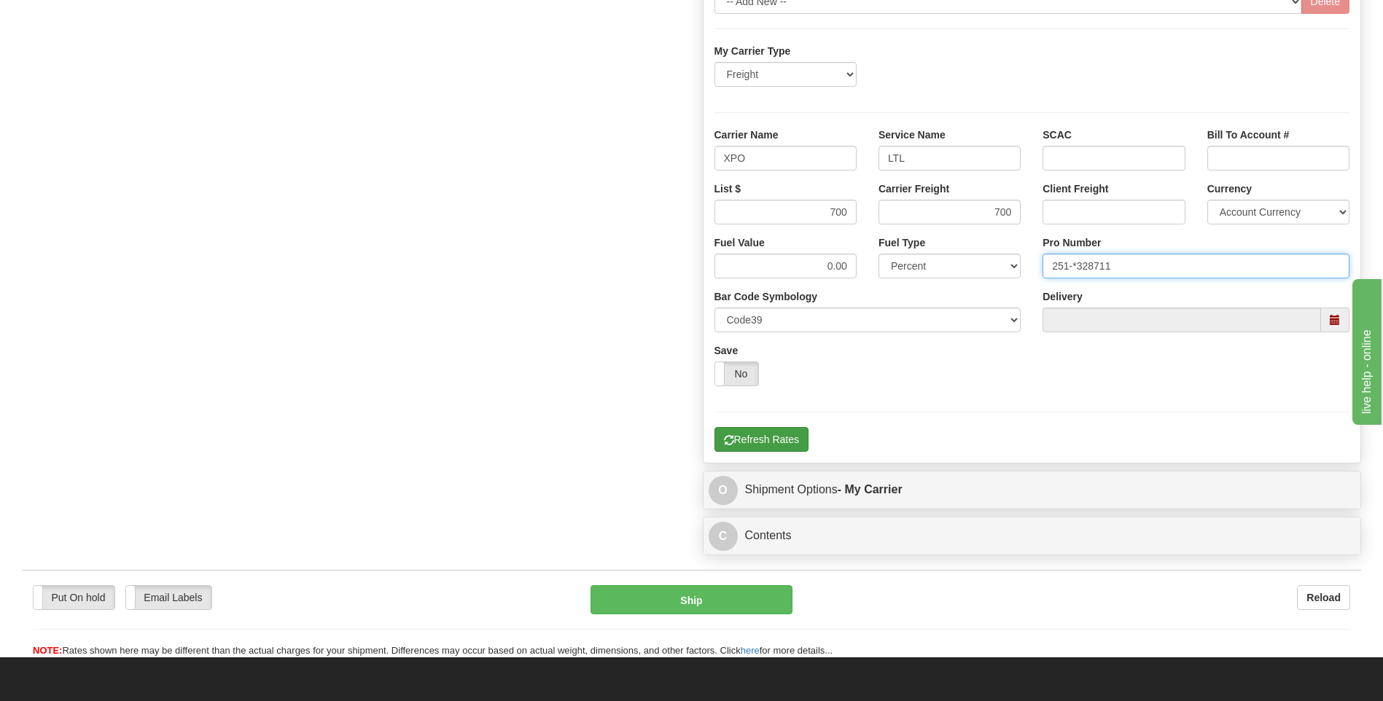
type input "251-*328711"
click at [784, 443] on button "Refresh Rates" at bounding box center [761, 439] width 94 height 25
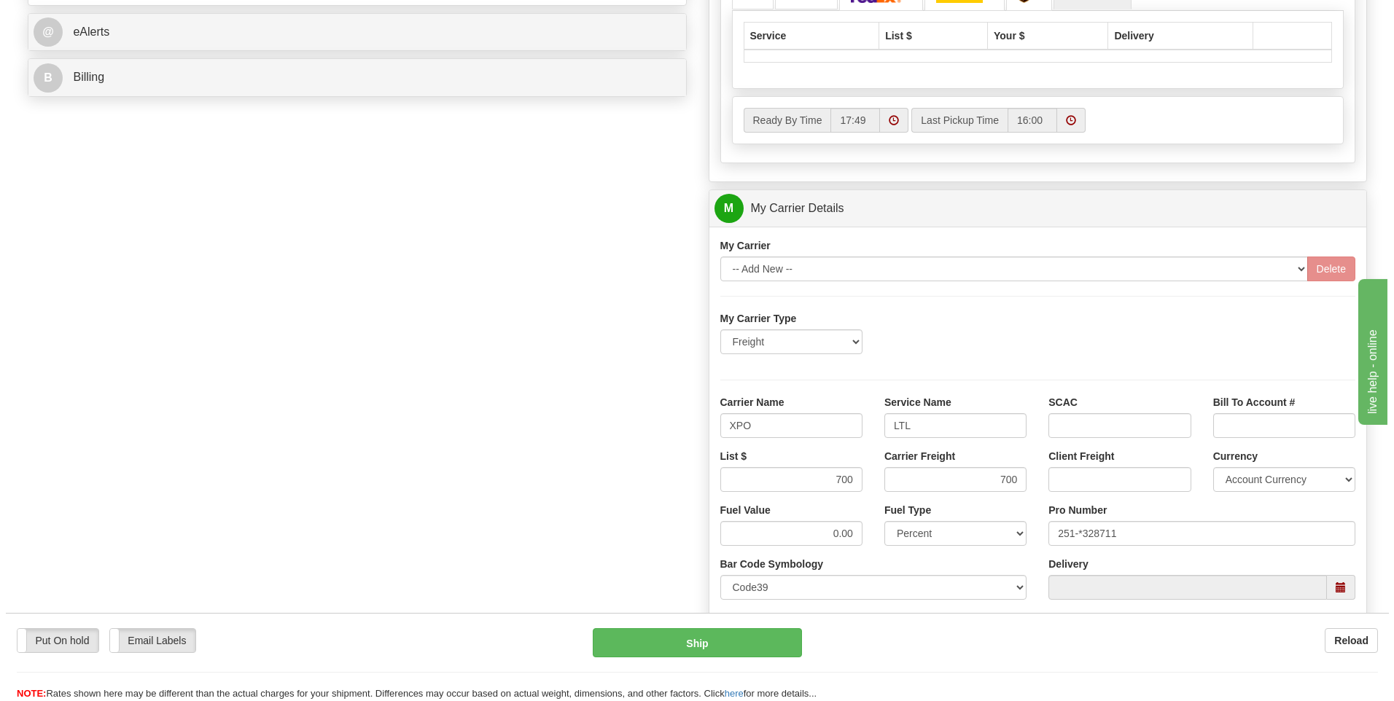
scroll to position [327, 0]
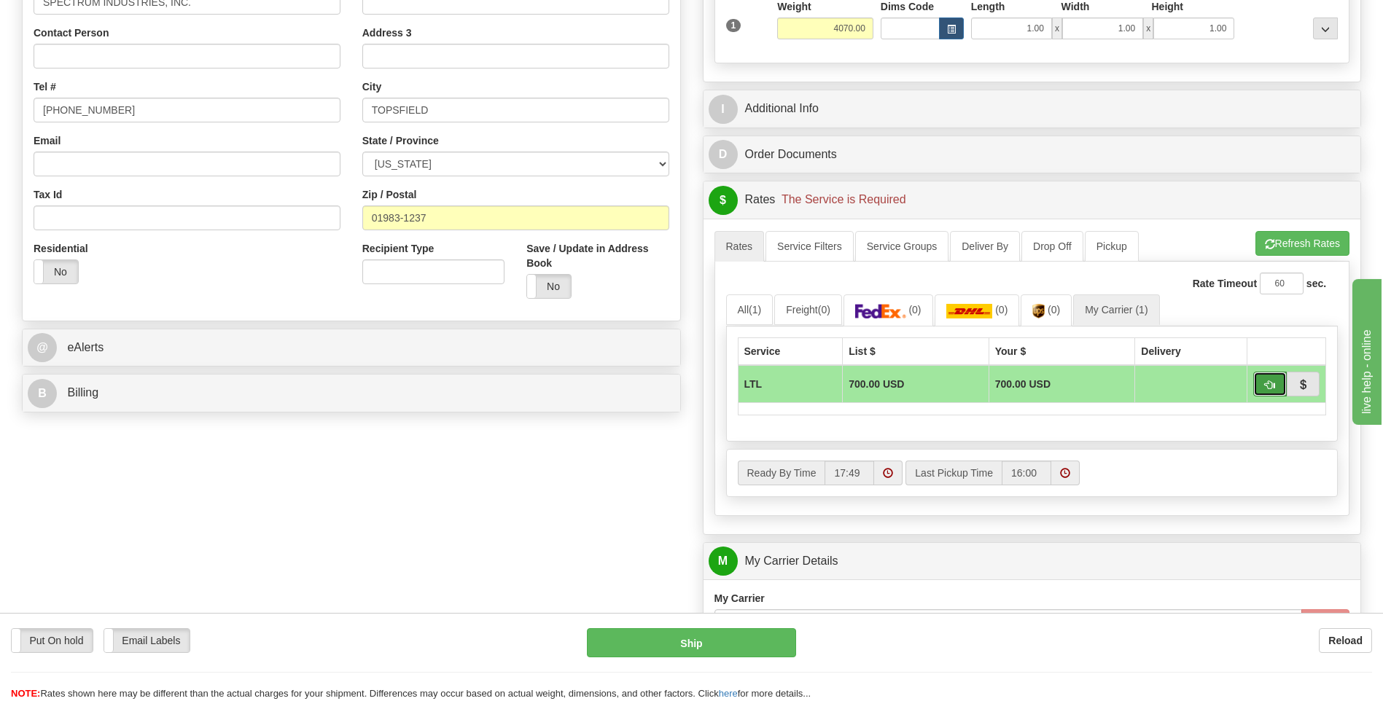
click at [1265, 385] on span "button" at bounding box center [1270, 384] width 10 height 9
type input "00"
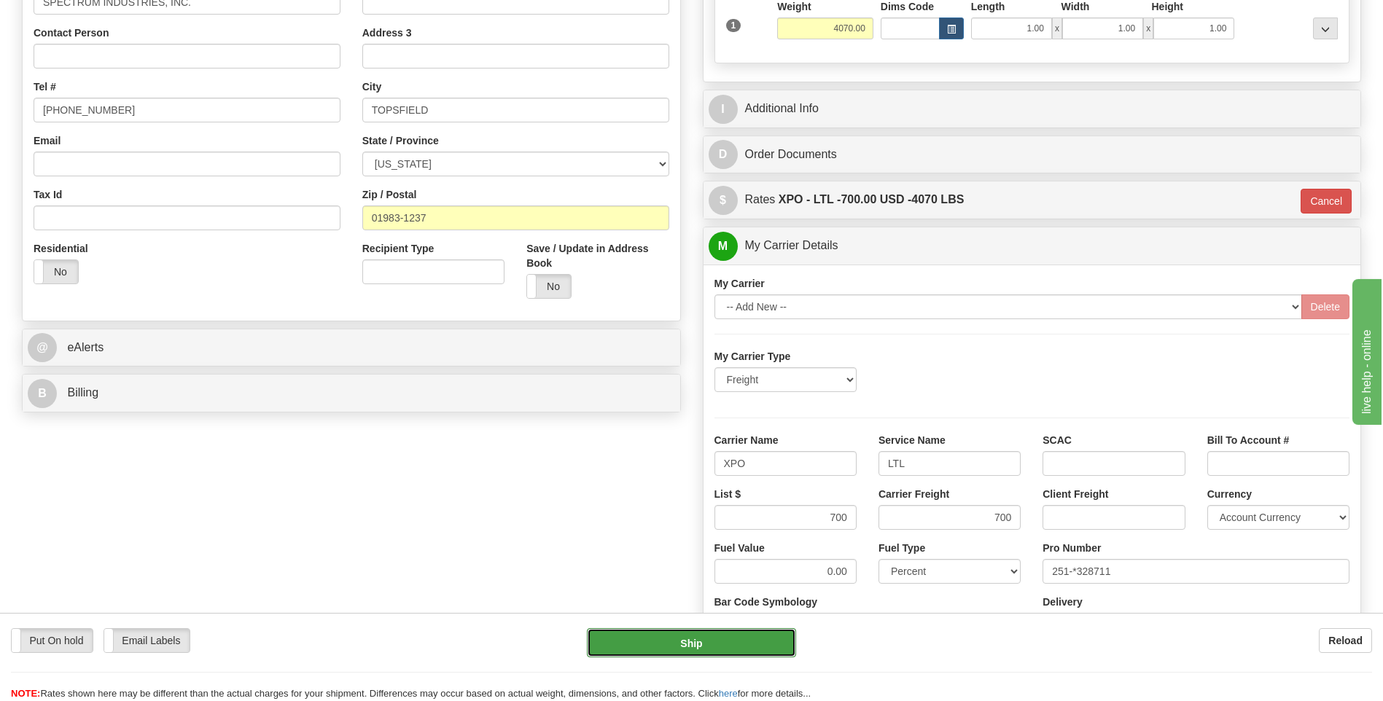
click at [648, 653] on button "Ship" at bounding box center [691, 642] width 208 height 29
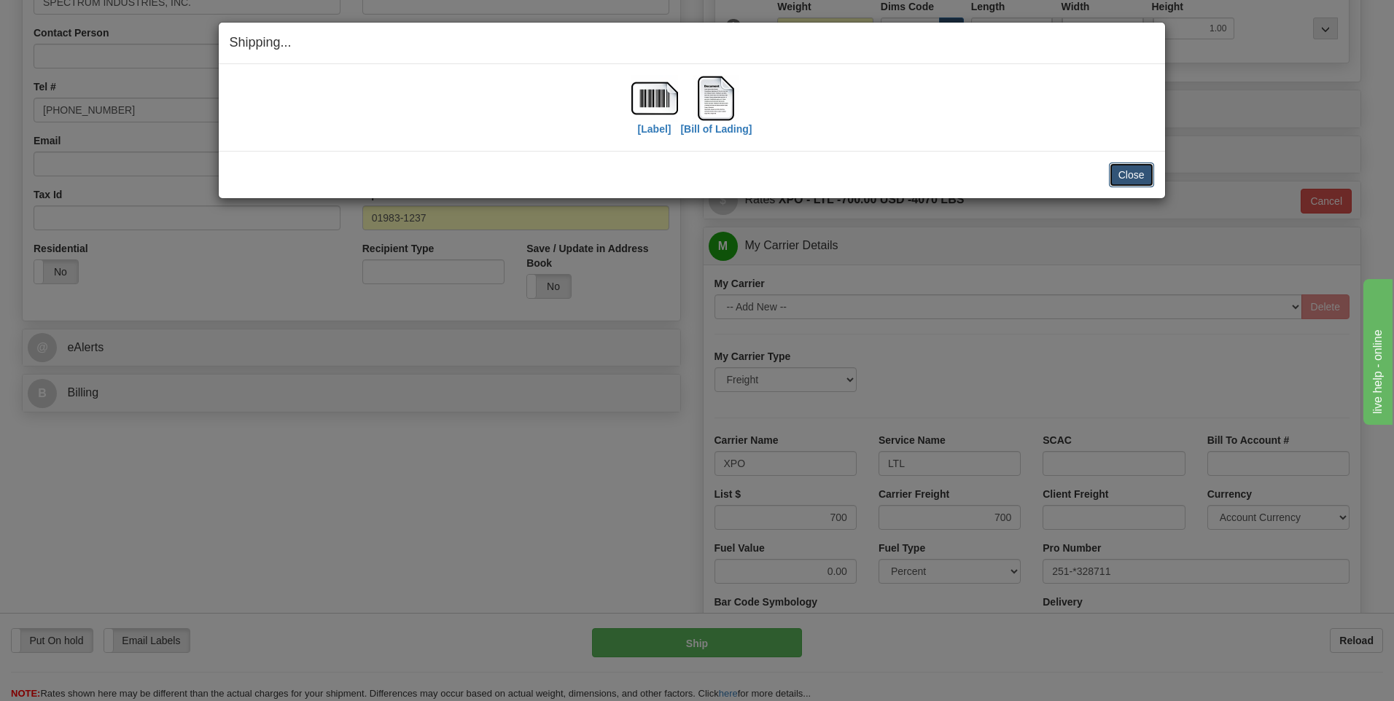
click at [1122, 169] on button "Close" at bounding box center [1131, 175] width 45 height 25
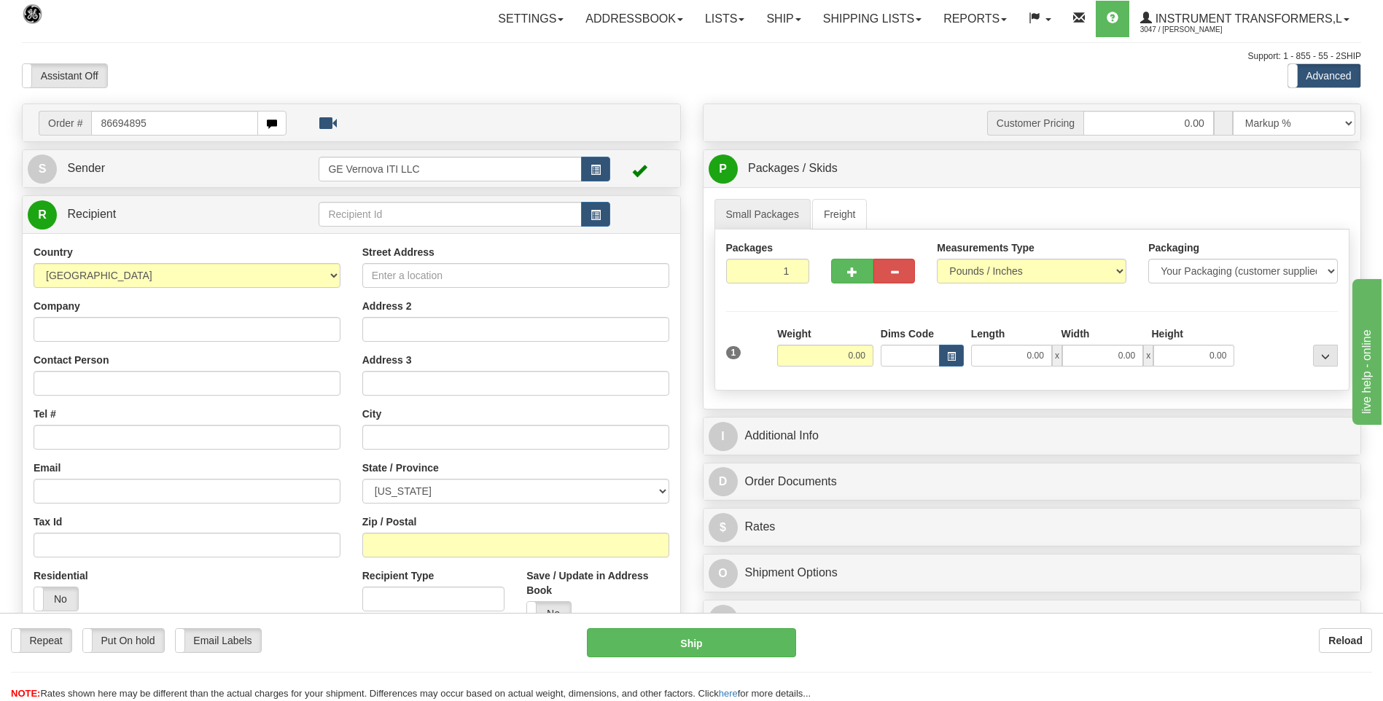
type input "86694895"
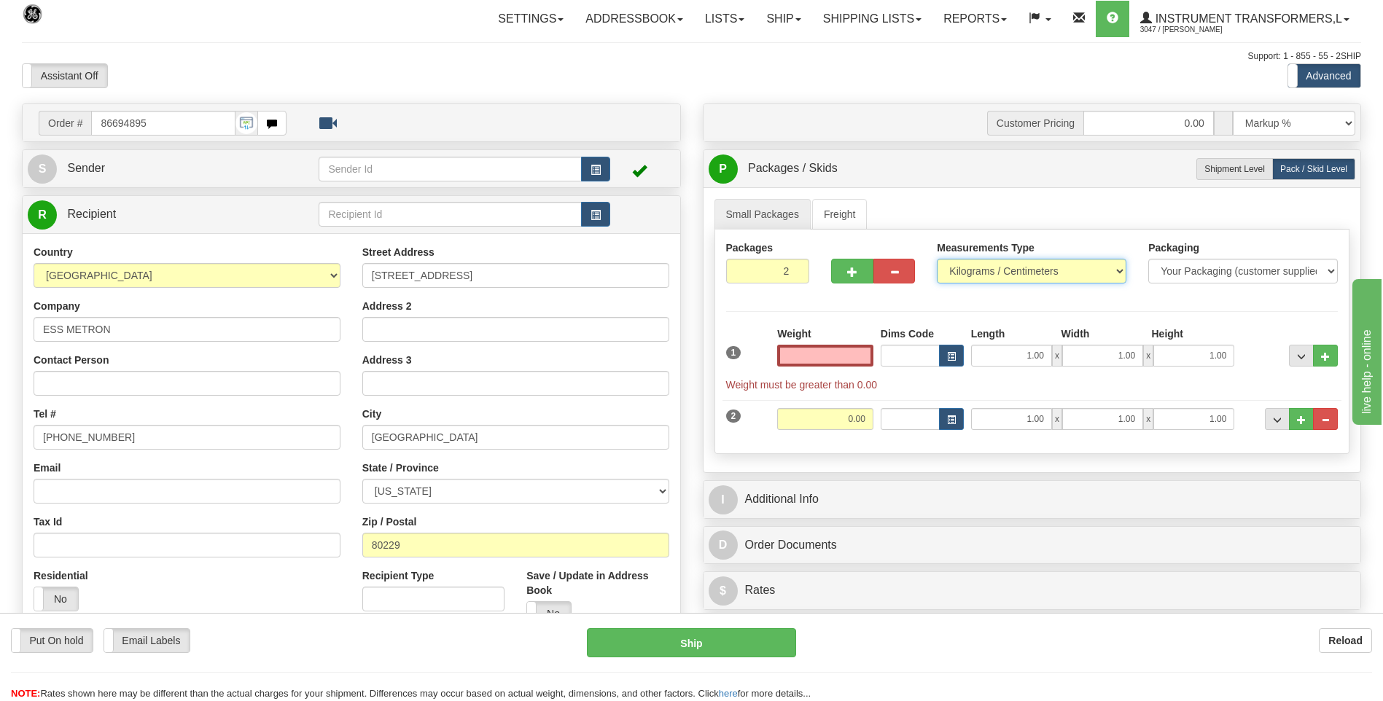
type input "0.00"
drag, startPoint x: 950, startPoint y: 271, endPoint x: 956, endPoint y: 282, distance: 12.1
click at [950, 271] on select "Pounds / Inches Kilograms / Centimeters" at bounding box center [1032, 271] width 190 height 25
select select "0"
click at [937, 259] on select "Pounds / Inches Kilograms / Centimeters" at bounding box center [1032, 271] width 190 height 25
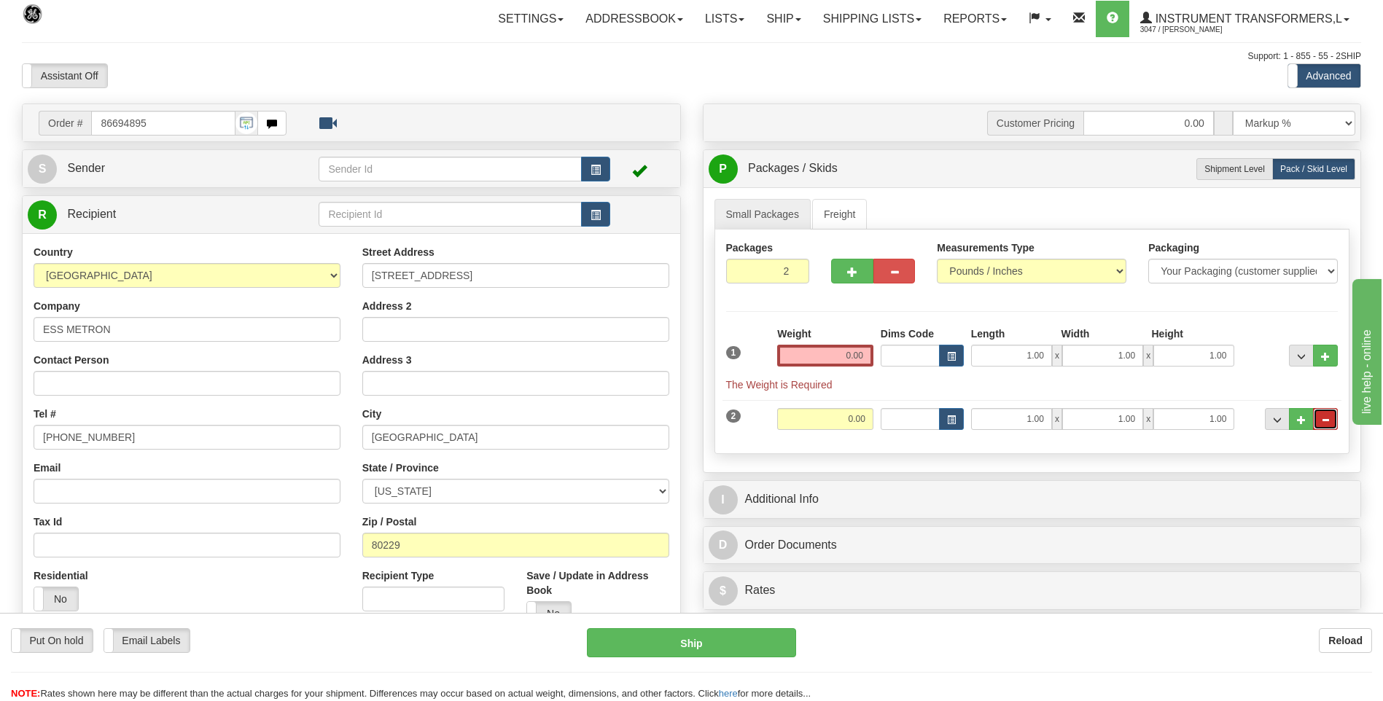
click at [1327, 418] on span "..." at bounding box center [1325, 420] width 9 height 8
type input "1"
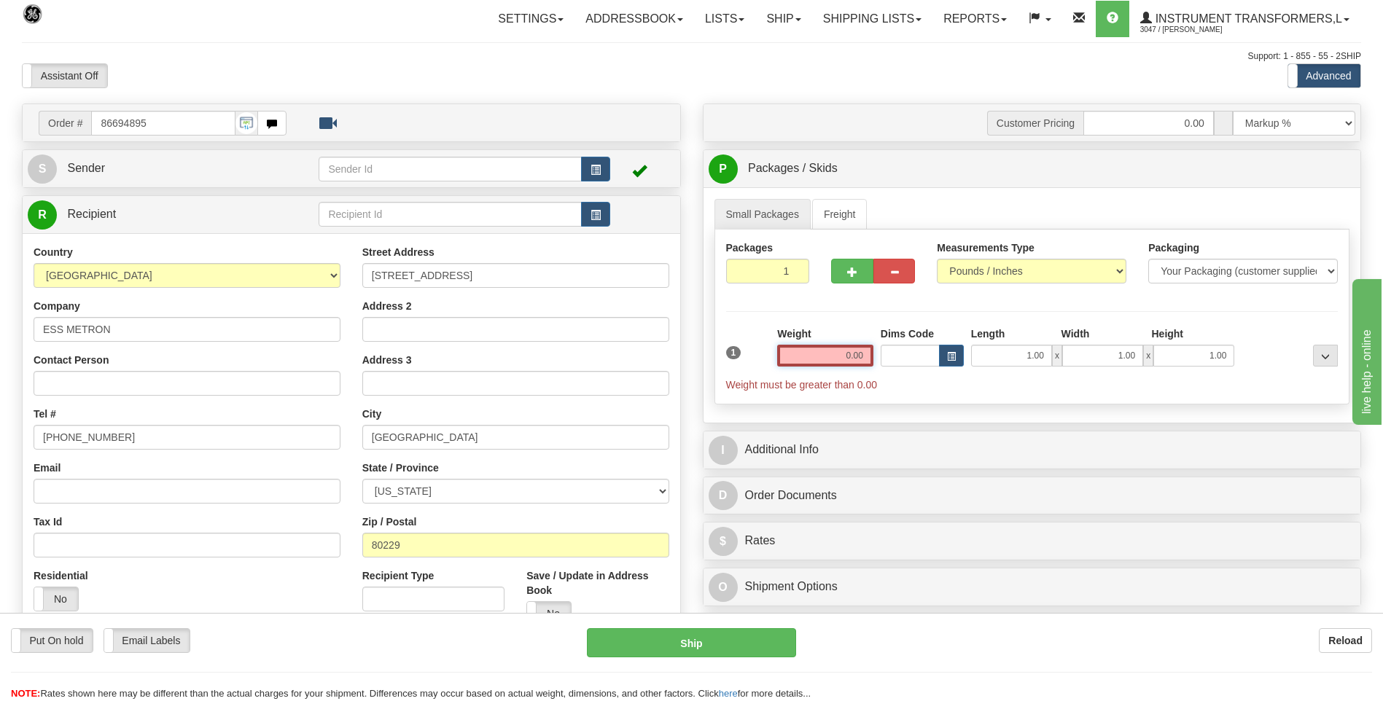
click at [867, 359] on input "0.00" at bounding box center [825, 356] width 96 height 22
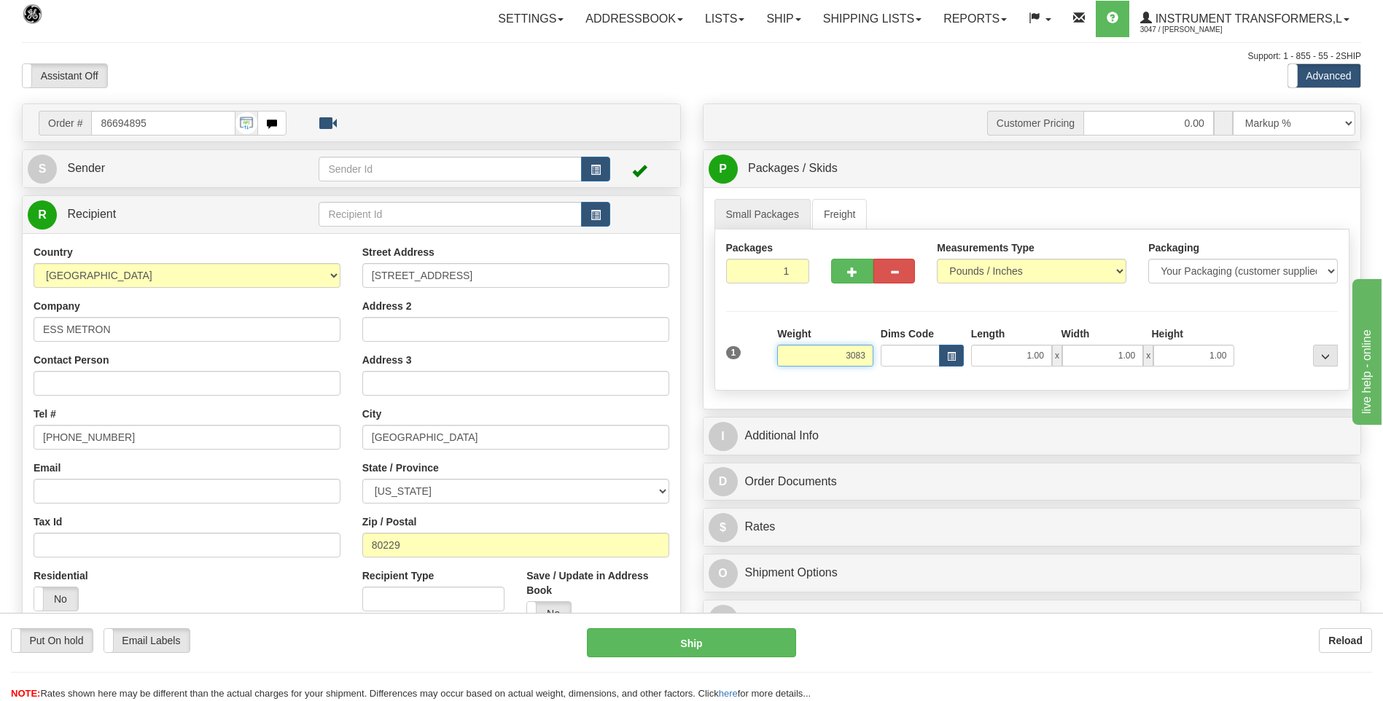
click button "Delete" at bounding box center [0, 0] width 0 height 0
type input "3083.00"
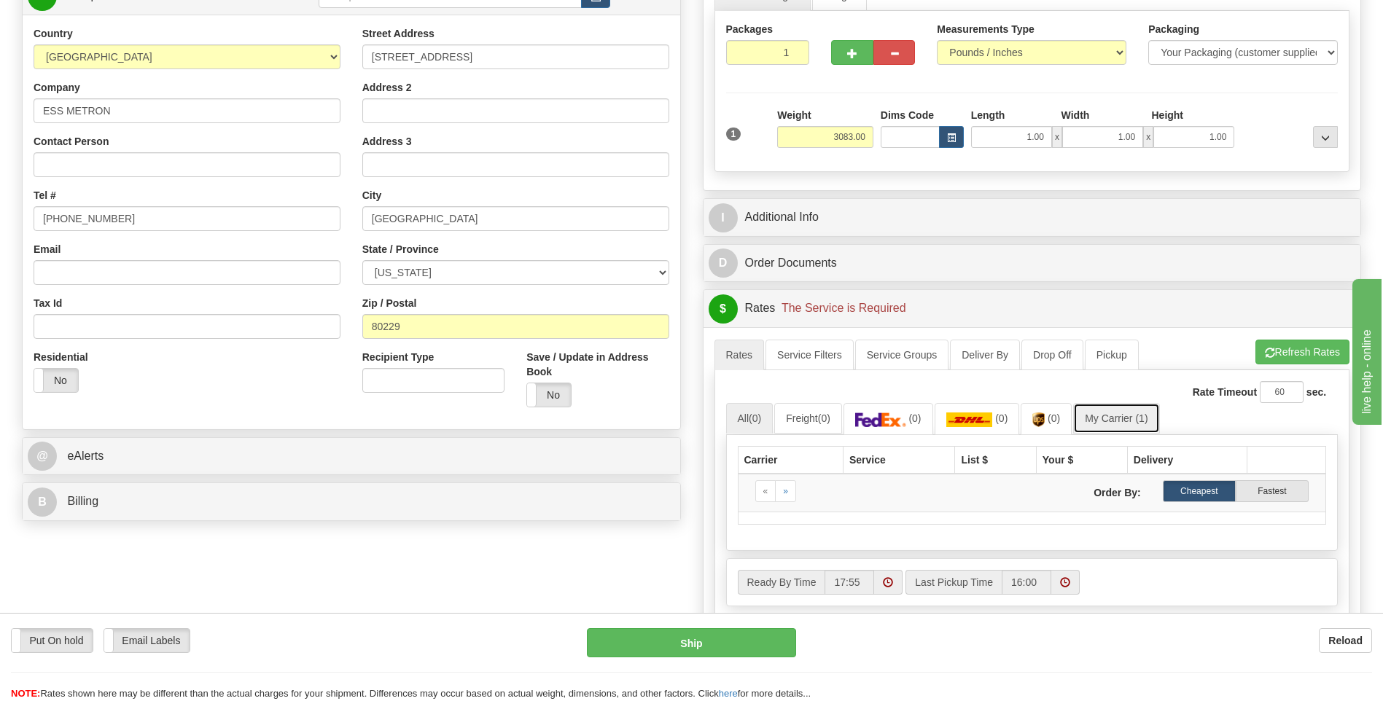
scroll to position [437, 0]
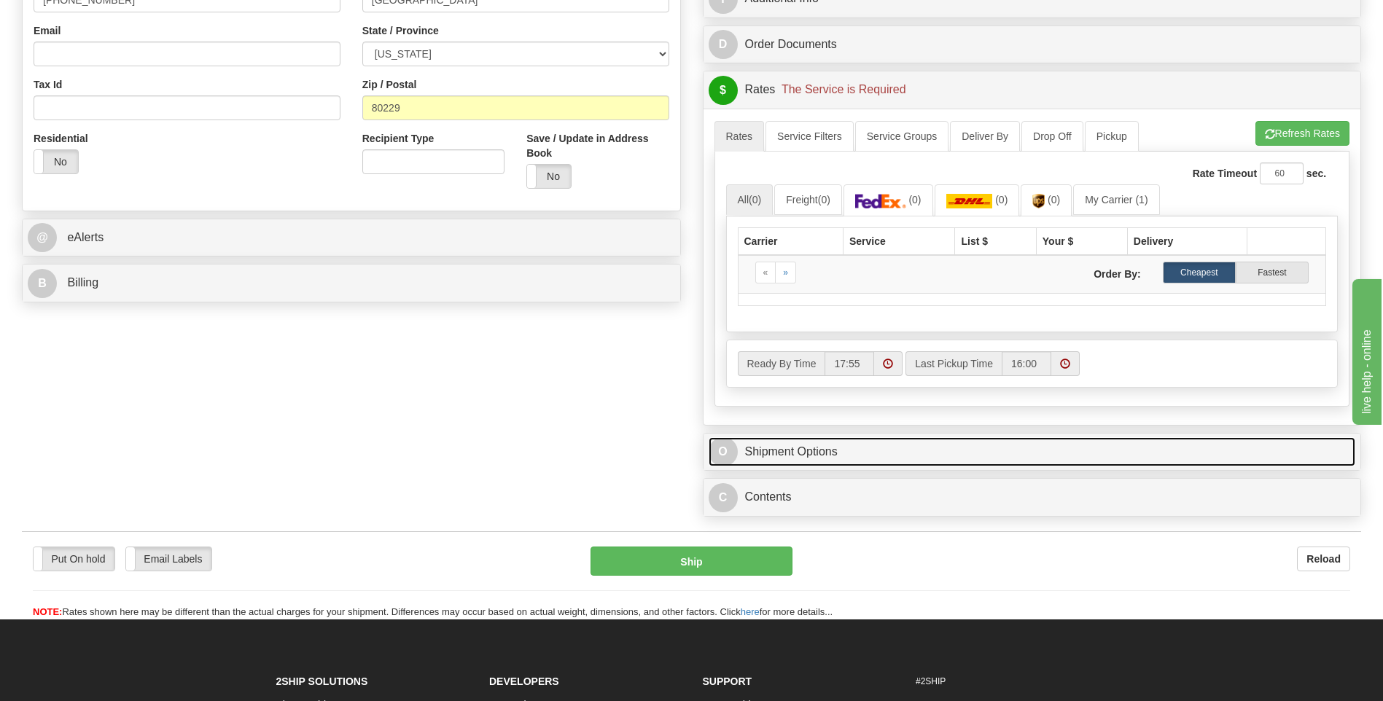
click at [896, 459] on link "O Shipment Options" at bounding box center [1031, 452] width 647 height 30
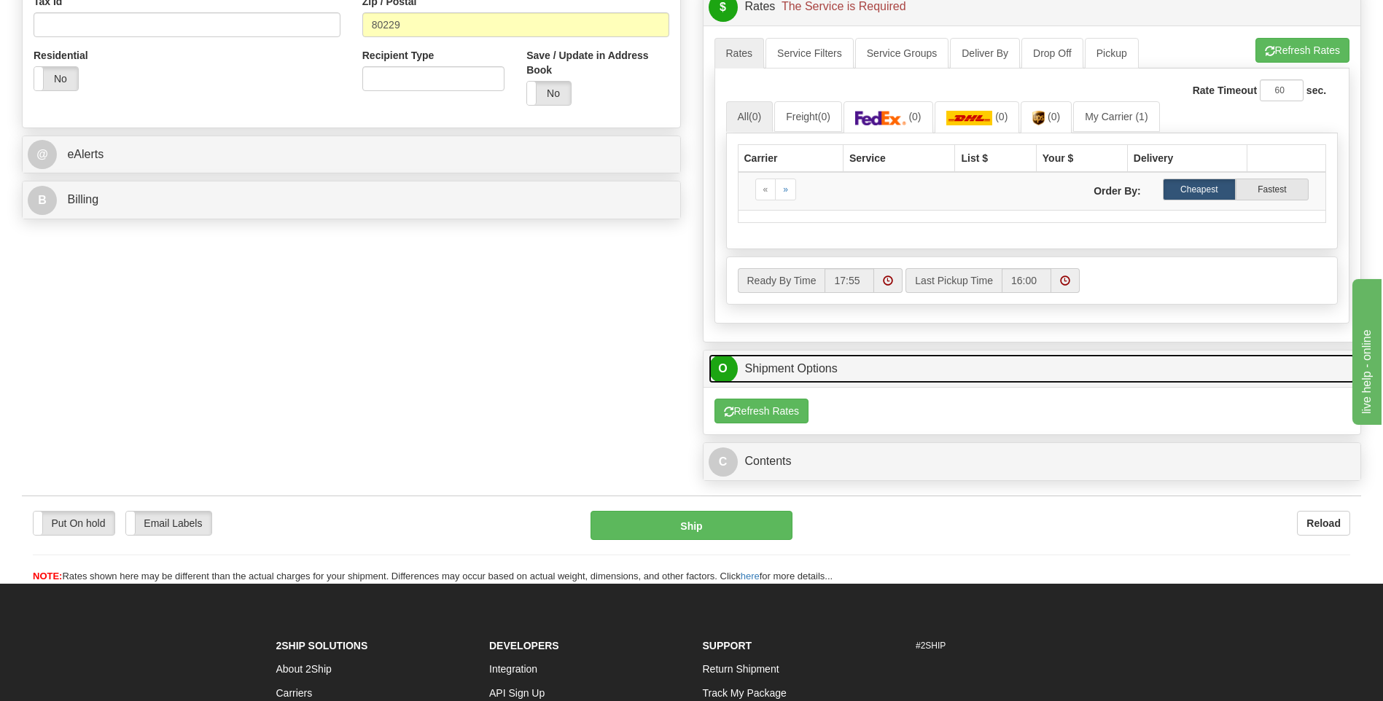
scroll to position [583, 0]
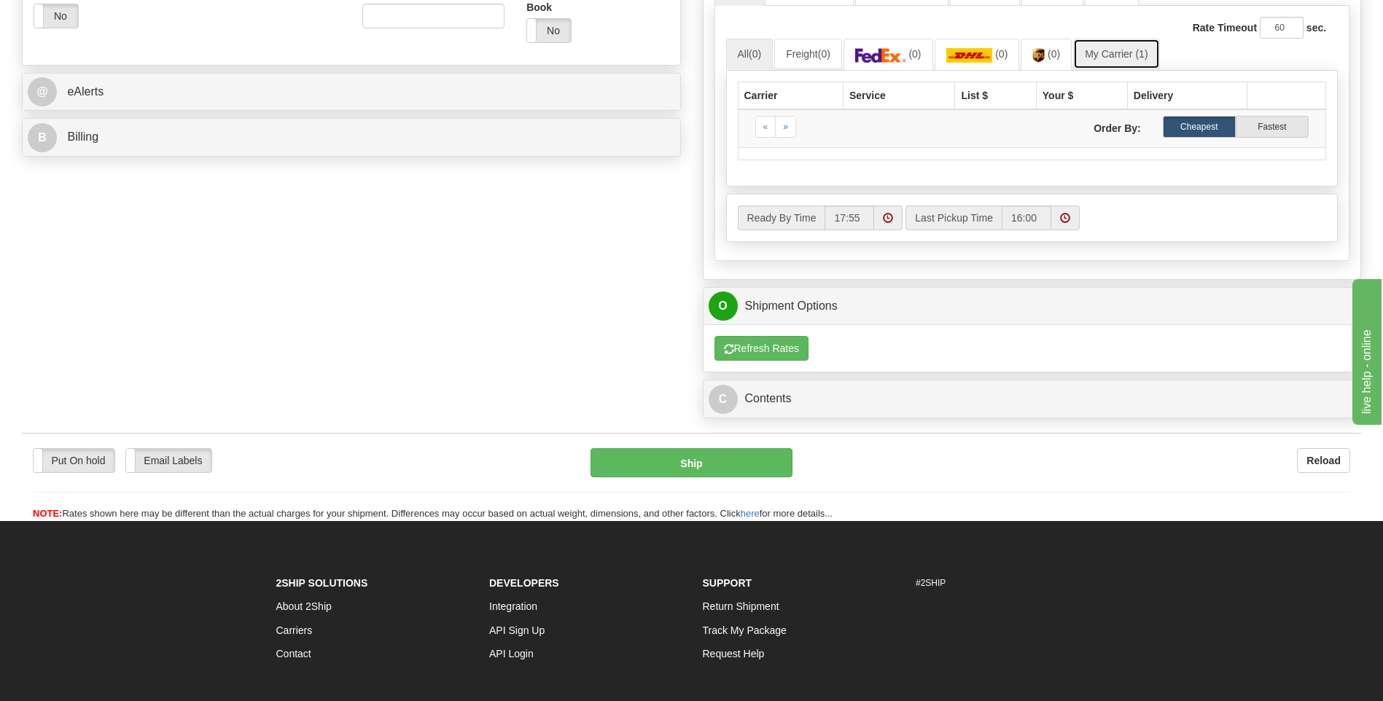
click at [1128, 58] on link "My Carrier (1)" at bounding box center [1116, 54] width 86 height 31
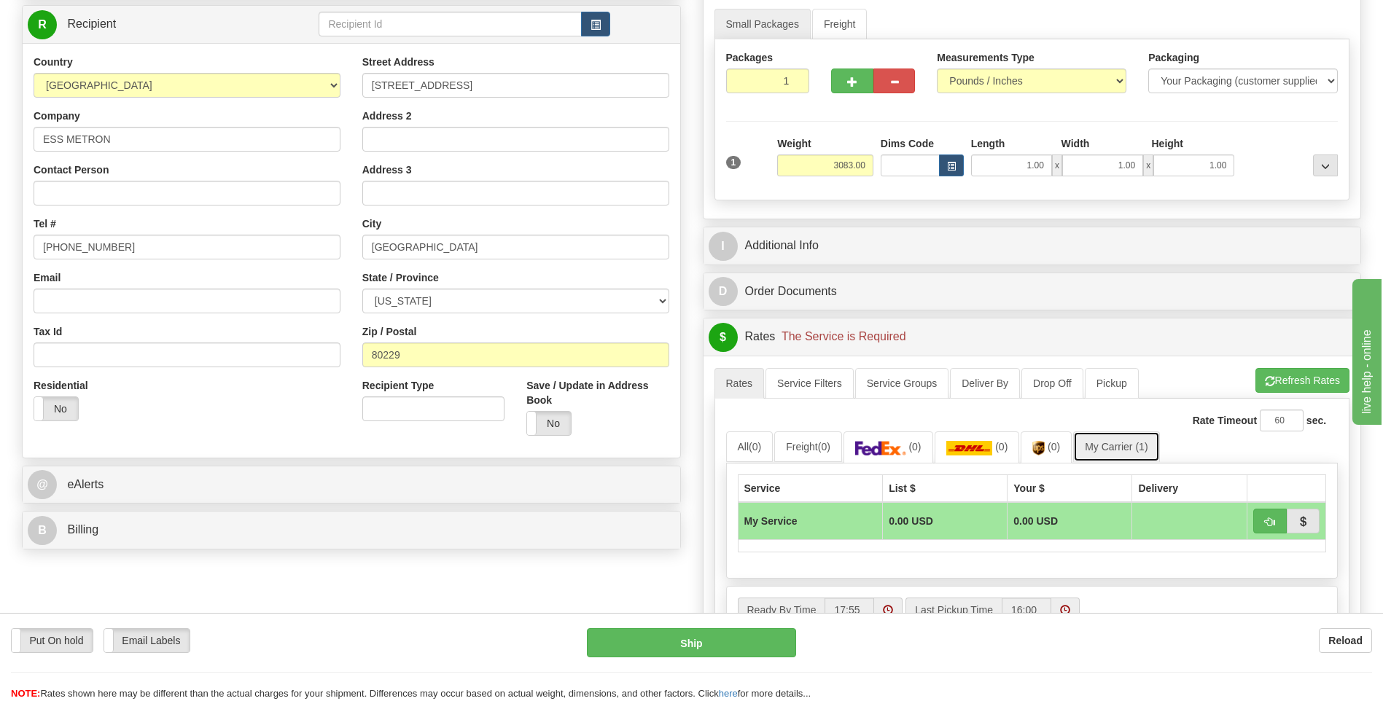
scroll to position [73, 0]
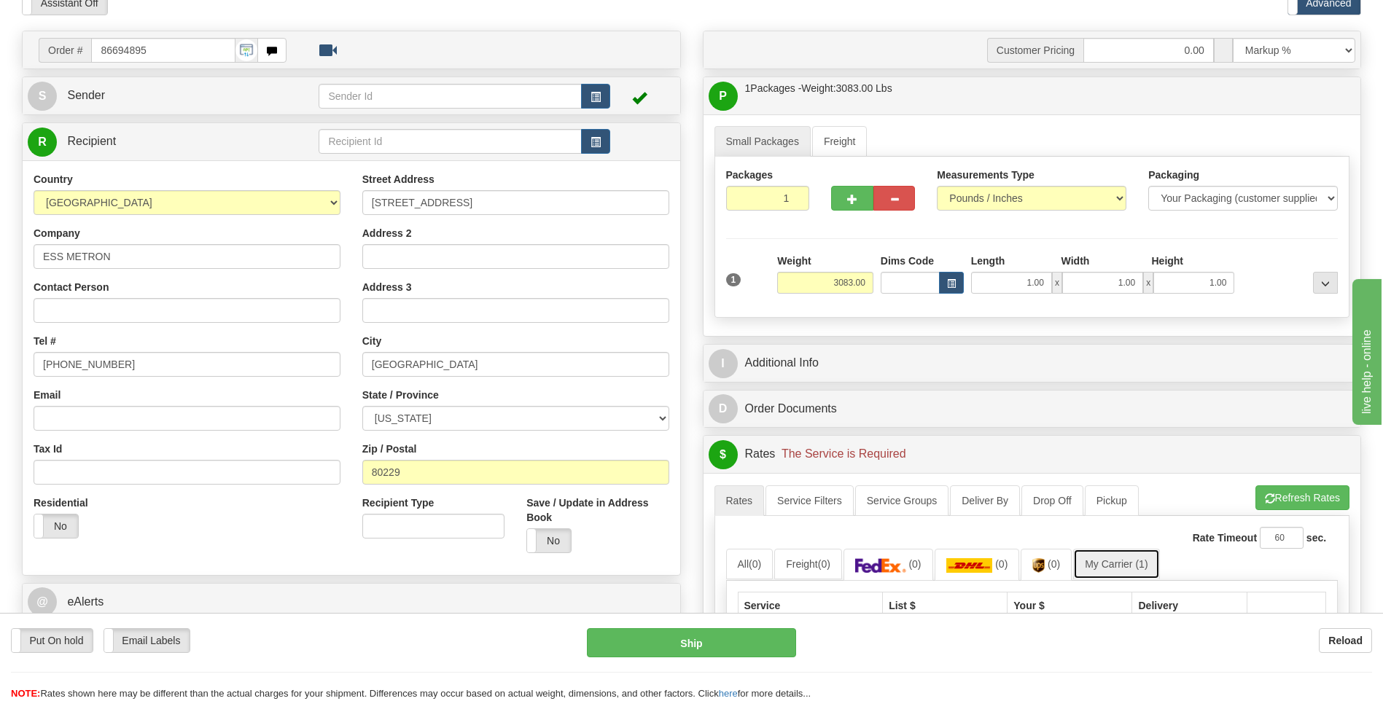
click at [1120, 561] on link "My Carrier (1)" at bounding box center [1116, 564] width 86 height 31
click at [1121, 561] on link "My Carrier (1)" at bounding box center [1116, 564] width 86 height 31
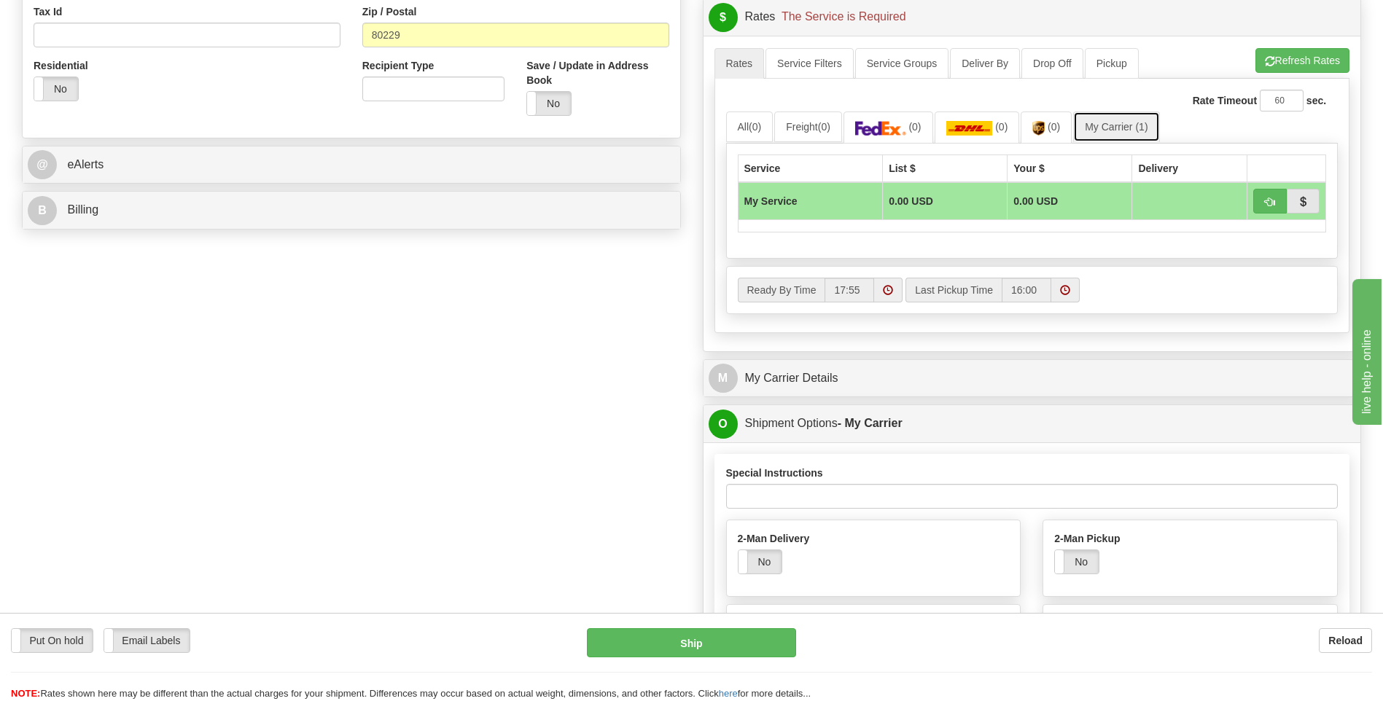
scroll to position [656, 0]
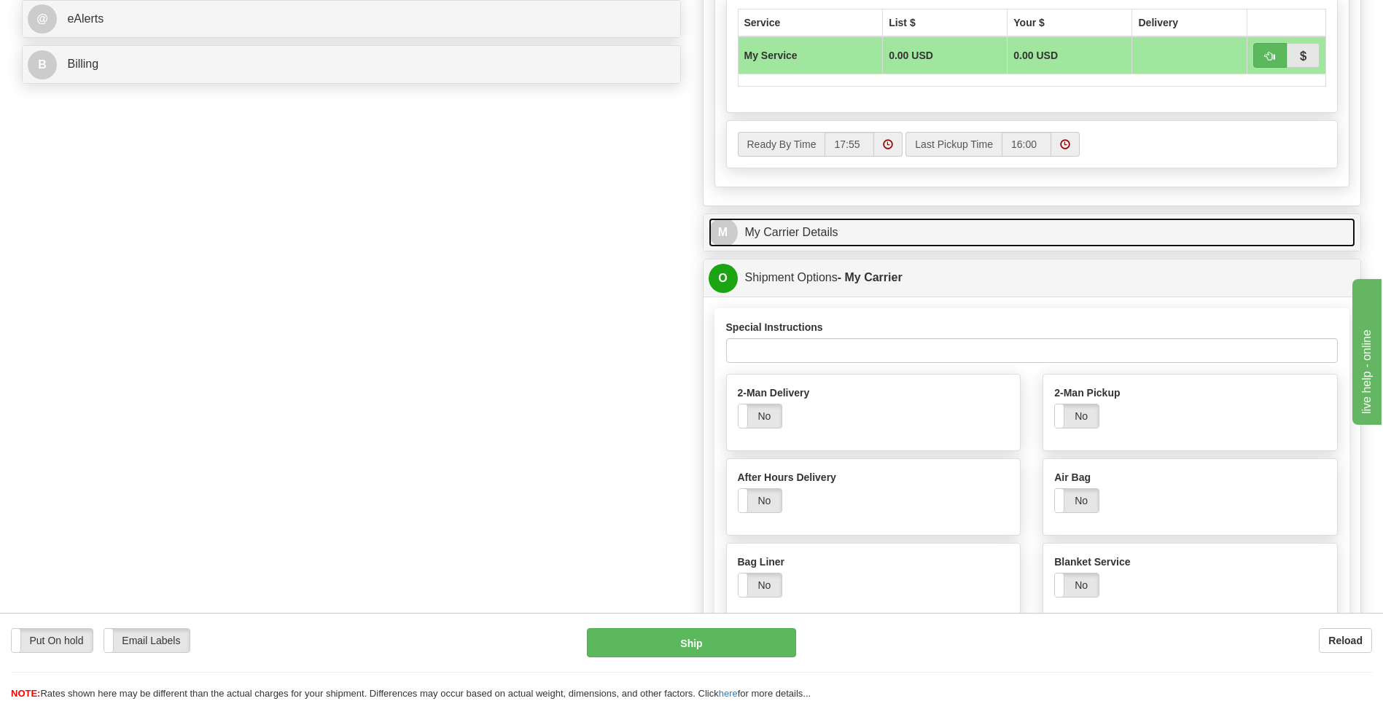
click at [790, 230] on link "M My Carrier Details" at bounding box center [1031, 233] width 647 height 30
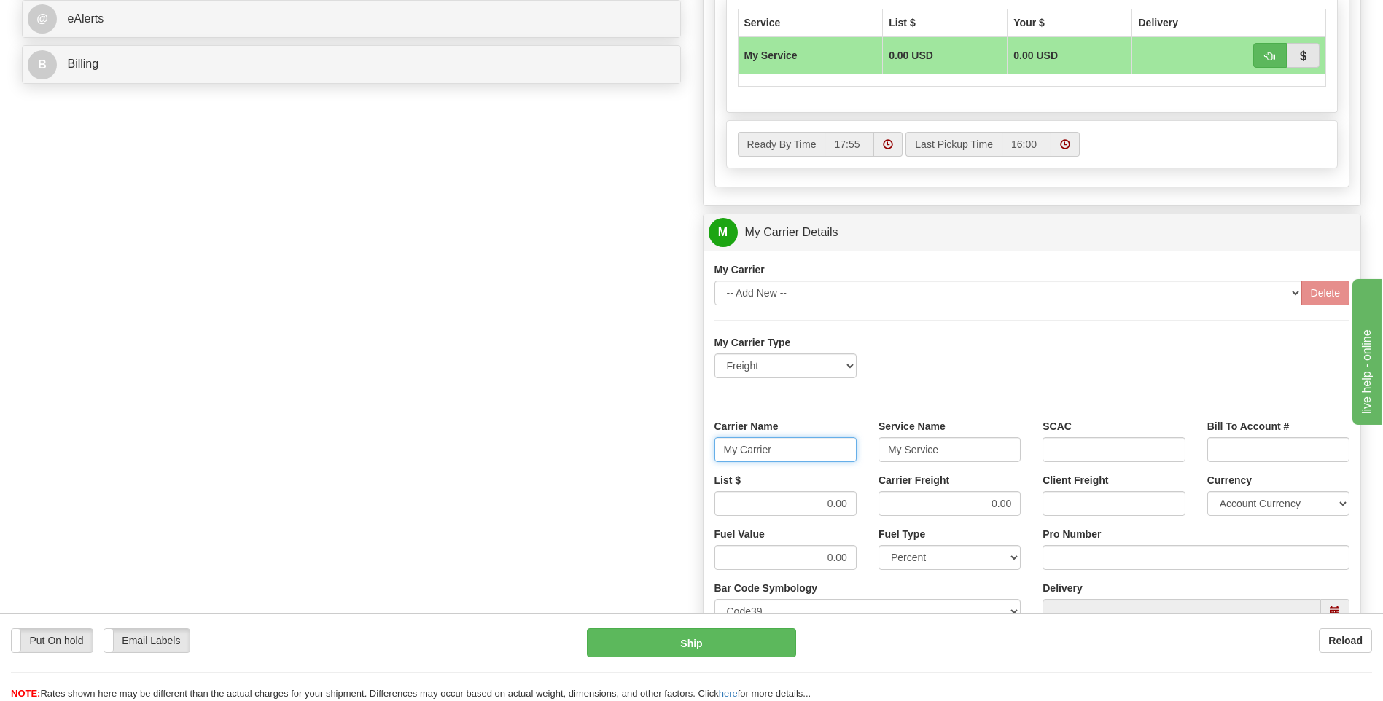
drag, startPoint x: 741, startPoint y: 451, endPoint x: 671, endPoint y: 457, distance: 70.2
type input "XPO"
type input "LTL"
drag, startPoint x: 813, startPoint y: 499, endPoint x: 881, endPoint y: 502, distance: 68.6
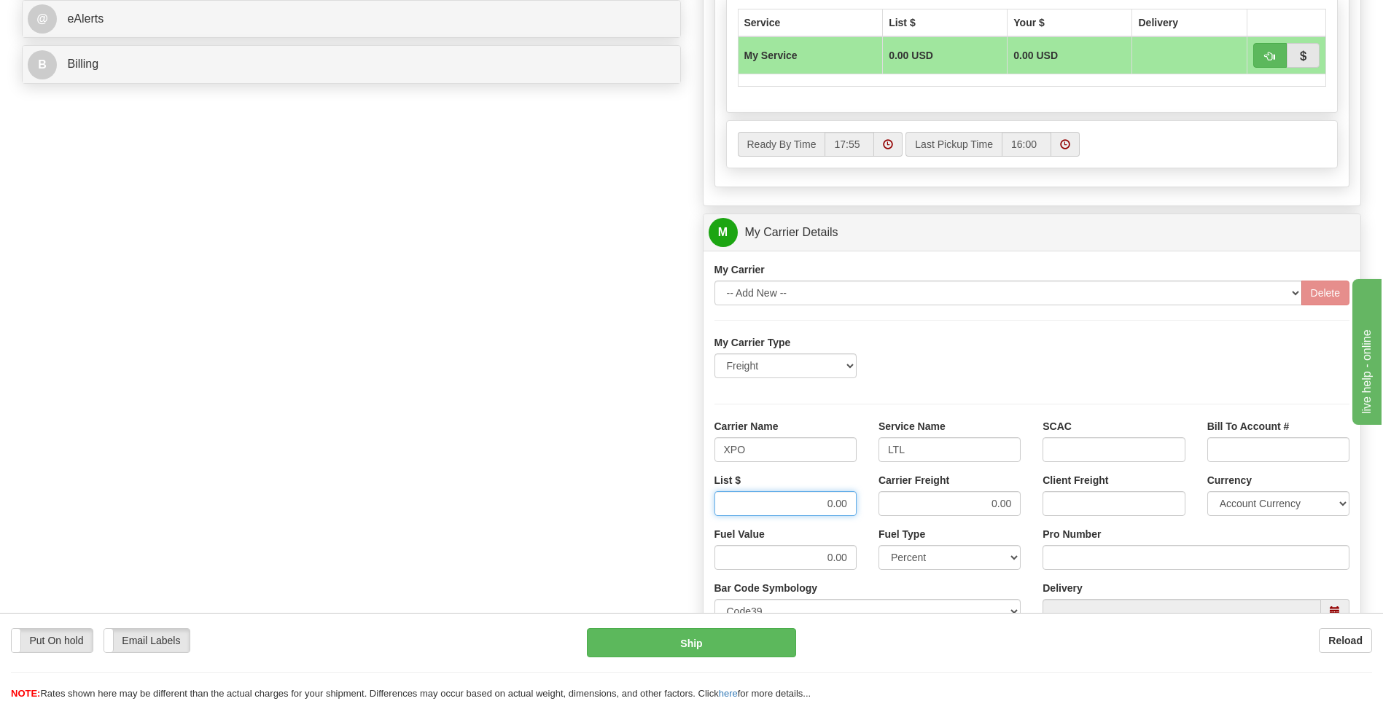
click at [881, 502] on div "List $ 0.00 Carrier Freight 0.00 Client Freight Currency Account Currency ARN A…" at bounding box center [1031, 500] width 657 height 54
type input "600"
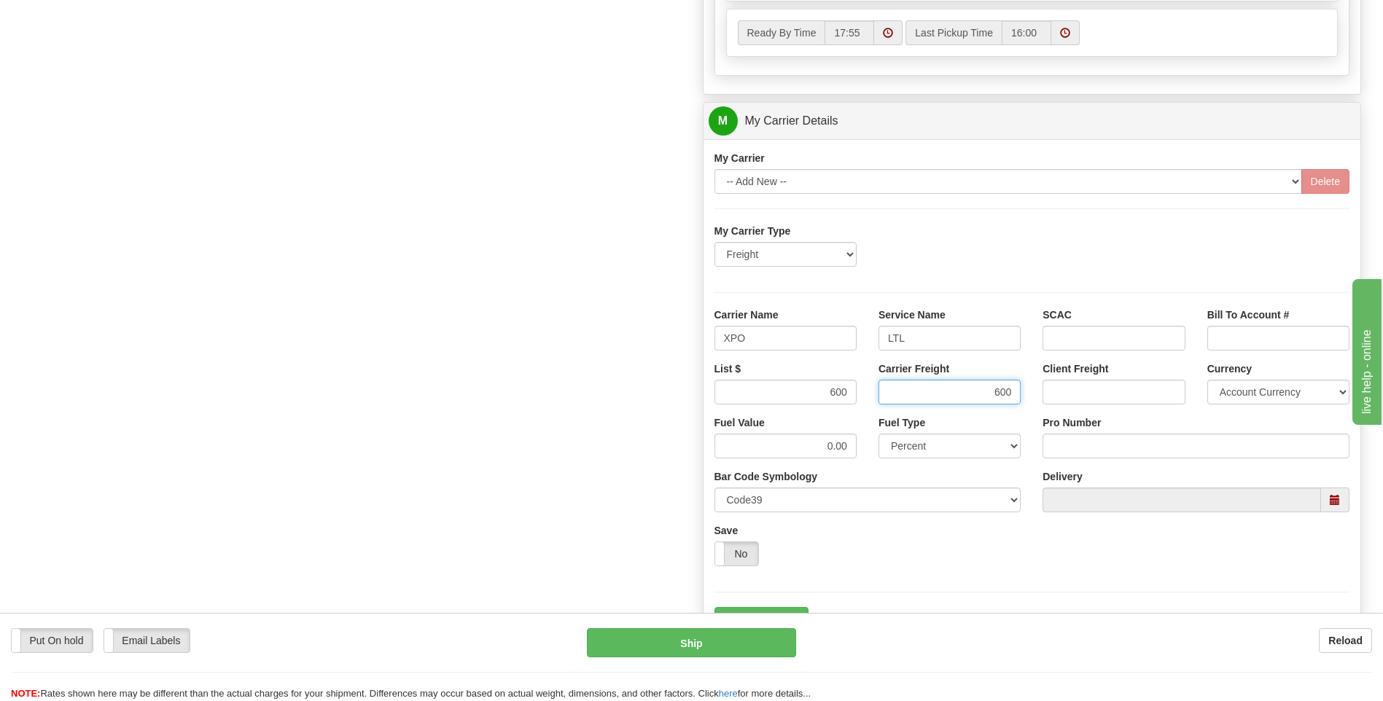
scroll to position [875, 0]
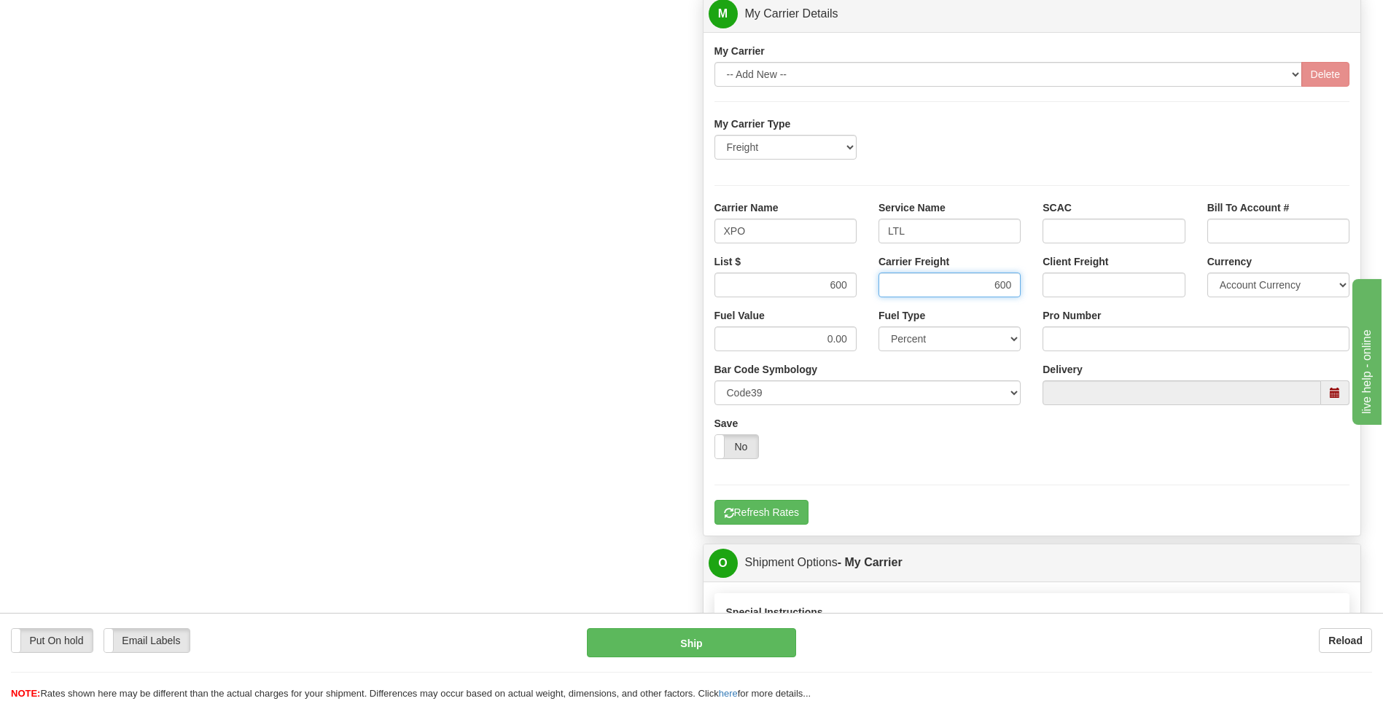
type input "600"
click at [1121, 336] on input "Pro Number" at bounding box center [1195, 339] width 307 height 25
type input "251-328781"
click at [738, 505] on button "Refresh Rates" at bounding box center [761, 512] width 94 height 25
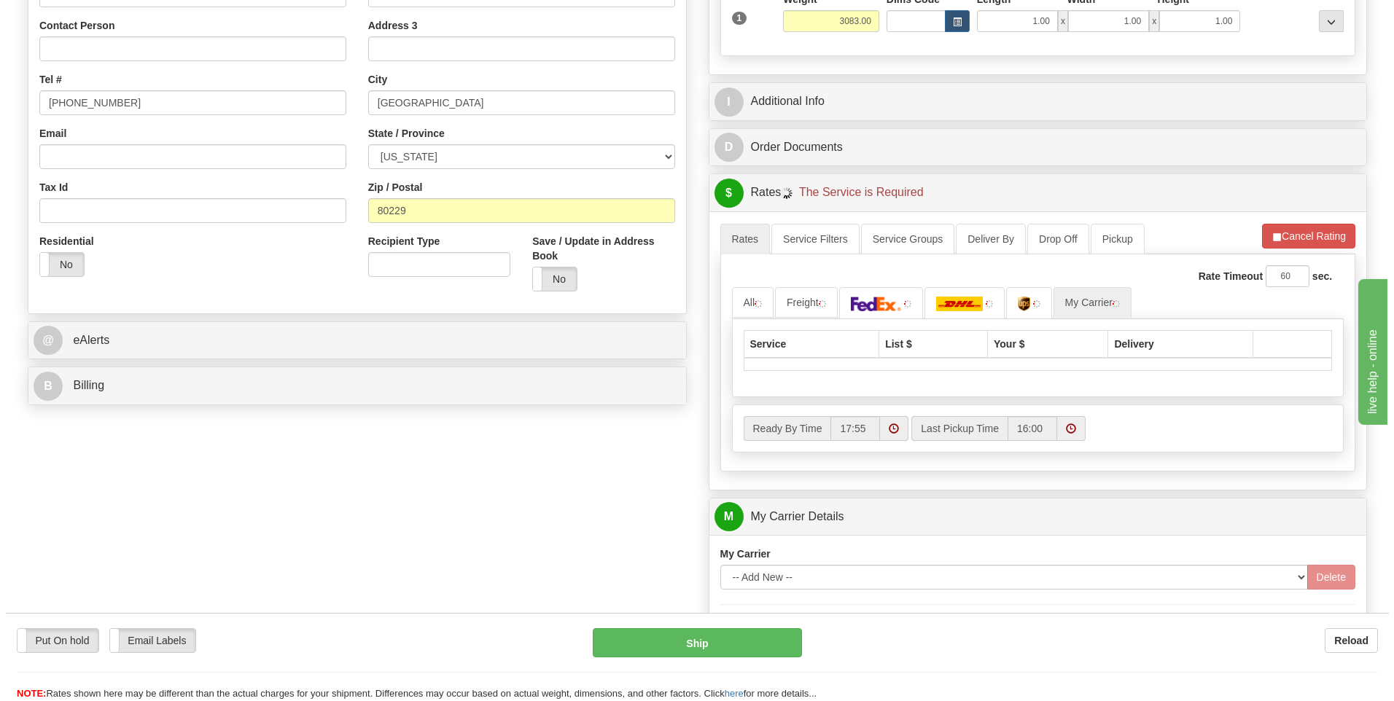
scroll to position [327, 0]
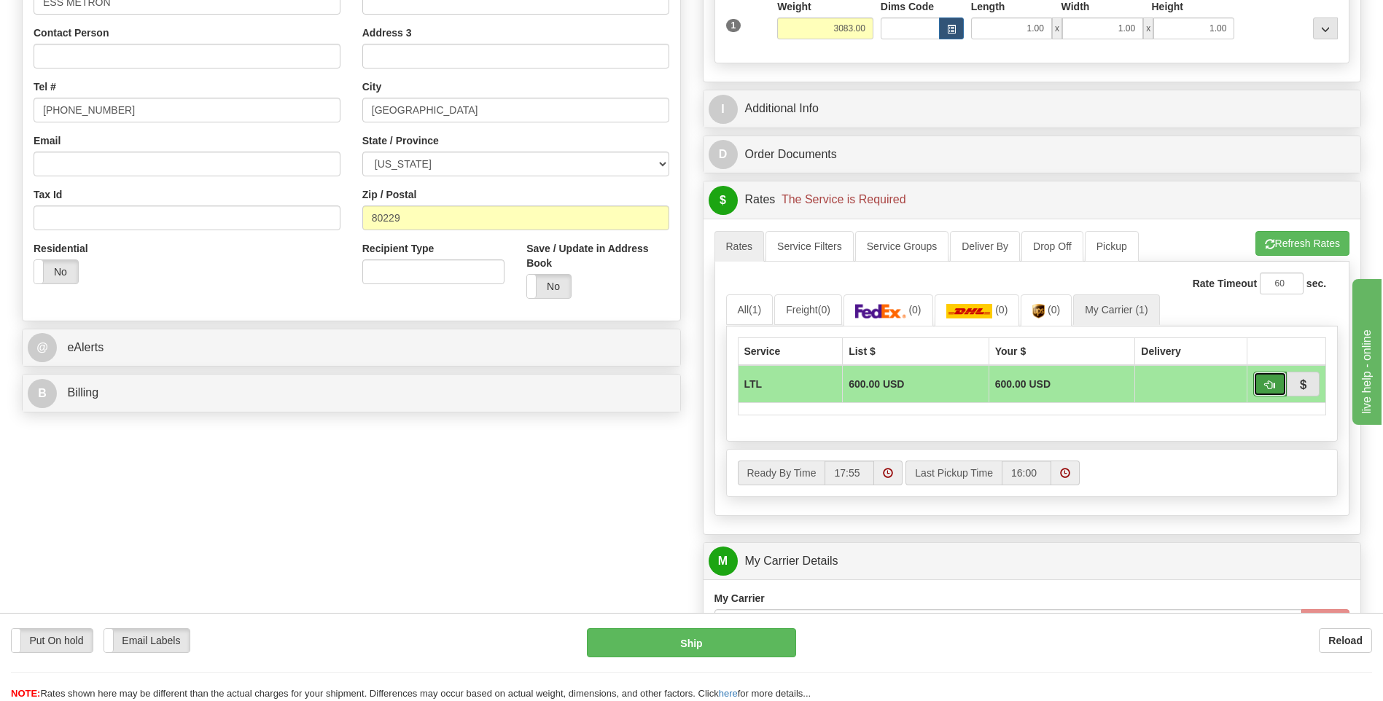
click at [1269, 390] on span "button" at bounding box center [1270, 384] width 10 height 9
type input "00"
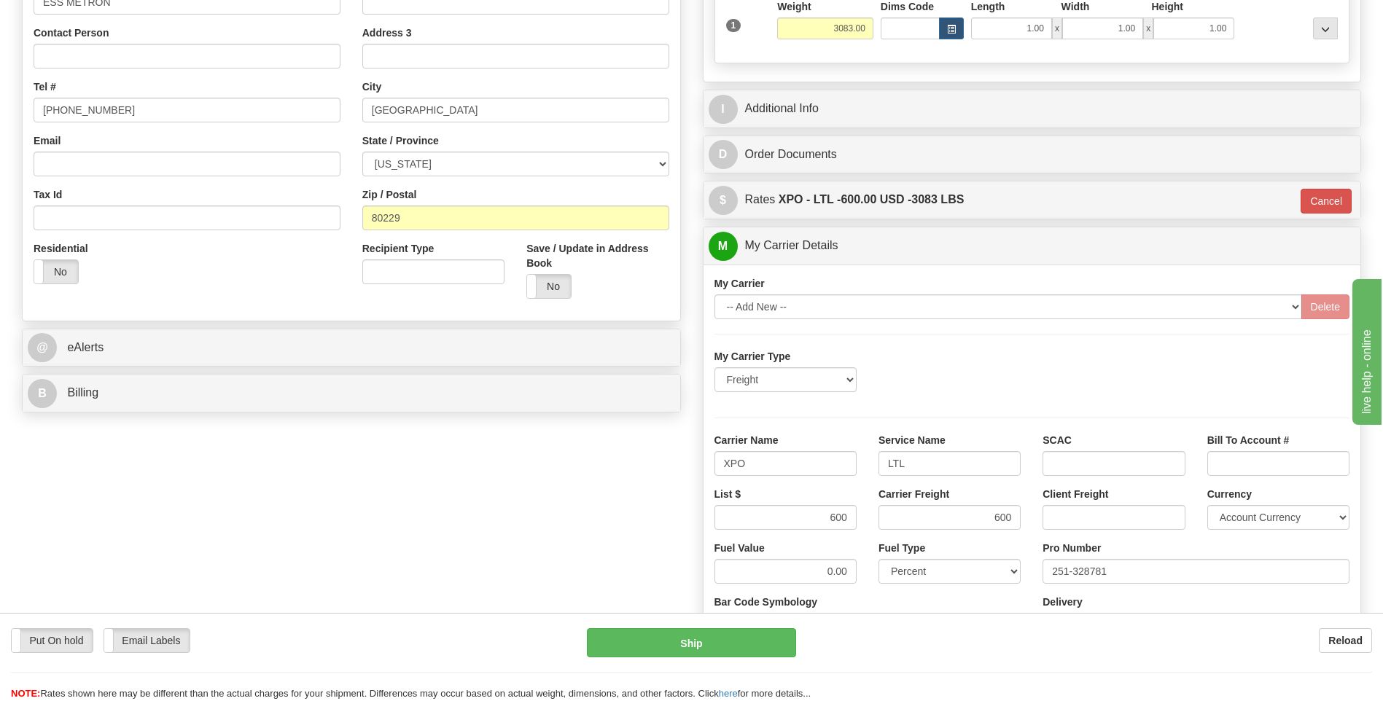
click at [752, 662] on div "Put On hold Put On hold Email Labels Email Labels Edit Reload Ship" at bounding box center [691, 664] width 1383 height 73
click at [752, 653] on button "Ship" at bounding box center [691, 642] width 208 height 29
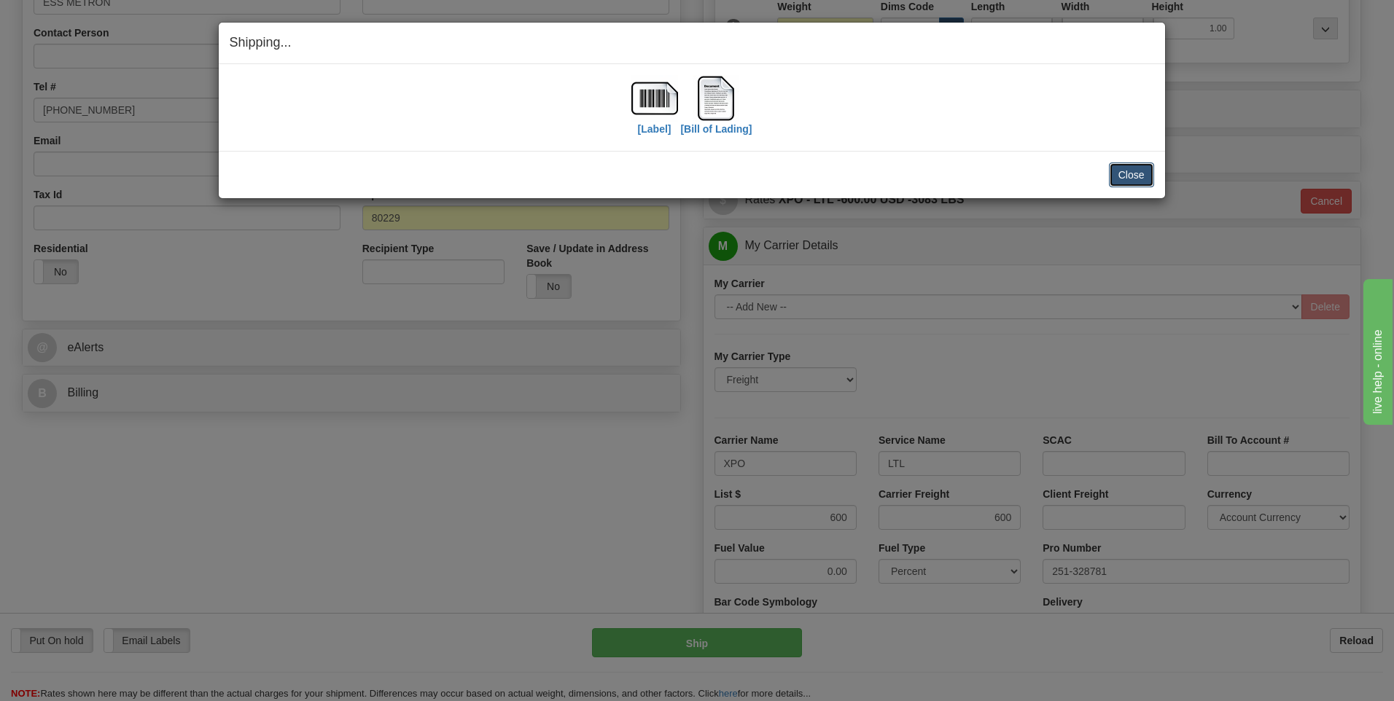
click at [1115, 177] on button "Close" at bounding box center [1131, 175] width 45 height 25
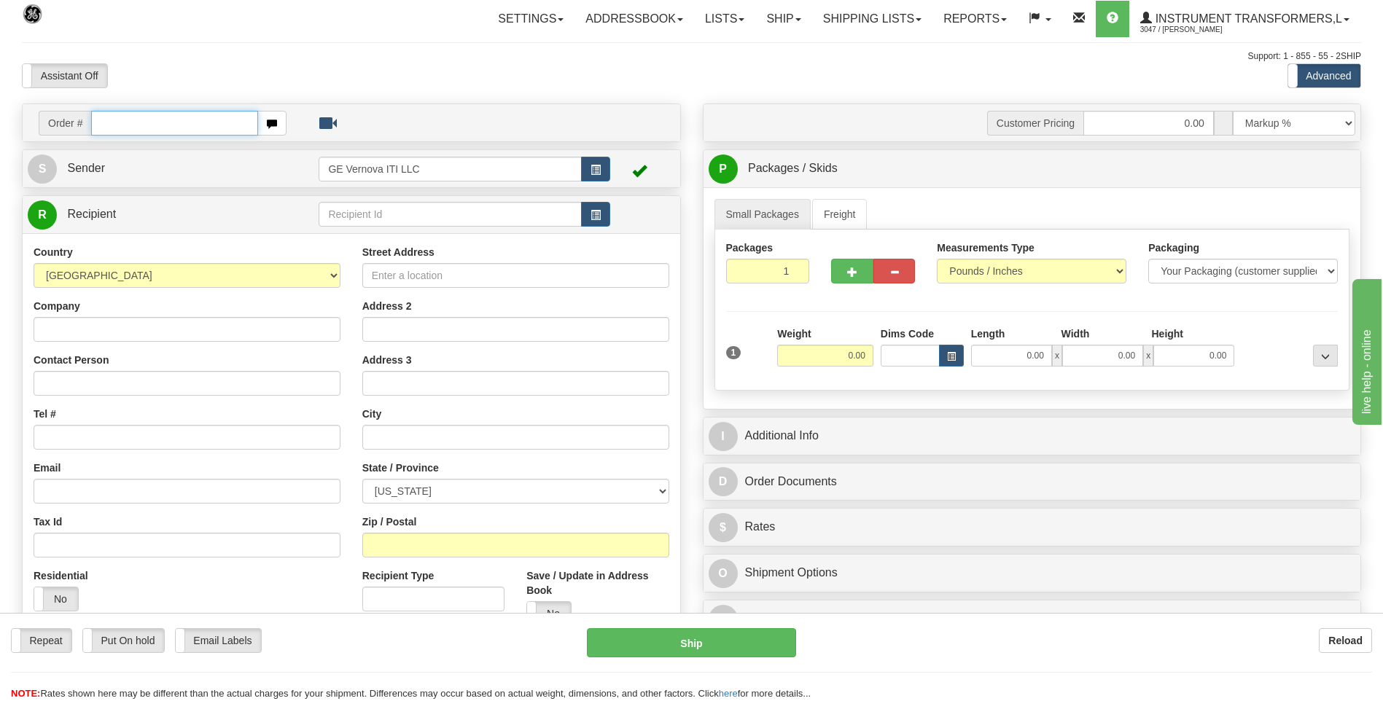
click at [227, 124] on input "text" at bounding box center [174, 123] width 166 height 25
type input "86694903"
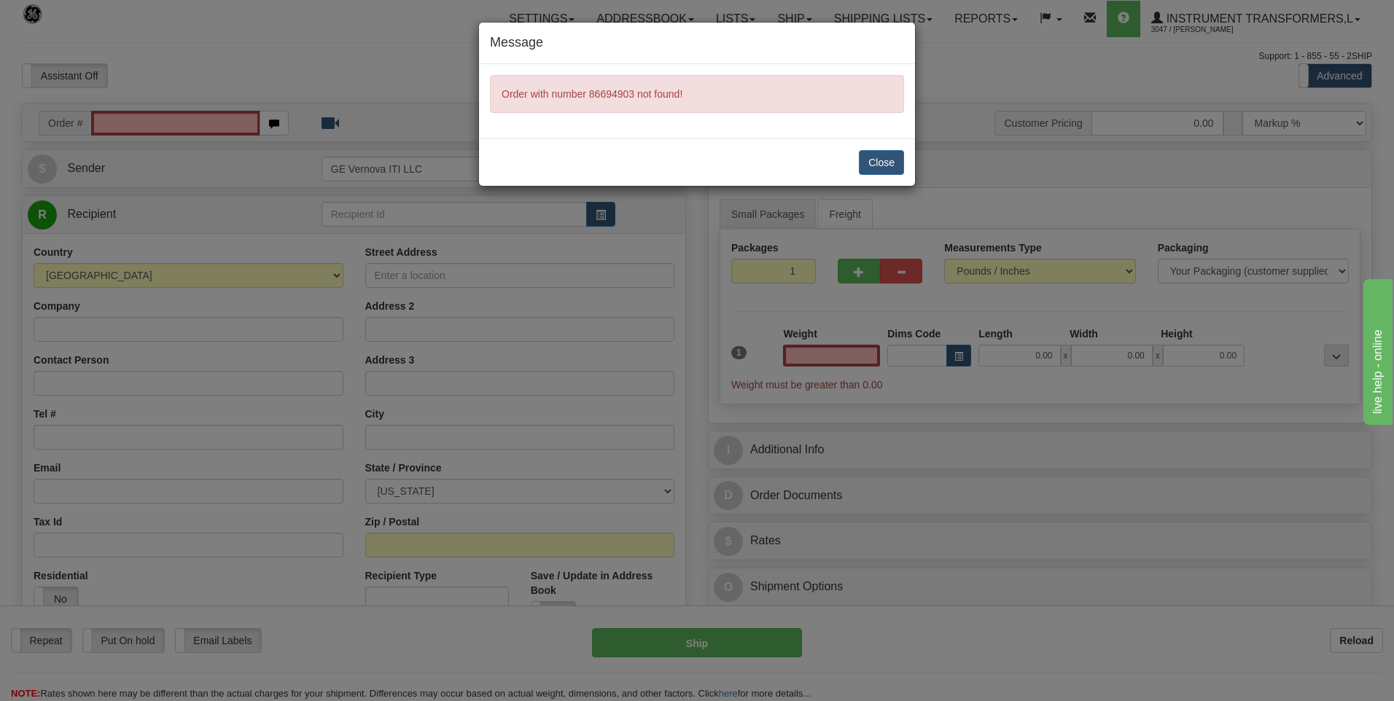
type input "0.00"
click at [969, 265] on div "Message Order with number 86694903 not found! Close" at bounding box center [697, 350] width 1394 height 701
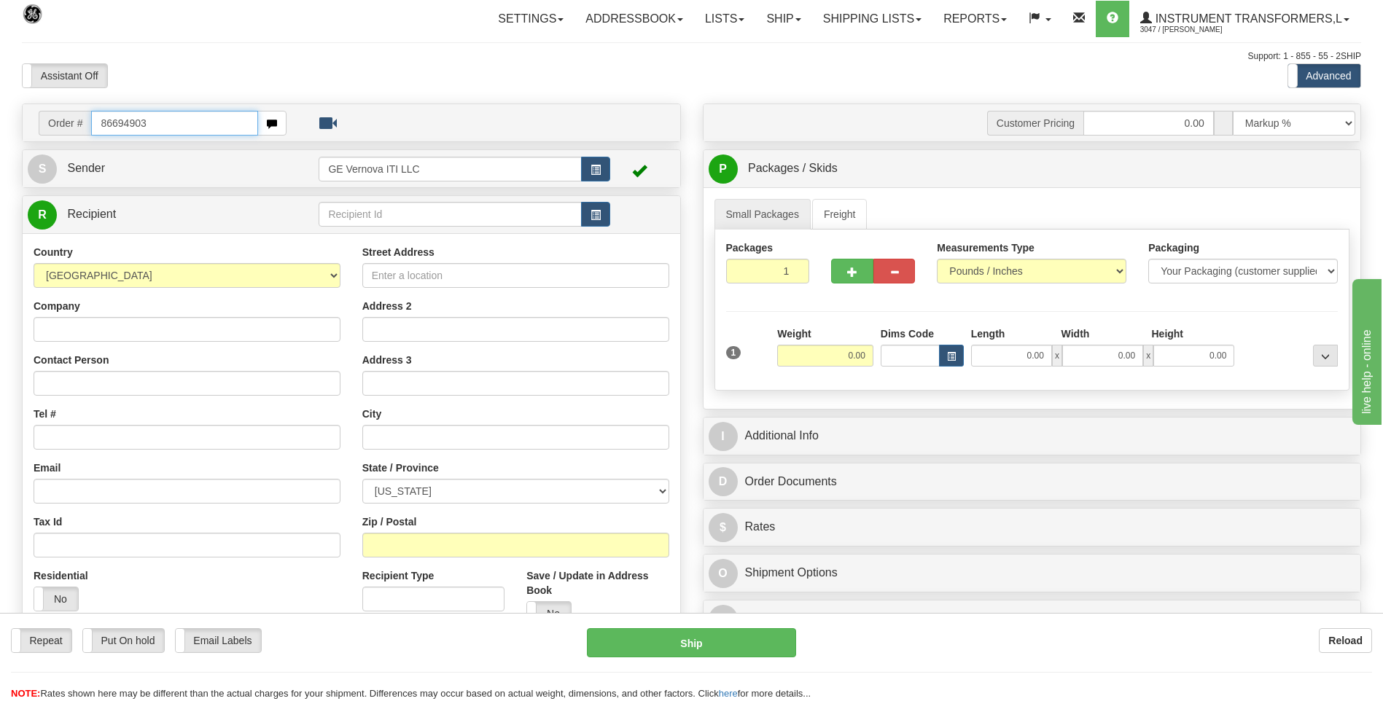
type input "86694903"
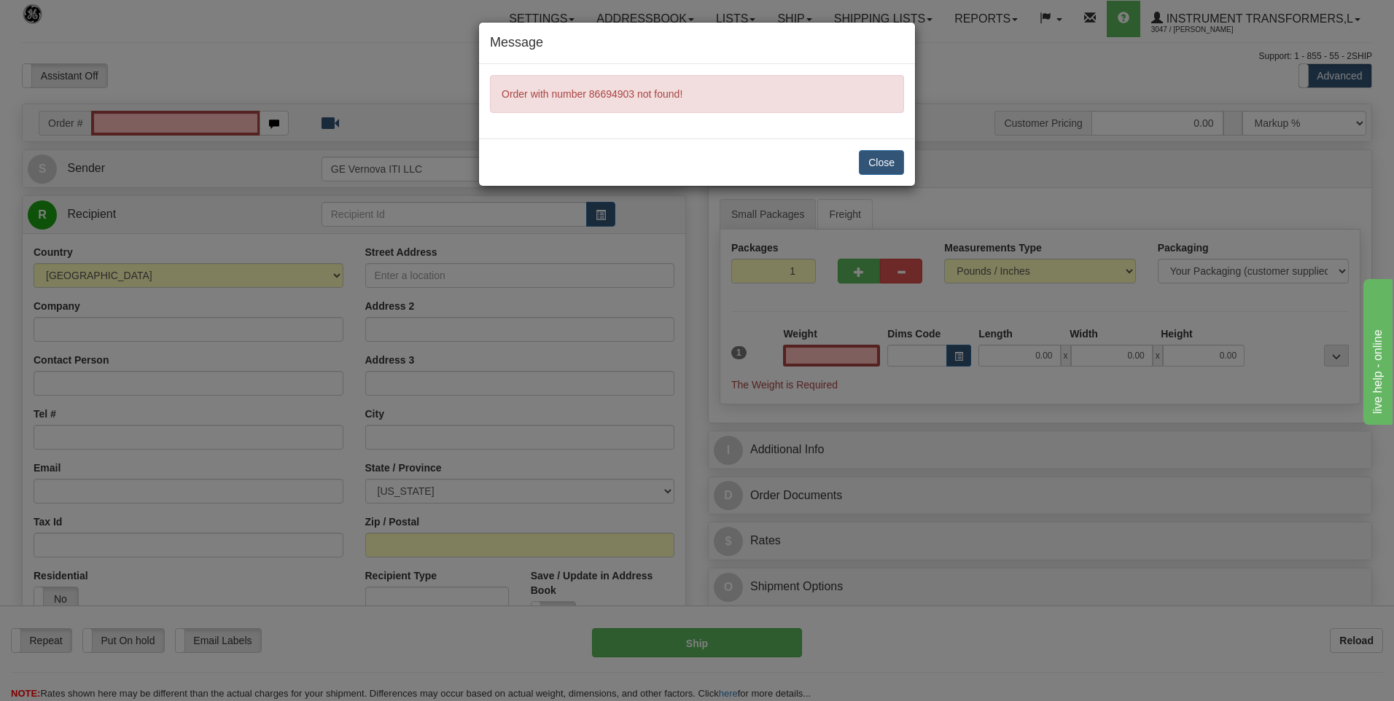
type input "0.00"
click at [856, 173] on div "Close" at bounding box center [697, 161] width 436 height 47
drag, startPoint x: 882, startPoint y: 158, endPoint x: 734, endPoint y: 254, distance: 176.1
click at [881, 158] on button "Close" at bounding box center [881, 162] width 45 height 25
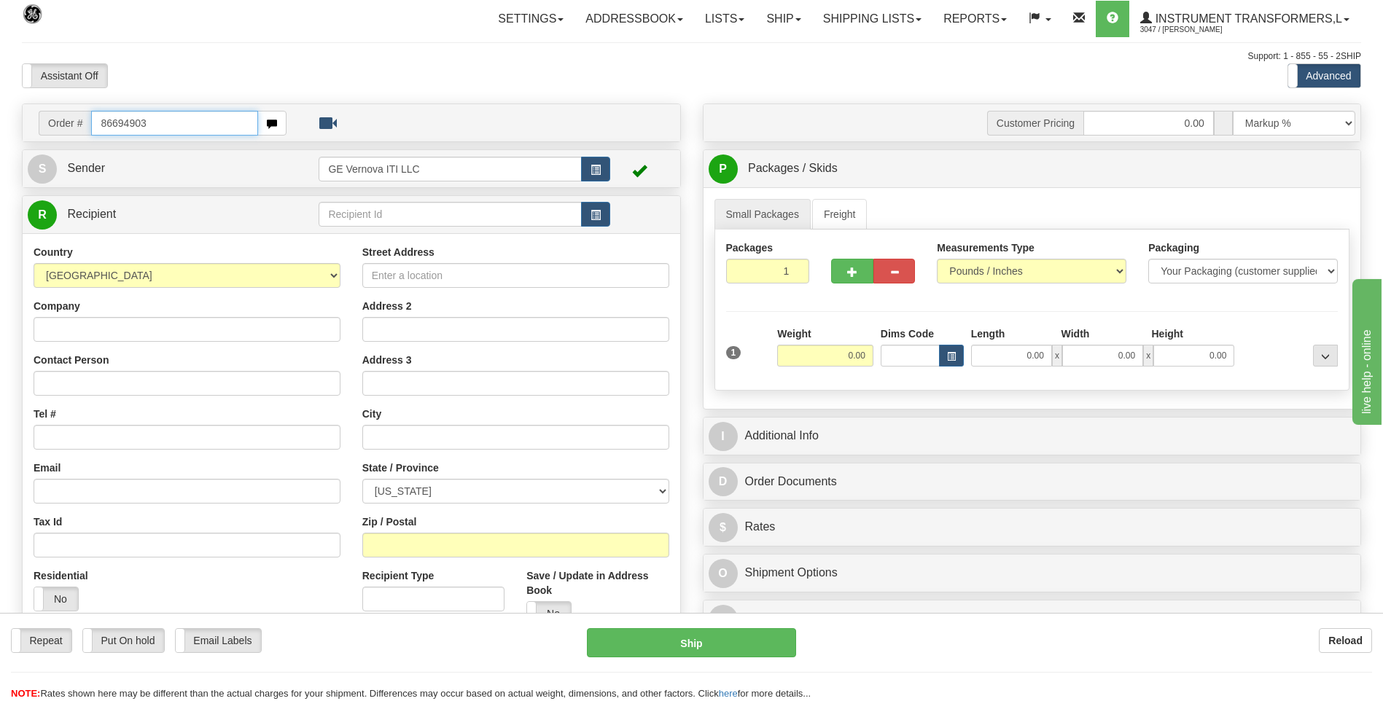
type input "86694903"
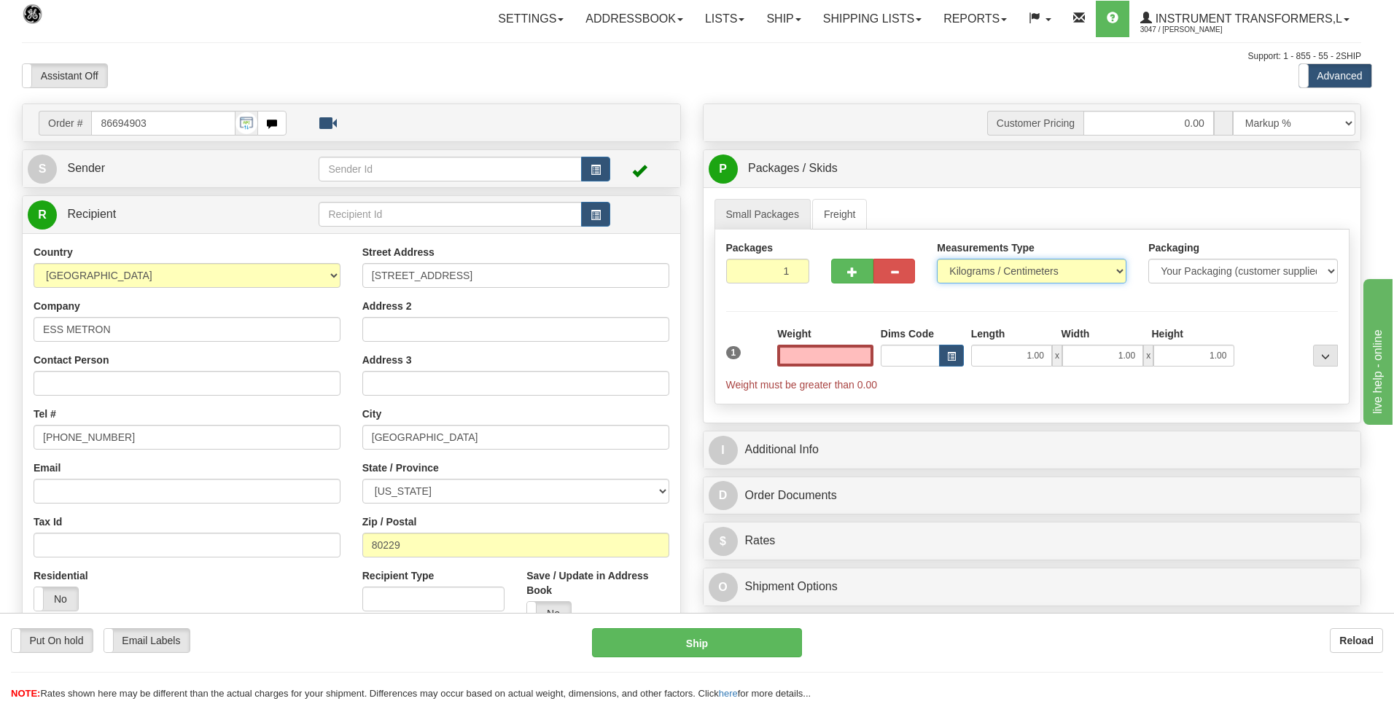
type input "0.00"
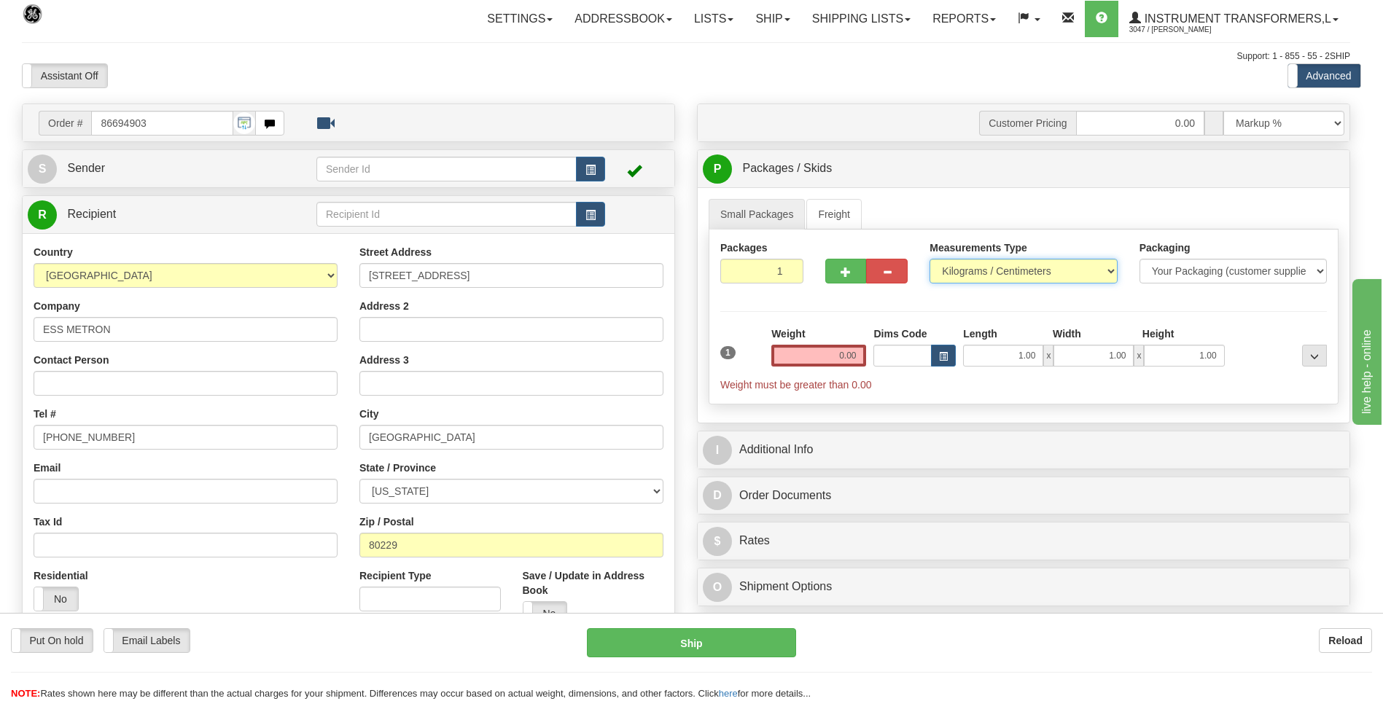
click at [952, 273] on select "Pounds / Inches Kilograms / Centimeters" at bounding box center [1022, 271] width 187 height 25
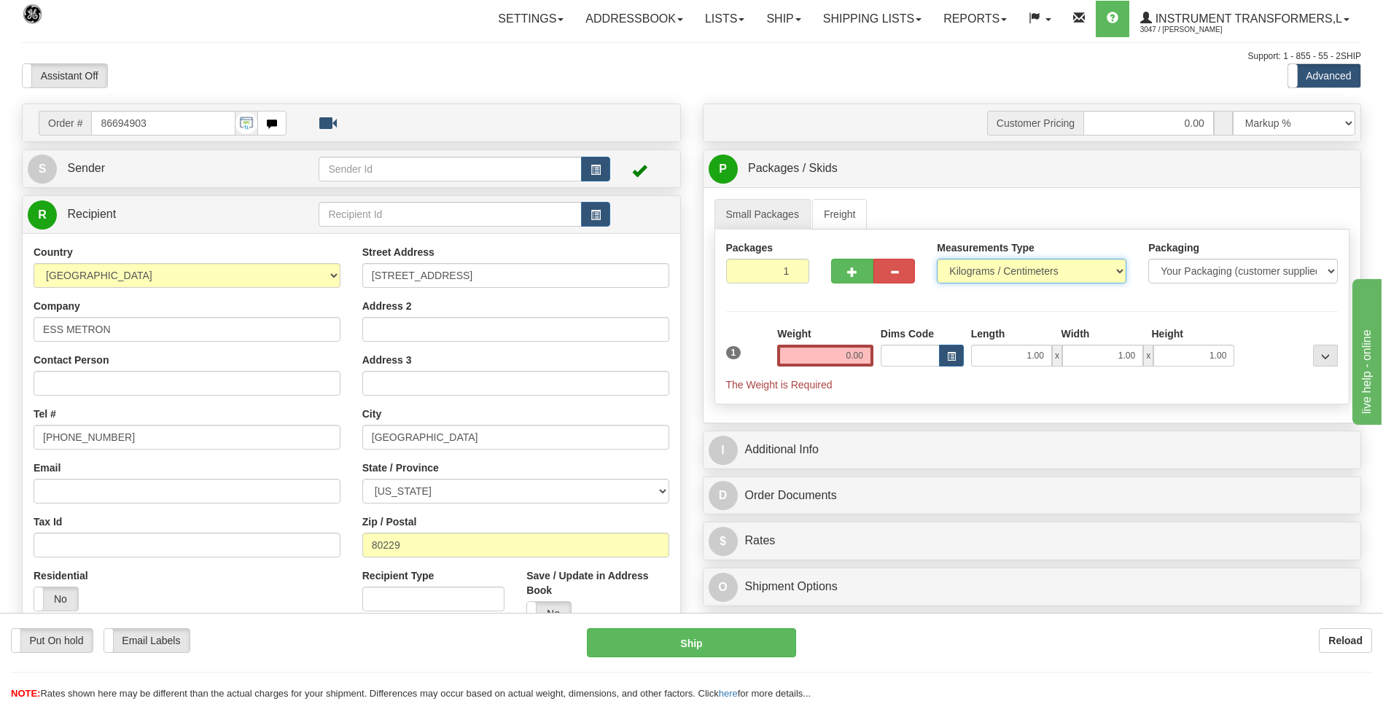
select select "0"
click at [937, 259] on select "Pounds / Inches Kilograms / Centimeters" at bounding box center [1032, 271] width 190 height 25
click at [863, 360] on input "0.00" at bounding box center [825, 356] width 96 height 22
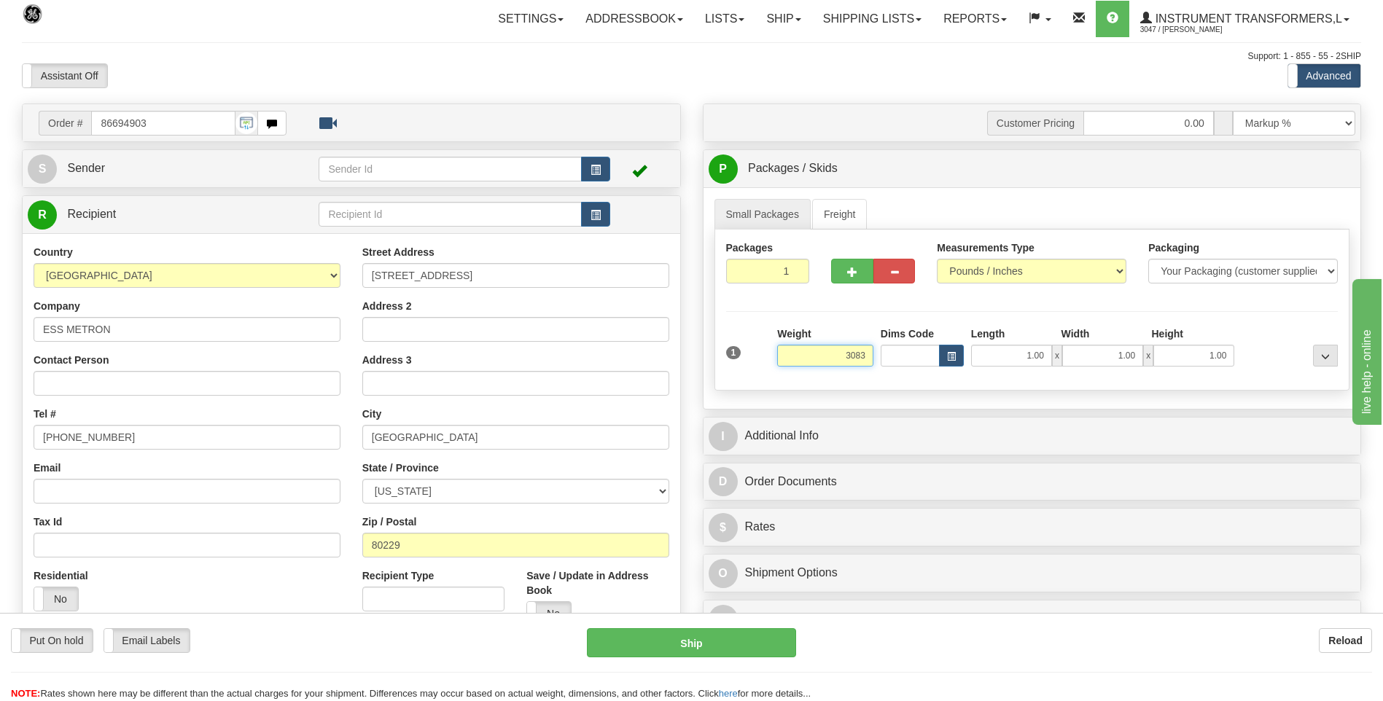
click button "Delete" at bounding box center [0, 0] width 0 height 0
type input "3083.00"
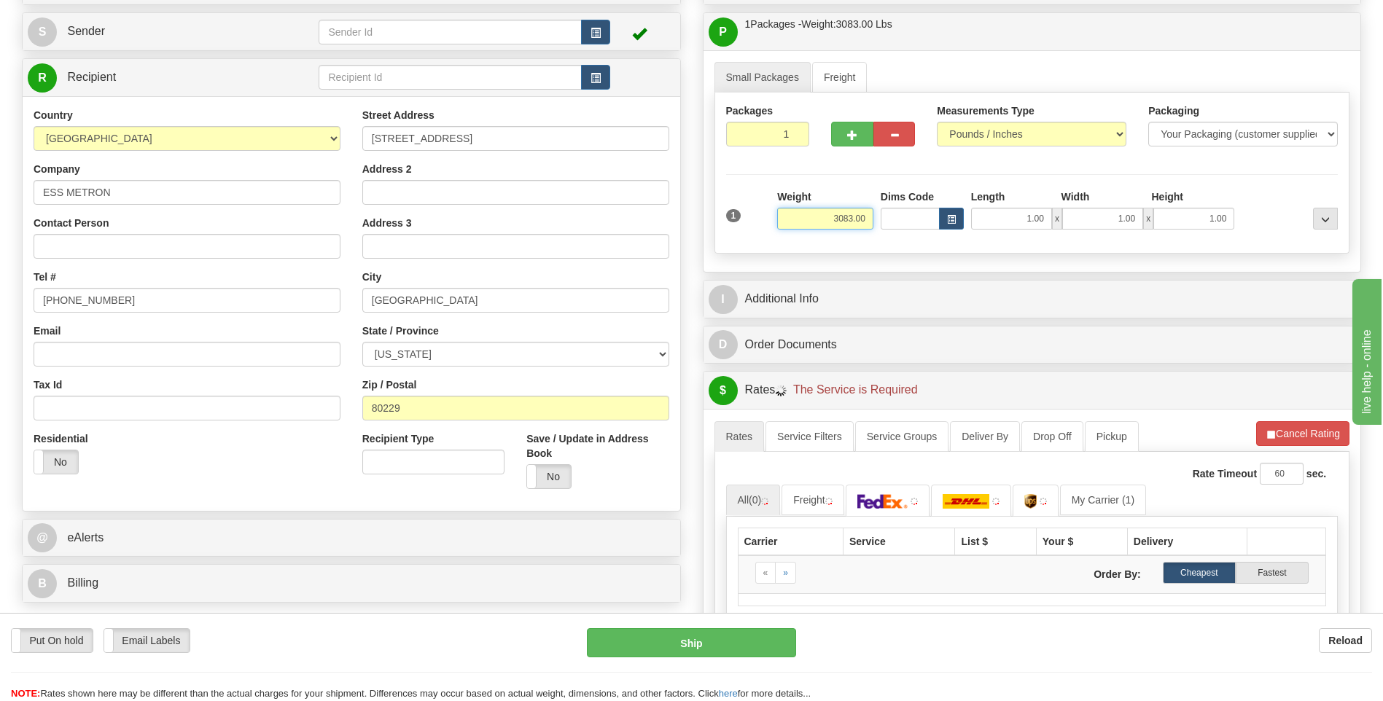
scroll to position [219, 0]
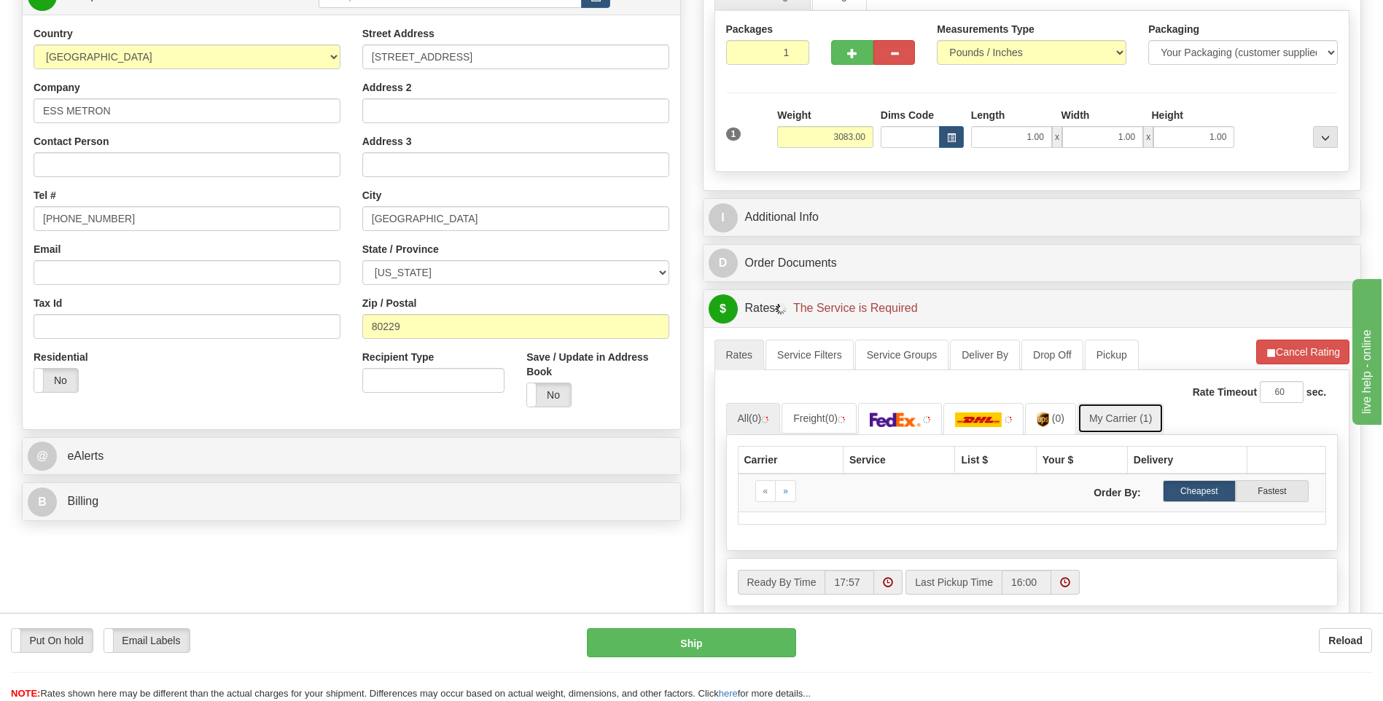
click at [1117, 421] on link "My Carrier (1)" at bounding box center [1120, 418] width 86 height 31
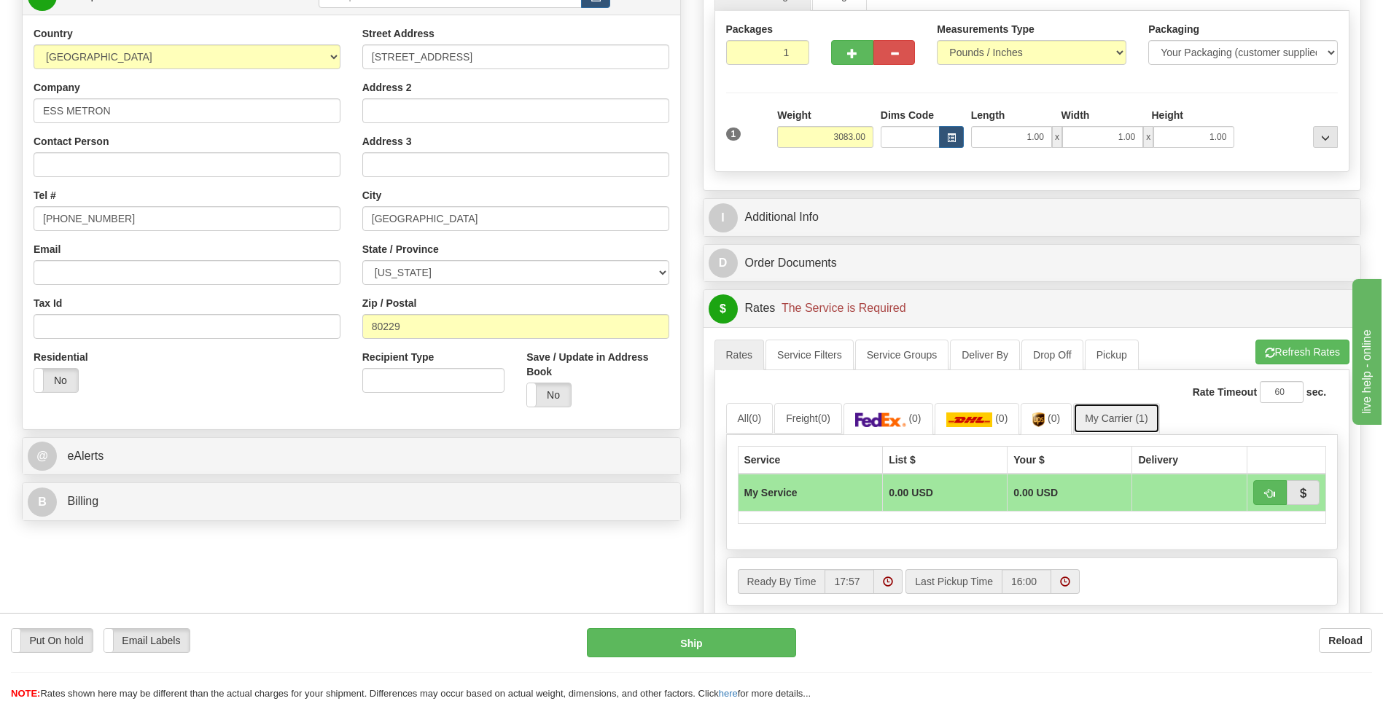
scroll to position [437, 0]
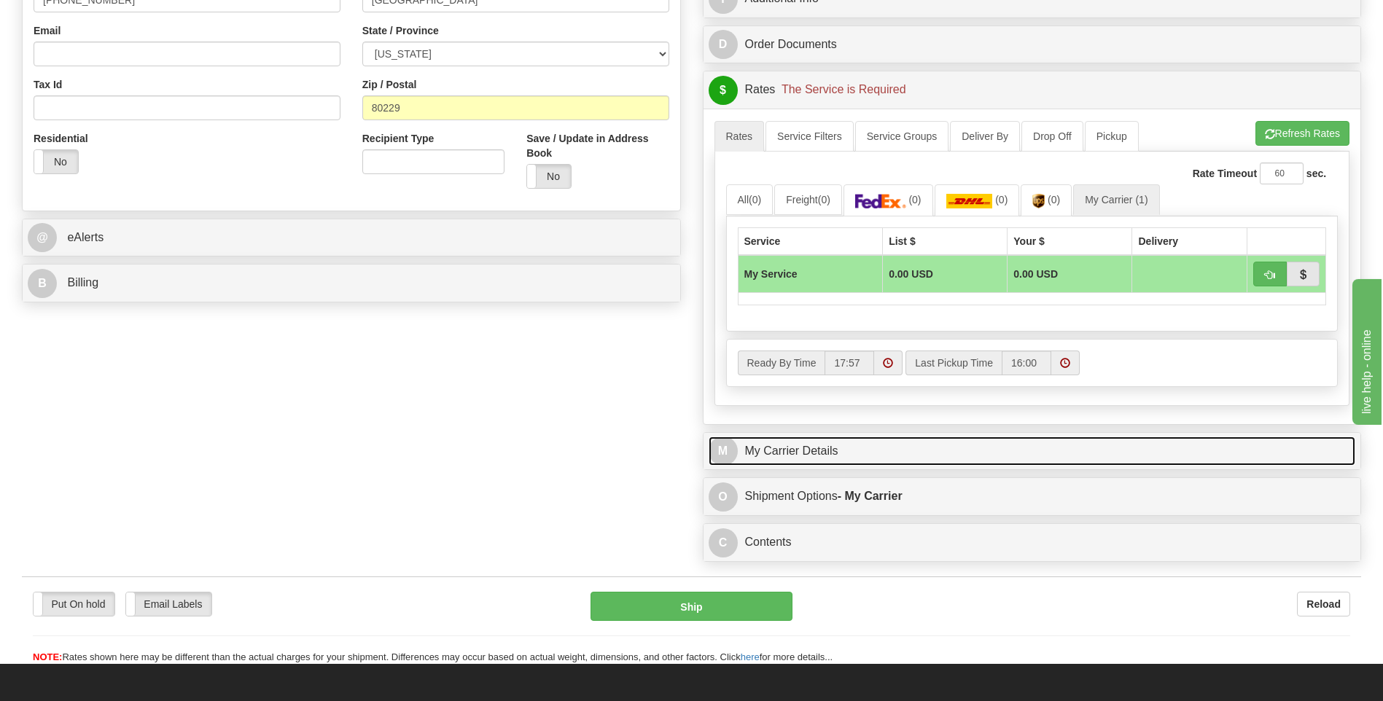
click at [843, 447] on link "M My Carrier Details" at bounding box center [1031, 452] width 647 height 30
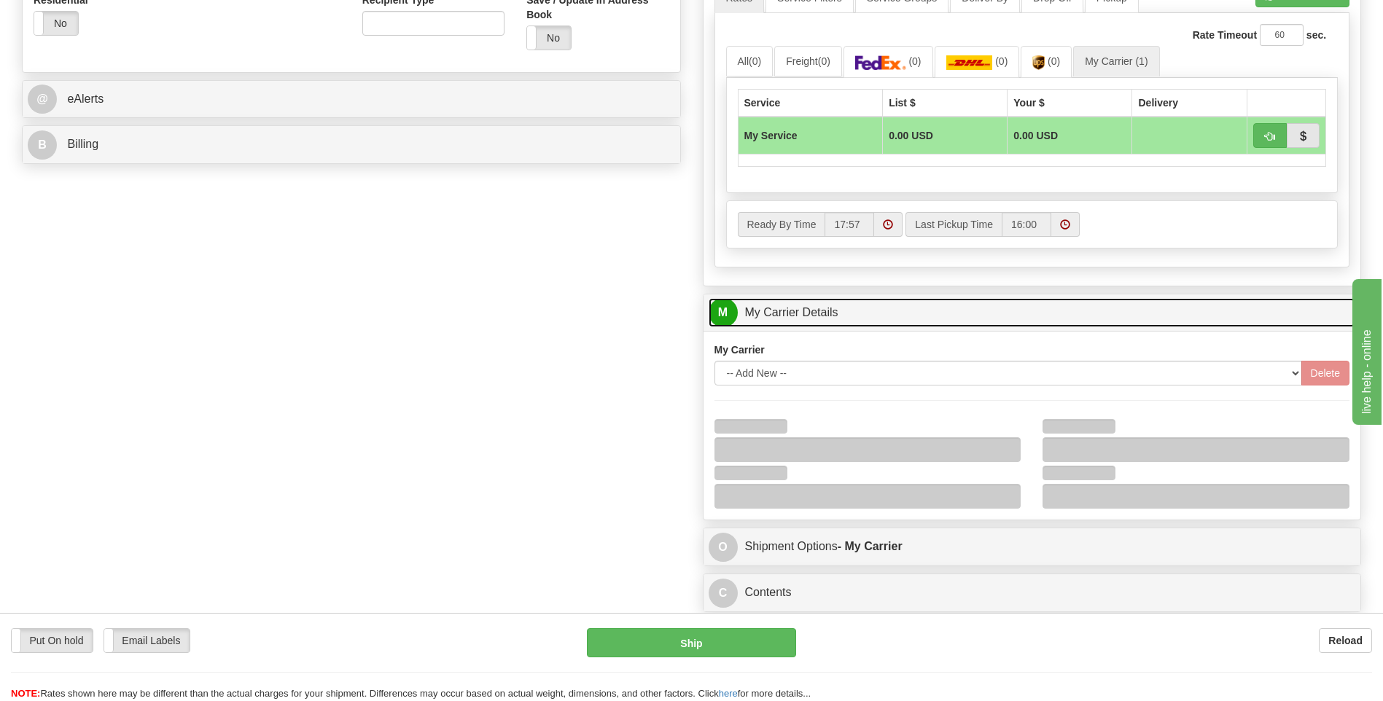
scroll to position [656, 0]
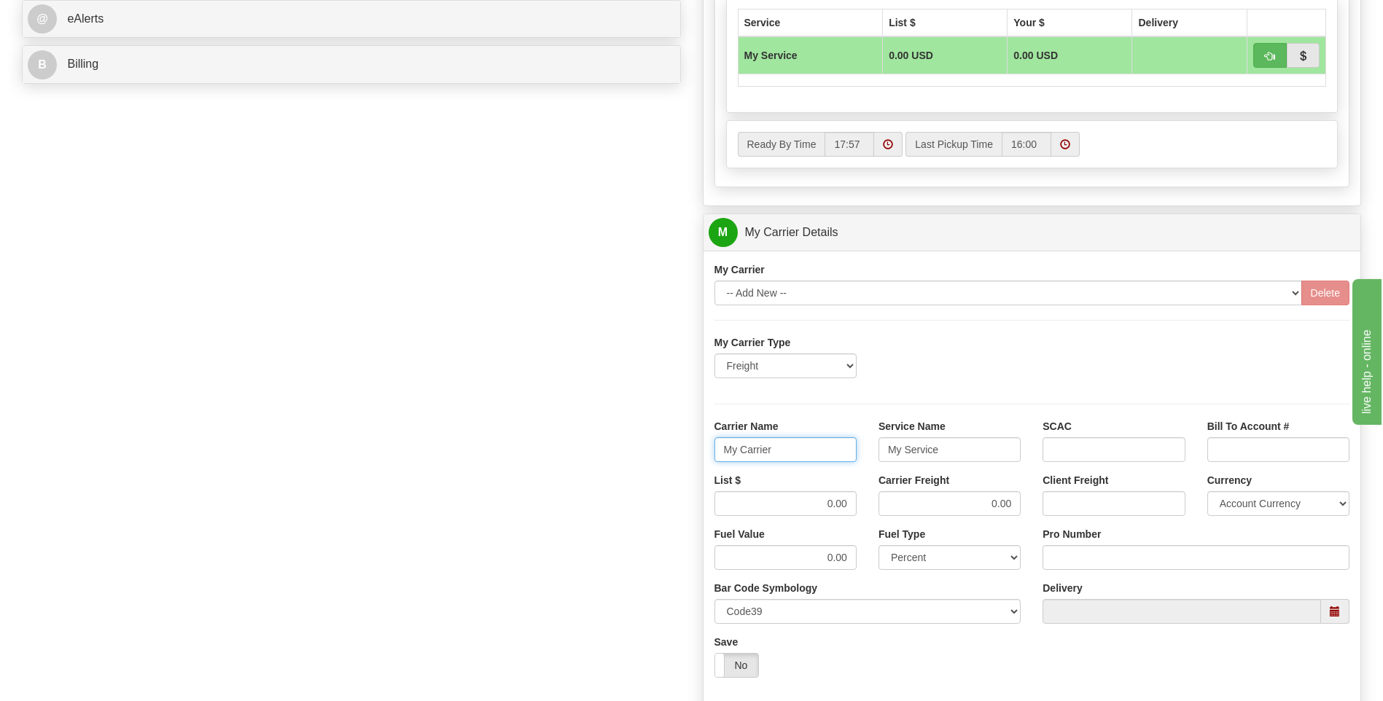
drag, startPoint x: 802, startPoint y: 450, endPoint x: 606, endPoint y: 473, distance: 197.5
click at [606, 473] on div "Order # 86694903 S Sender" at bounding box center [691, 151] width 1361 height 1407
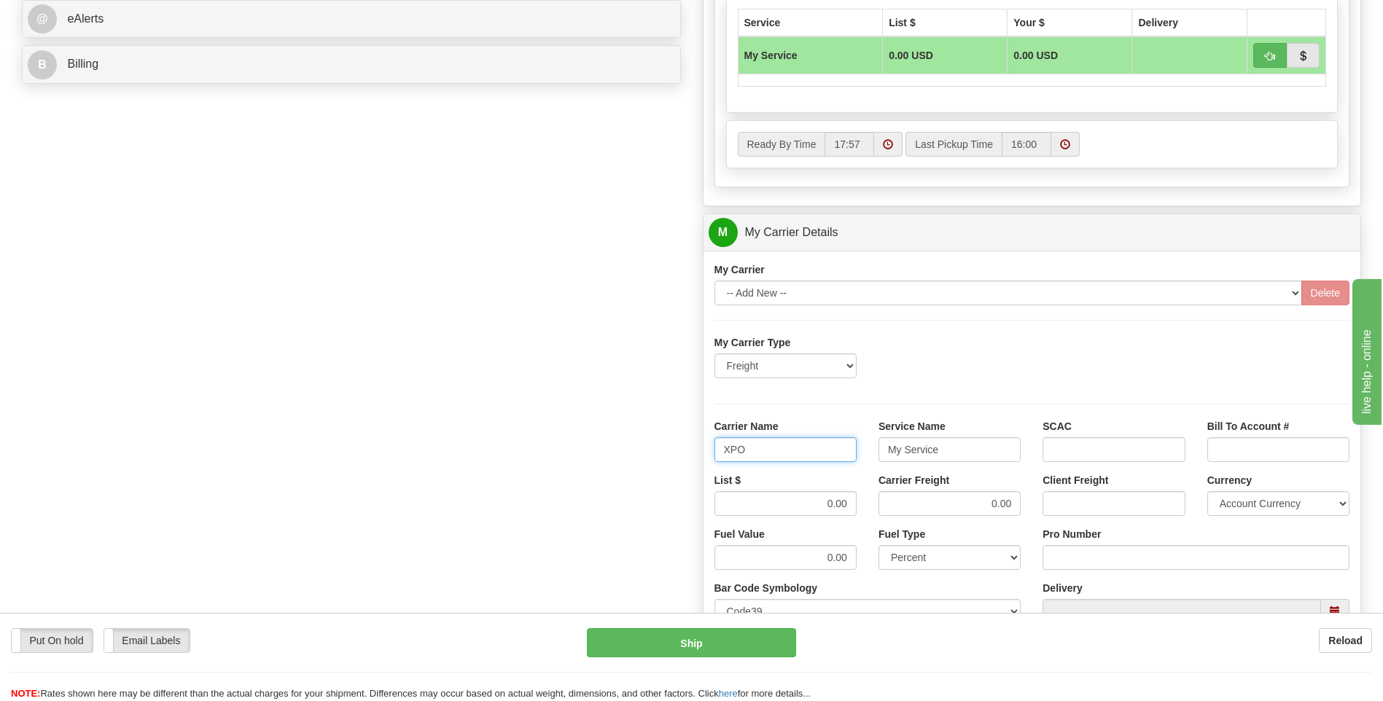
type input "XPO"
type input "LTL"
click at [906, 501] on div "List $ 0.00 Carrier Freight 0.00 Client Freight Currency Account Currency ARN A…" at bounding box center [1031, 500] width 657 height 54
type input ".01"
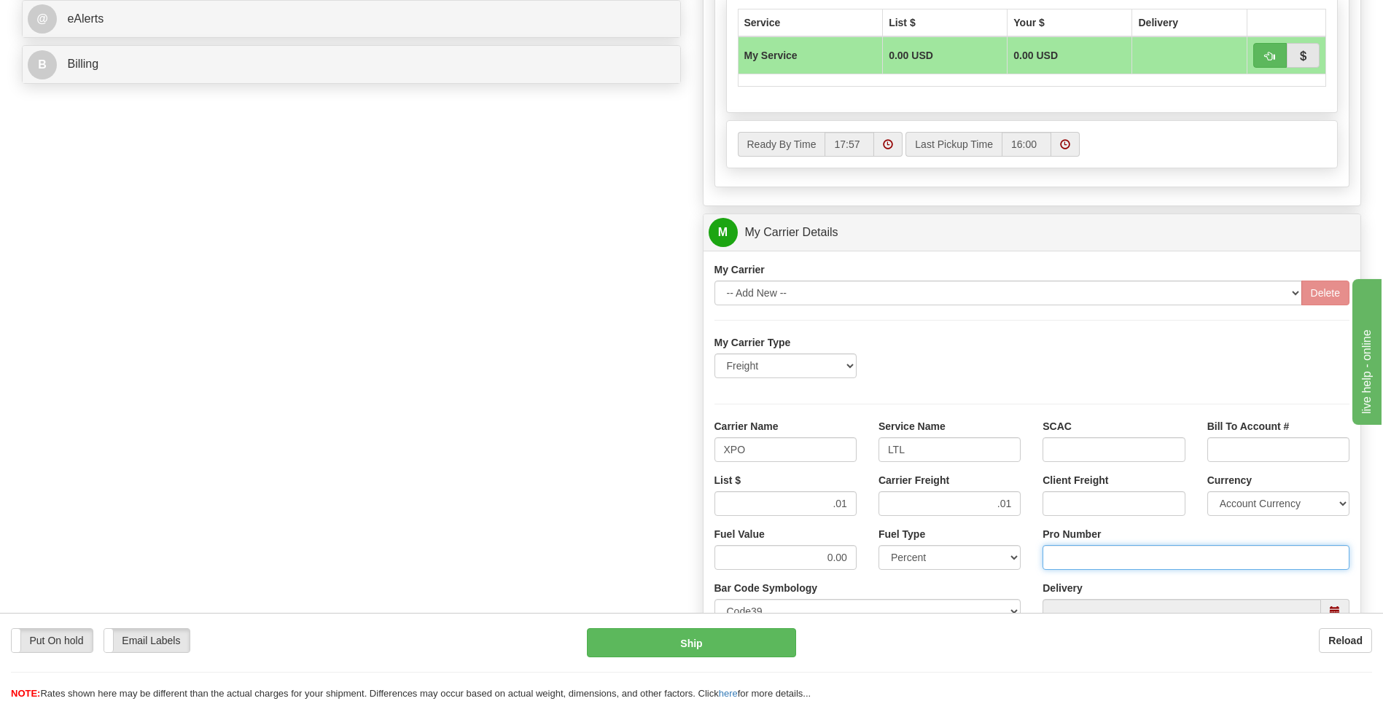
click at [1094, 565] on input "Pro Number" at bounding box center [1195, 557] width 307 height 25
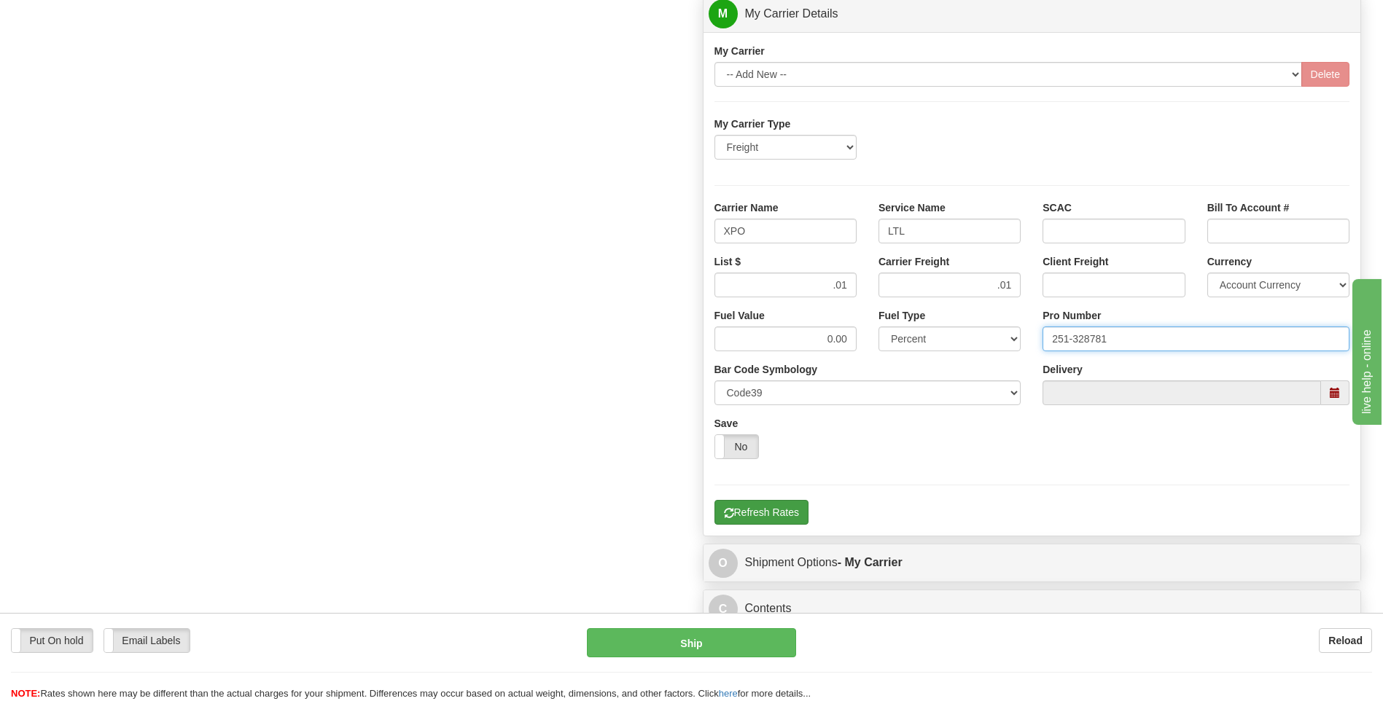
type input "251-328781"
click at [773, 507] on button "Refresh Rates" at bounding box center [761, 512] width 94 height 25
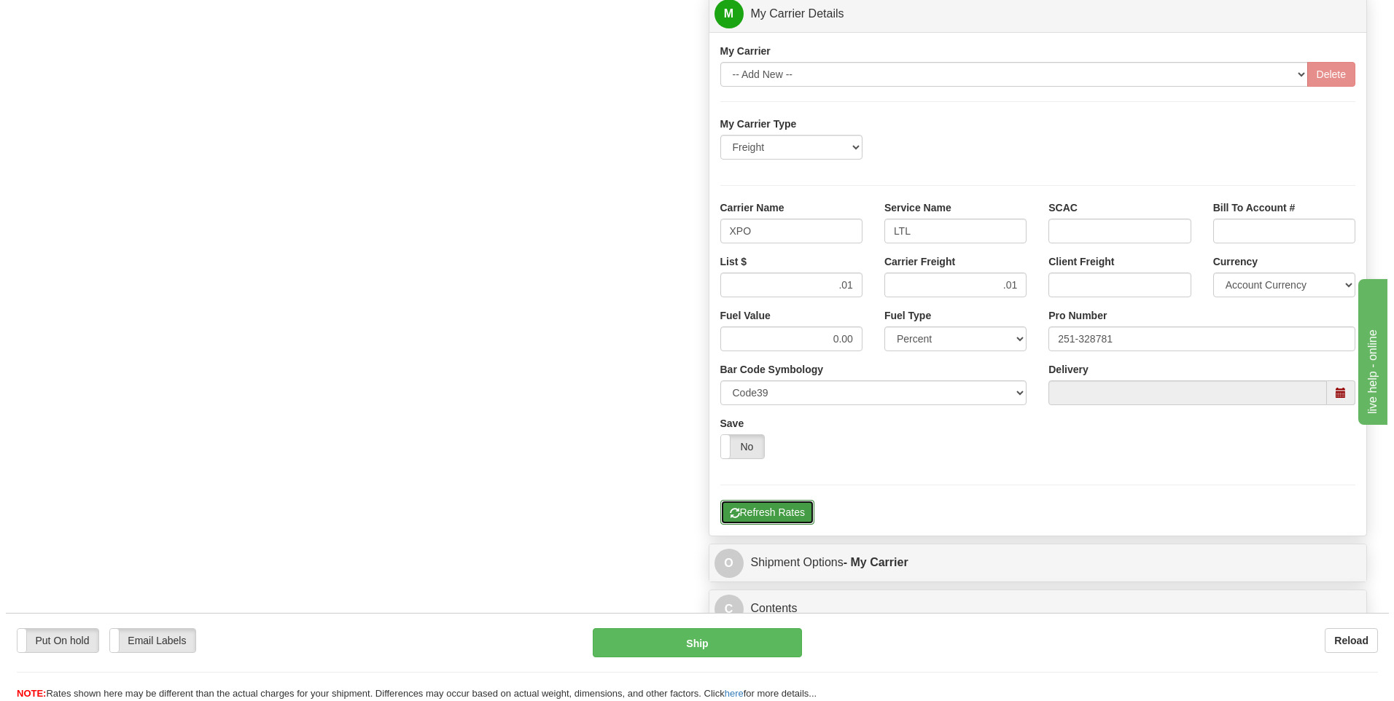
scroll to position [400, 0]
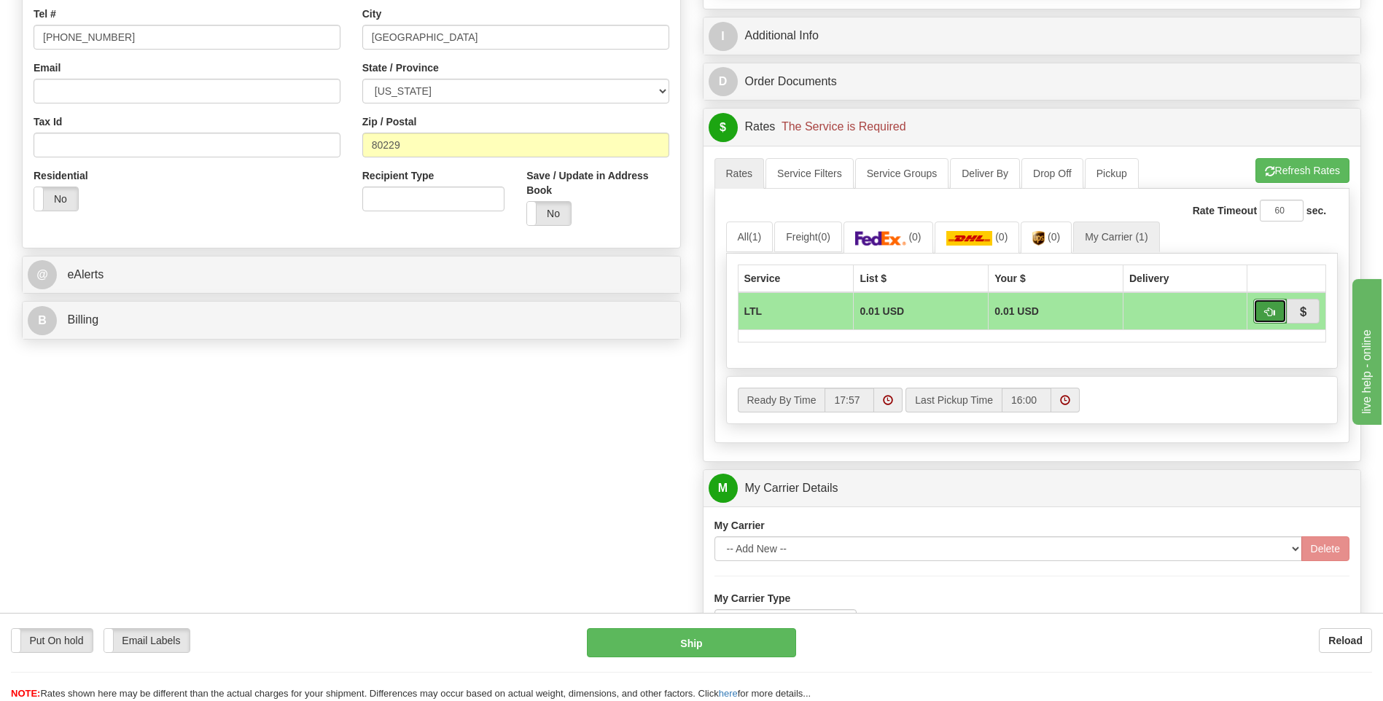
click at [1262, 309] on button "button" at bounding box center [1270, 311] width 34 height 25
type input "00"
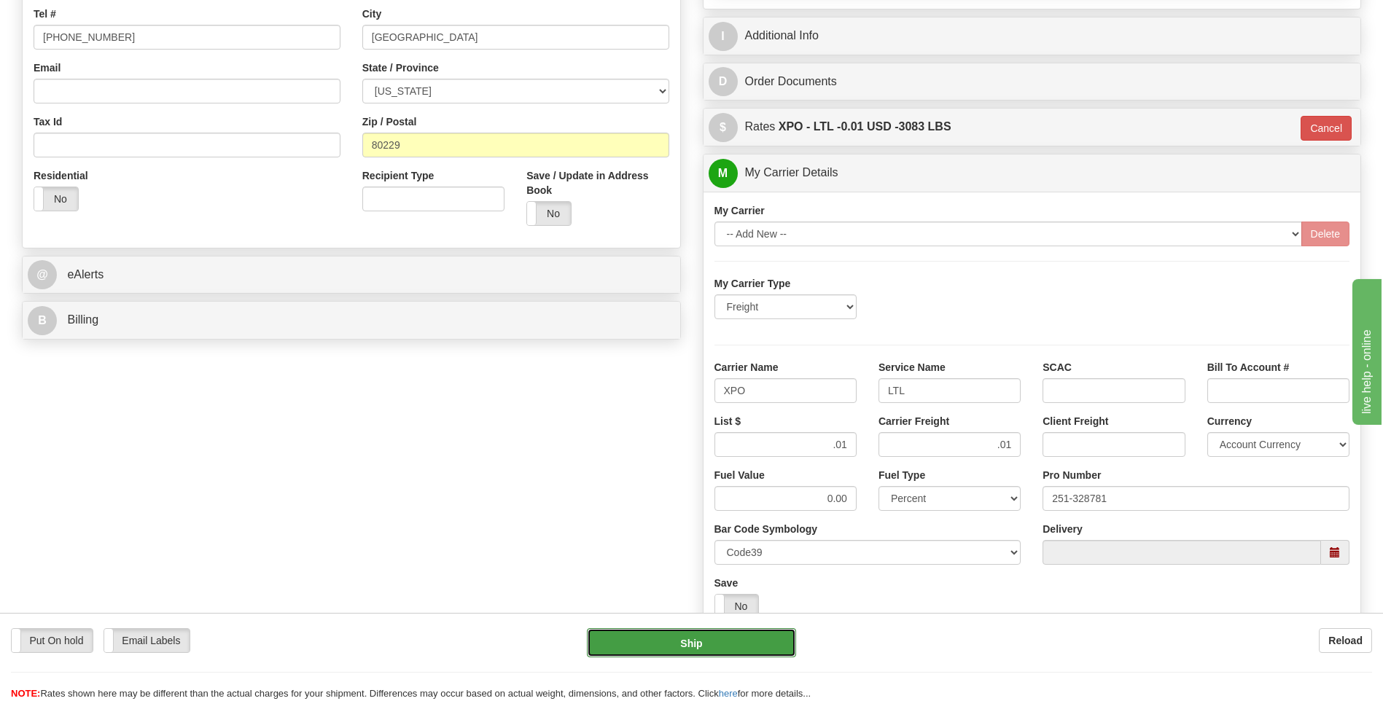
click at [743, 645] on button "Ship" at bounding box center [691, 642] width 208 height 29
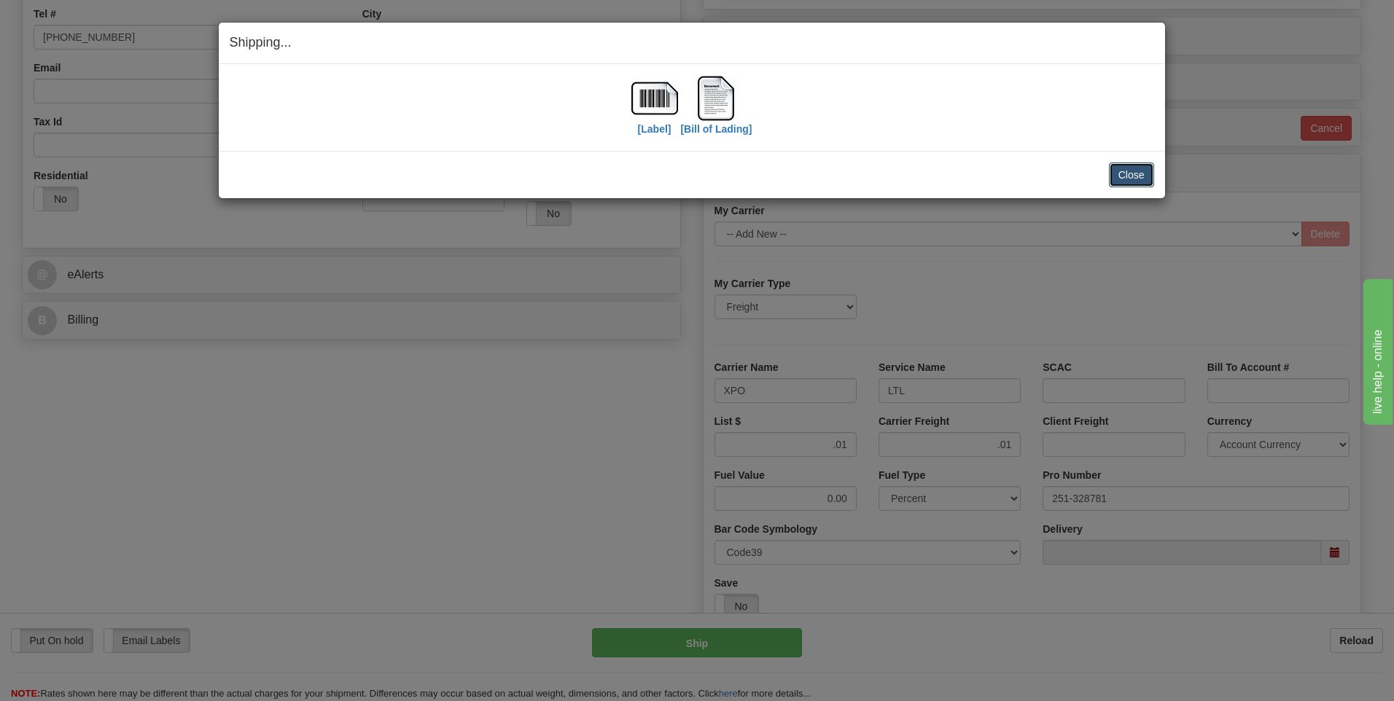
click at [1138, 186] on button "Close" at bounding box center [1131, 175] width 45 height 25
click at [1132, 178] on button "Close" at bounding box center [1131, 175] width 45 height 25
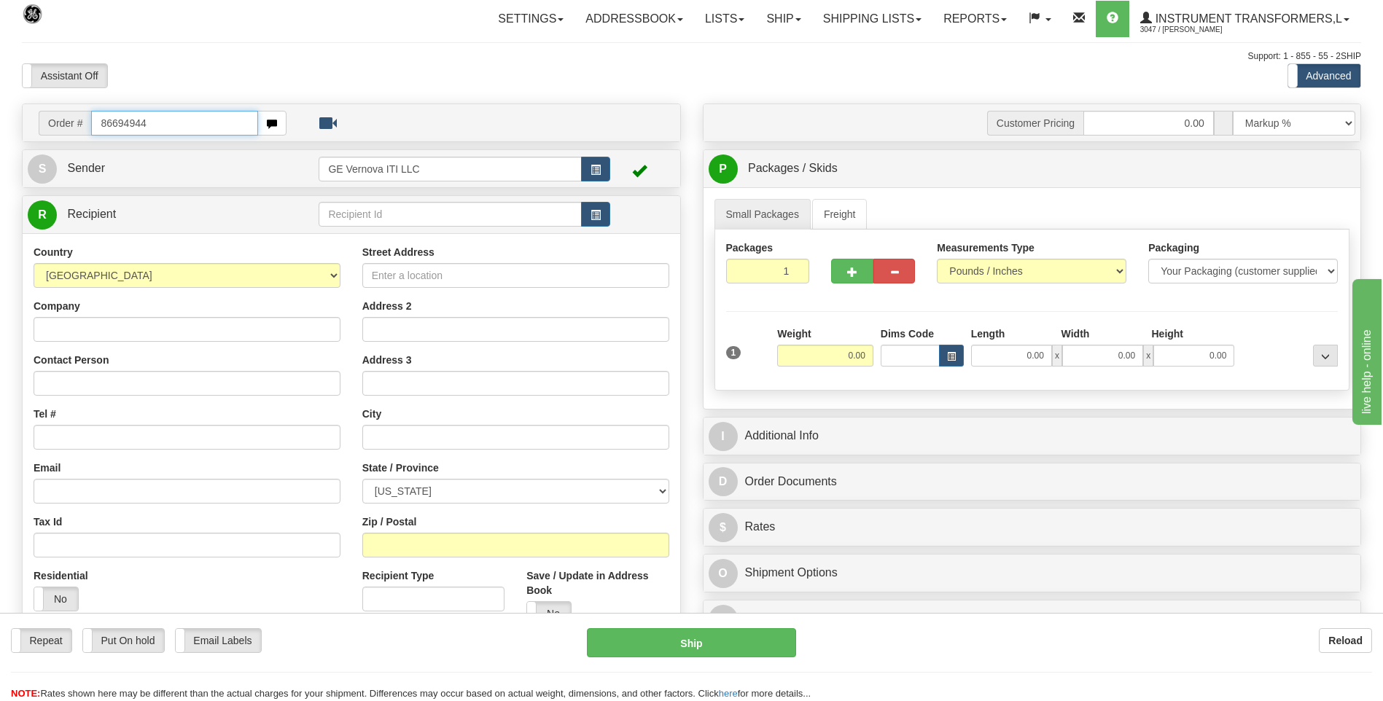
type input "86694944"
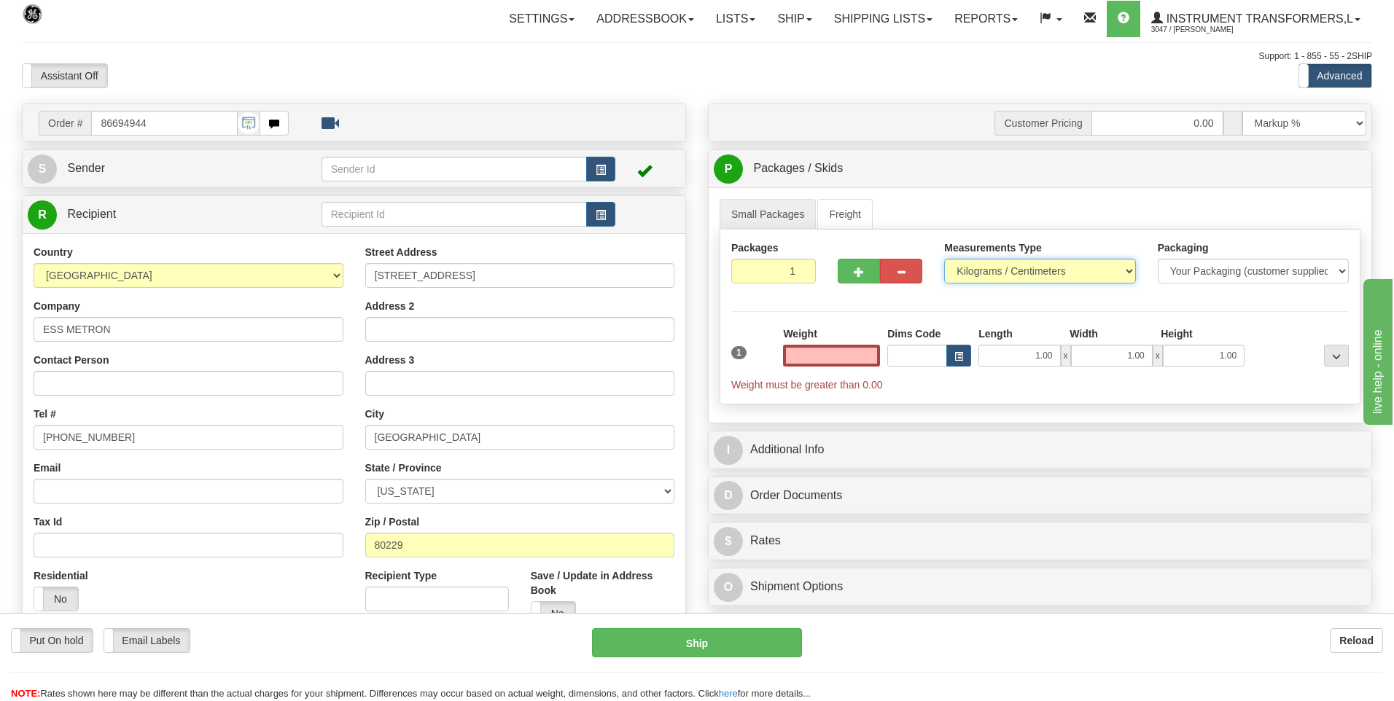
type input "0.00"
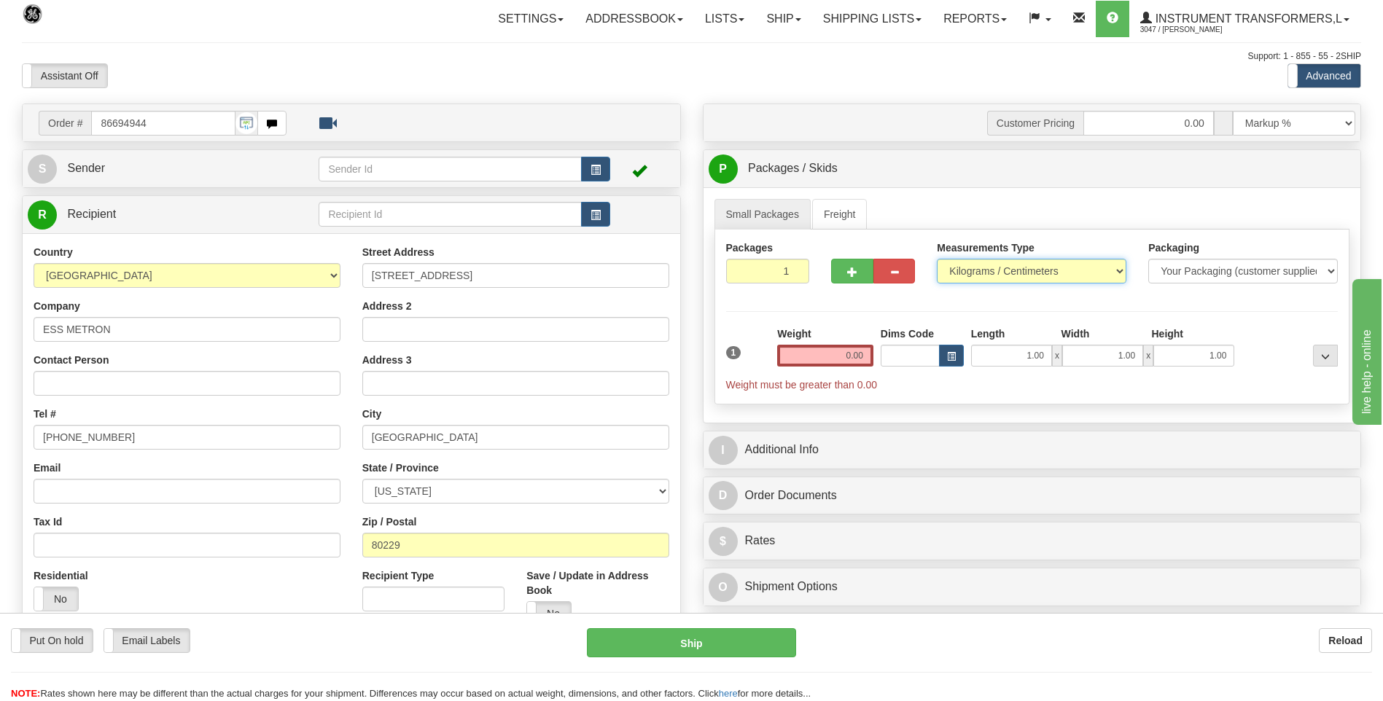
drag, startPoint x: 991, startPoint y: 273, endPoint x: 986, endPoint y: 282, distance: 10.8
click at [991, 273] on select "Pounds / Inches Kilograms / Centimeters" at bounding box center [1032, 271] width 190 height 25
select select "0"
click at [937, 259] on select "Pounds / Inches Kilograms / Centimeters" at bounding box center [1032, 271] width 190 height 25
click at [867, 353] on input "0.00" at bounding box center [825, 356] width 96 height 22
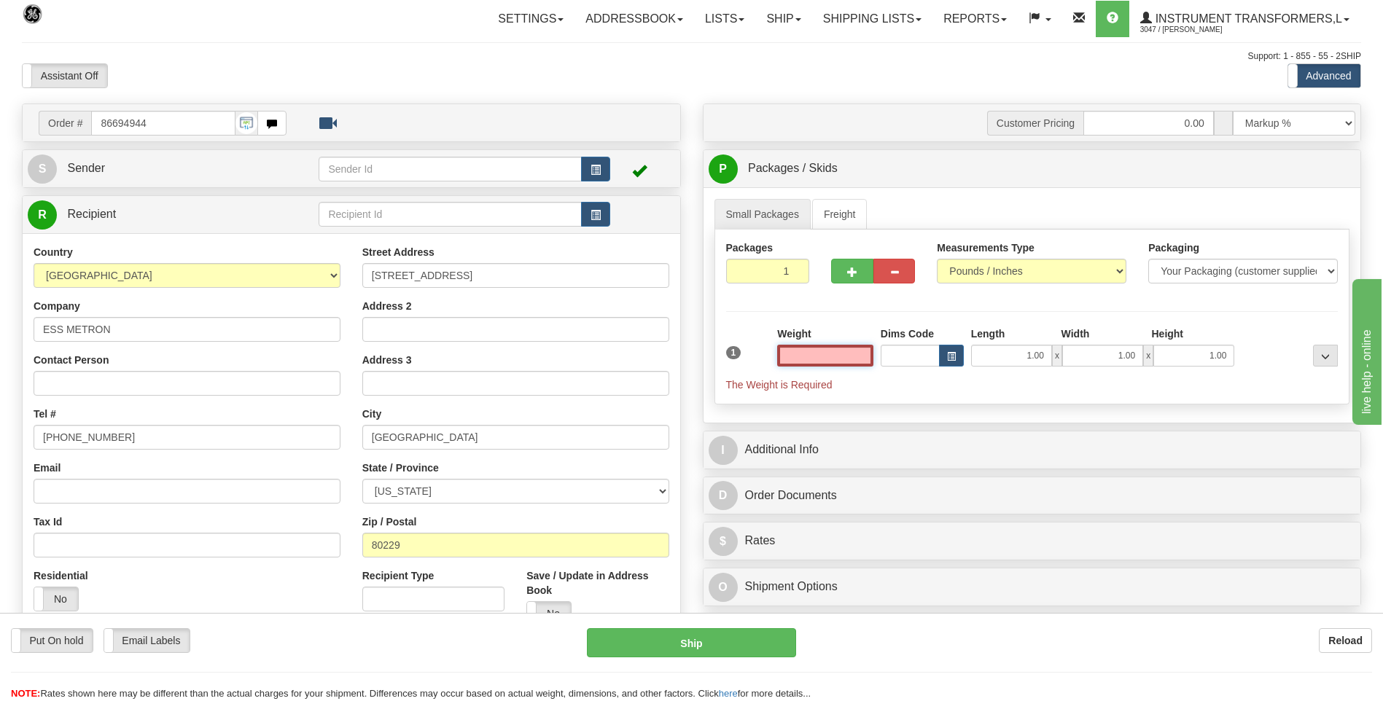
type input "."
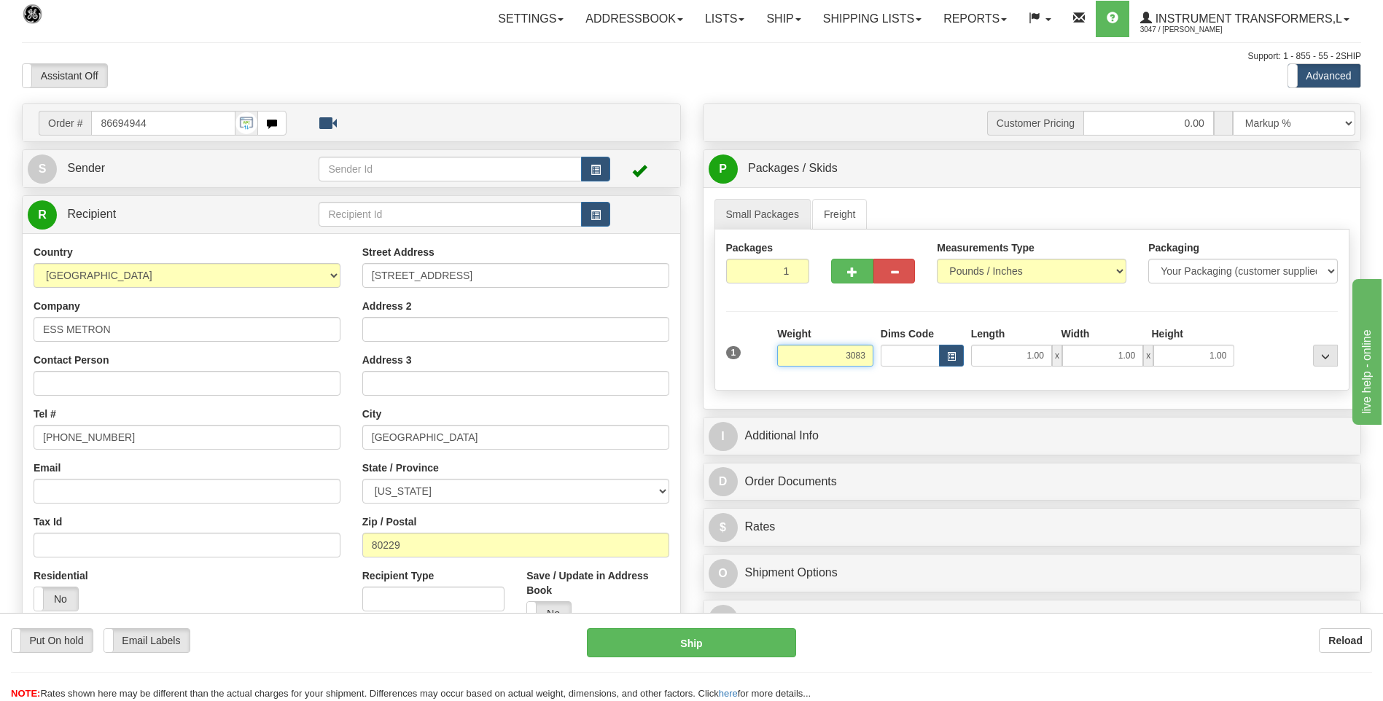
click button "Delete" at bounding box center [0, 0] width 0 height 0
type input "3083.00"
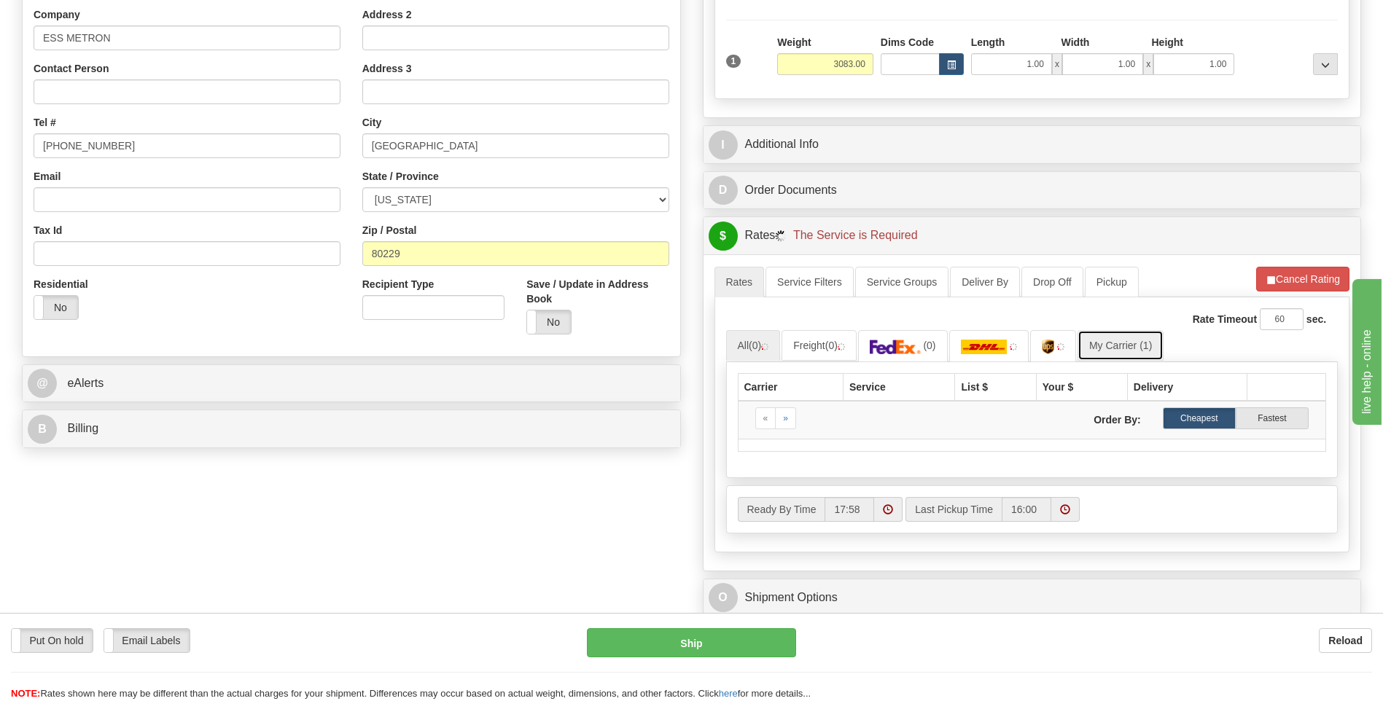
click at [1112, 337] on link "My Carrier (1)" at bounding box center [1120, 345] width 86 height 31
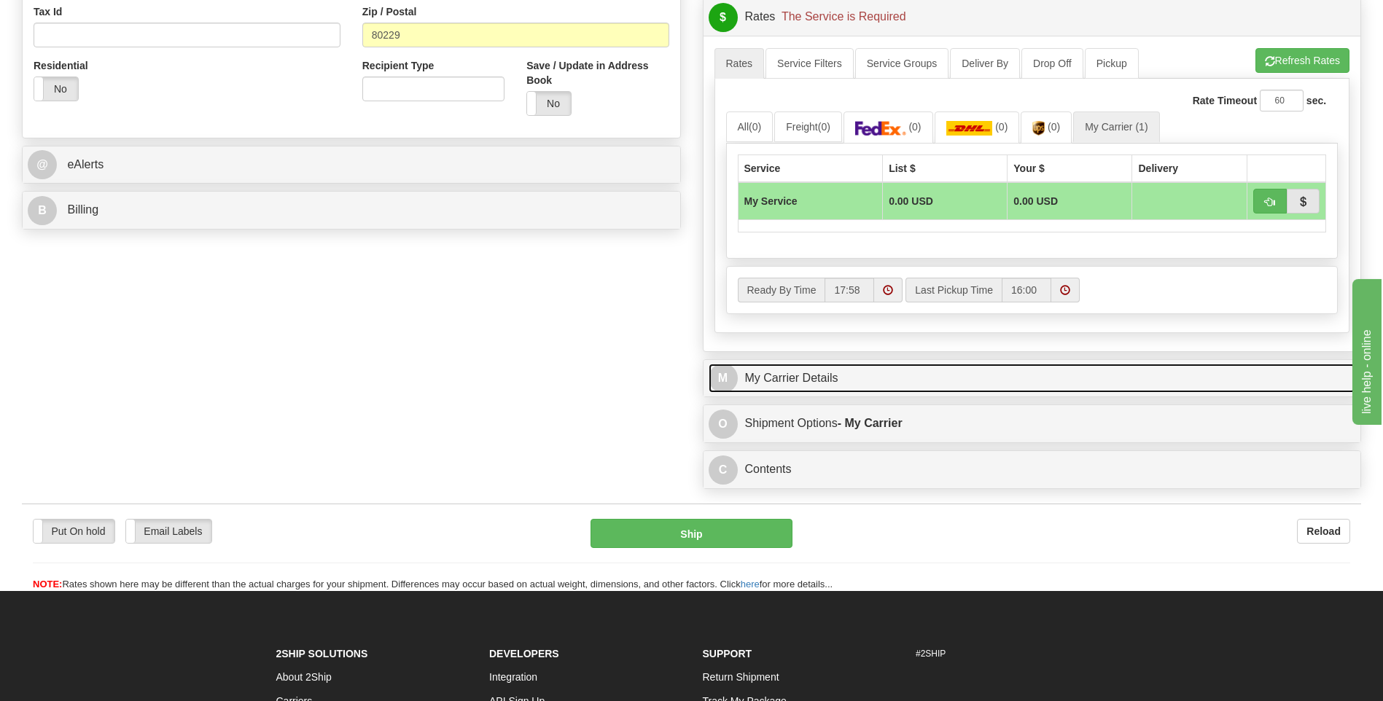
click at [813, 391] on link "M My Carrier Details" at bounding box center [1031, 379] width 647 height 30
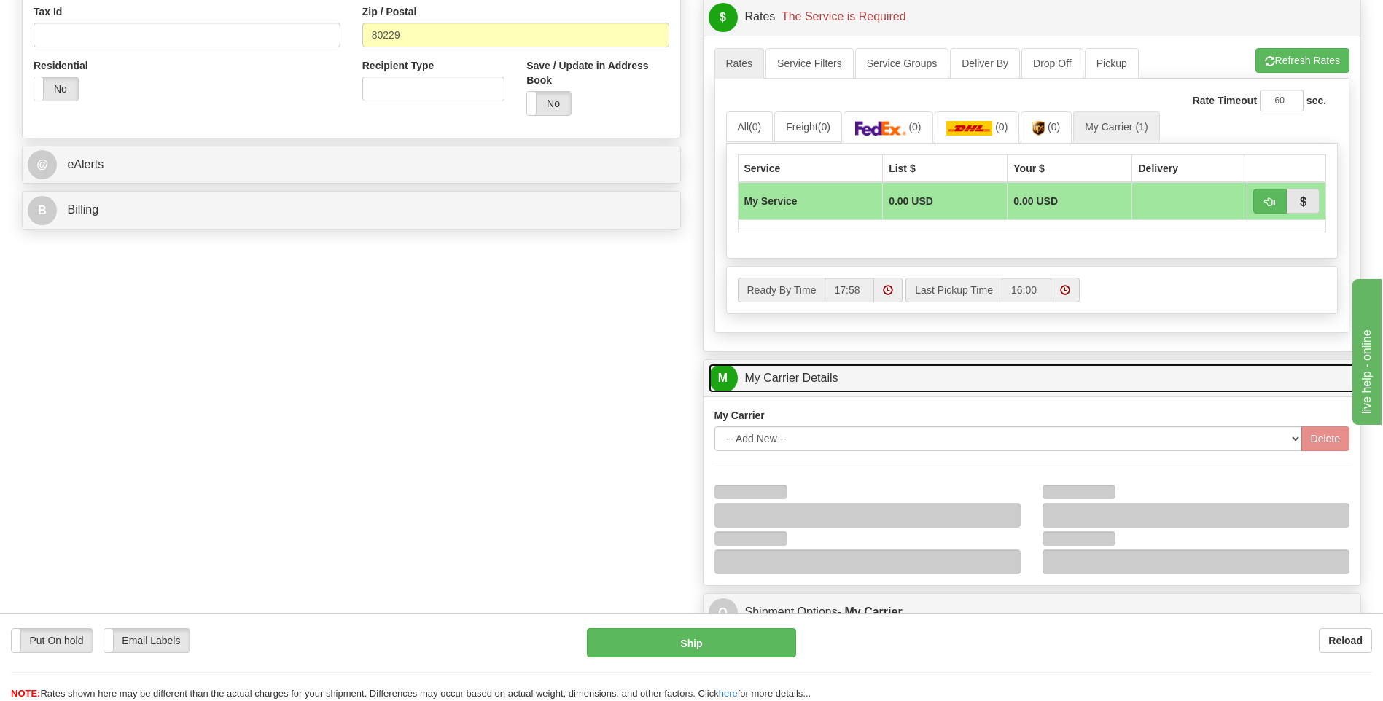
scroll to position [729, 0]
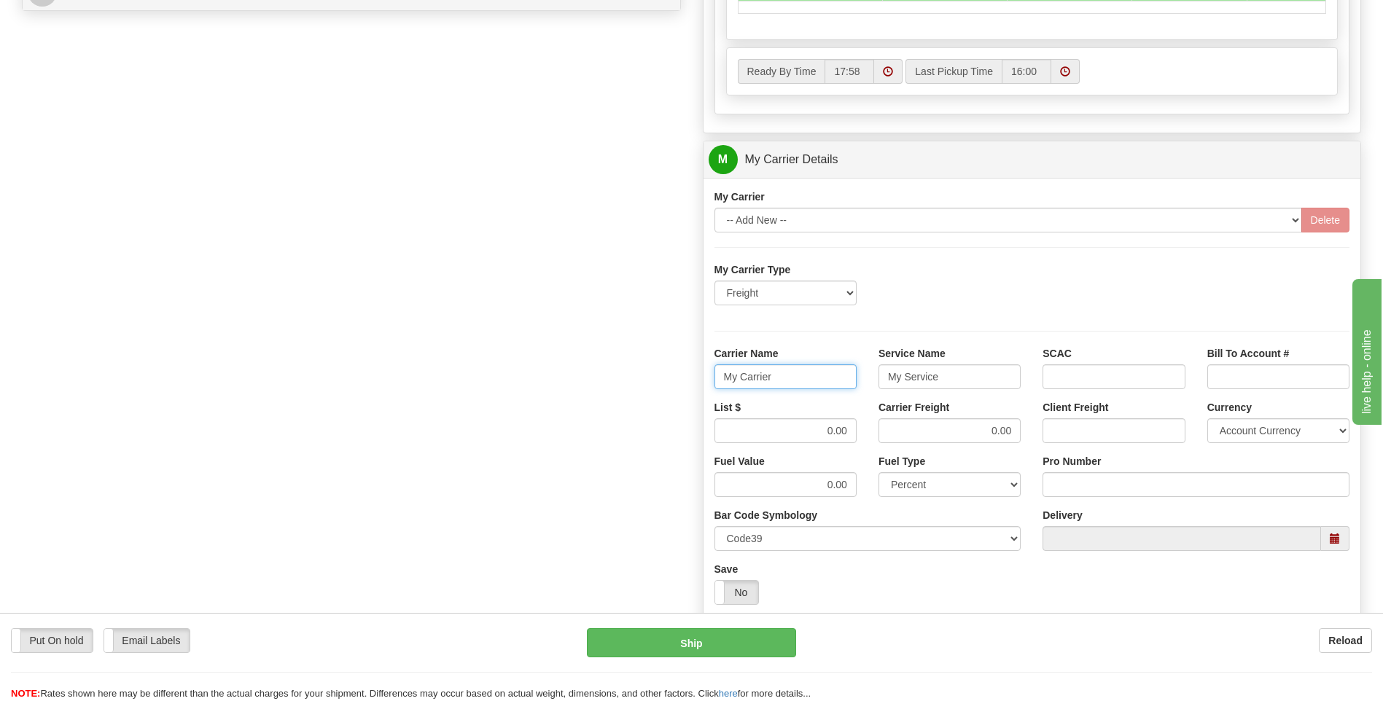
drag, startPoint x: 812, startPoint y: 375, endPoint x: 620, endPoint y: 391, distance: 192.4
click at [620, 390] on div "Order # 86694944 S Sender" at bounding box center [691, 78] width 1361 height 1407
type input "XPO"
type input "LTL"
drag, startPoint x: 813, startPoint y: 430, endPoint x: 926, endPoint y: 440, distance: 114.1
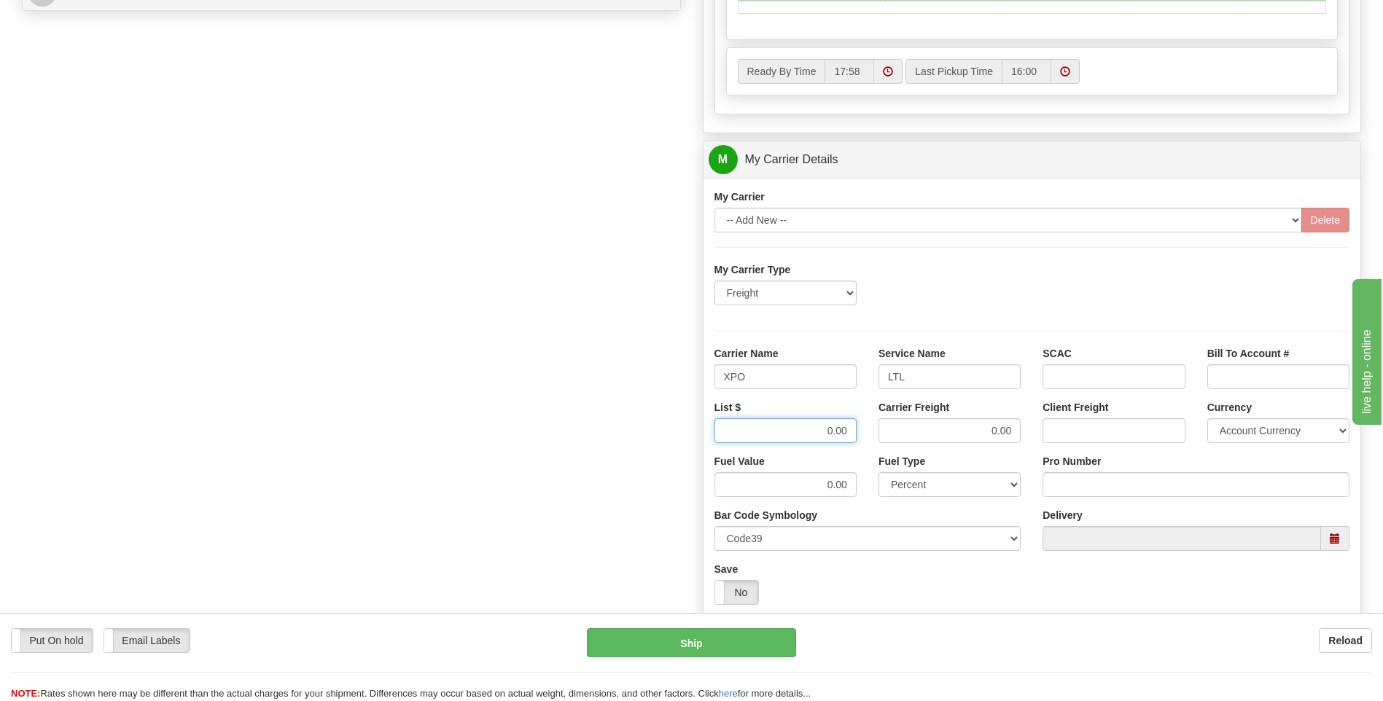
click at [926, 440] on div "List $ 0.00 Carrier Freight 0.00 Client Freight Currency Account Currency ARN A…" at bounding box center [1031, 427] width 657 height 54
type input ".01"
click at [1050, 475] on input "Pro Number" at bounding box center [1195, 484] width 307 height 25
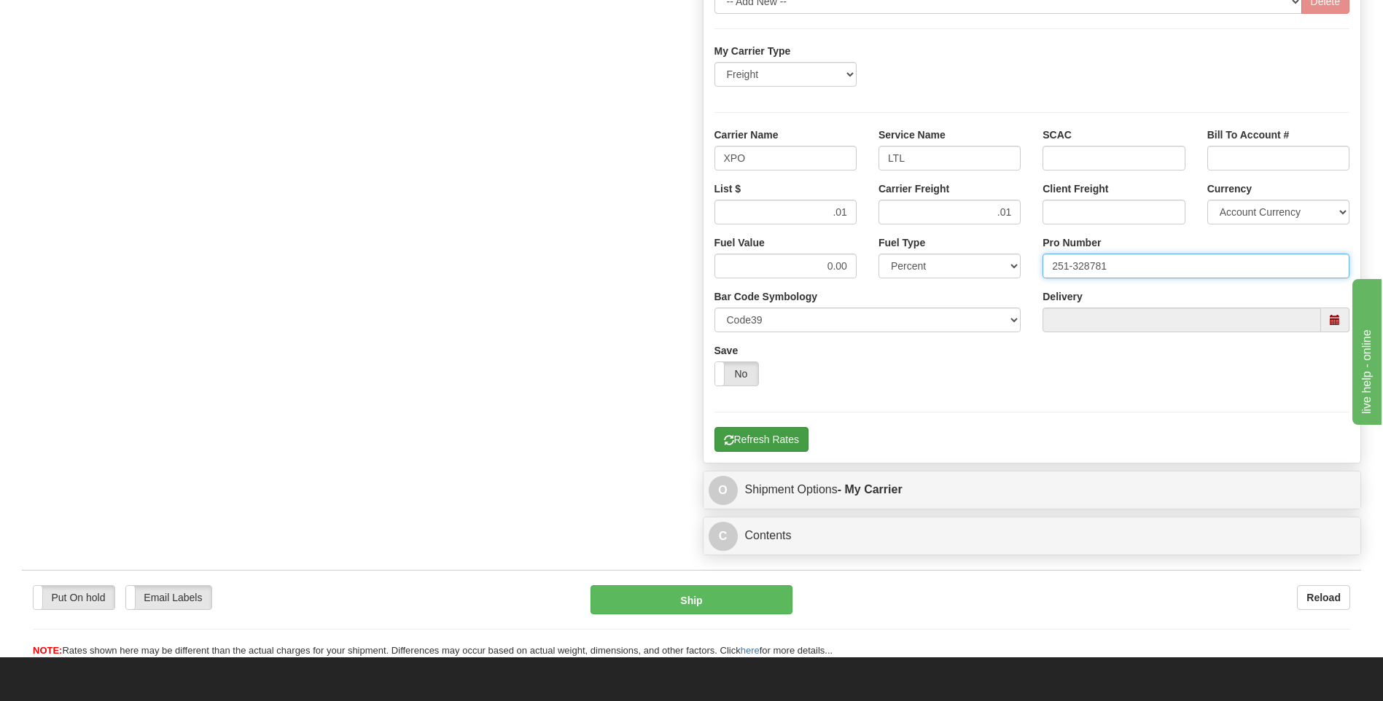
type input "251-328781"
click at [766, 438] on button "Refresh Rates" at bounding box center [761, 439] width 94 height 25
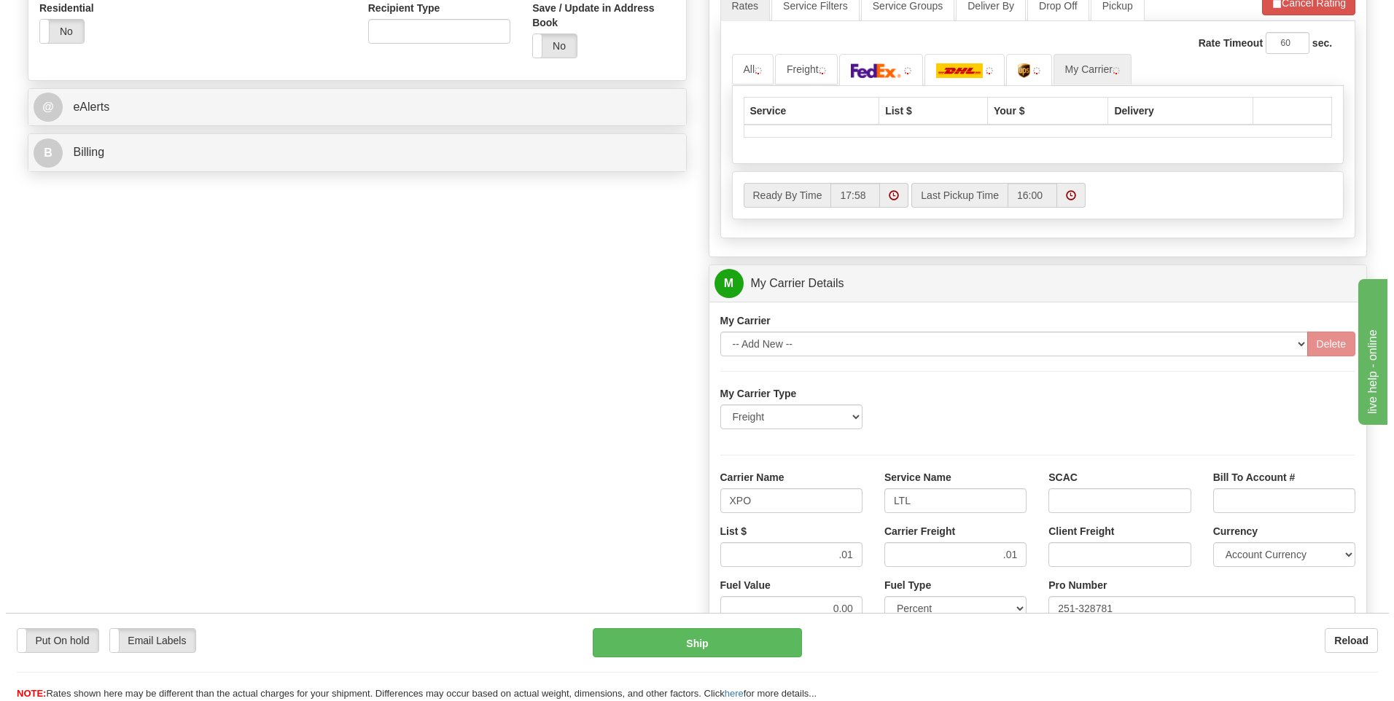
scroll to position [327, 0]
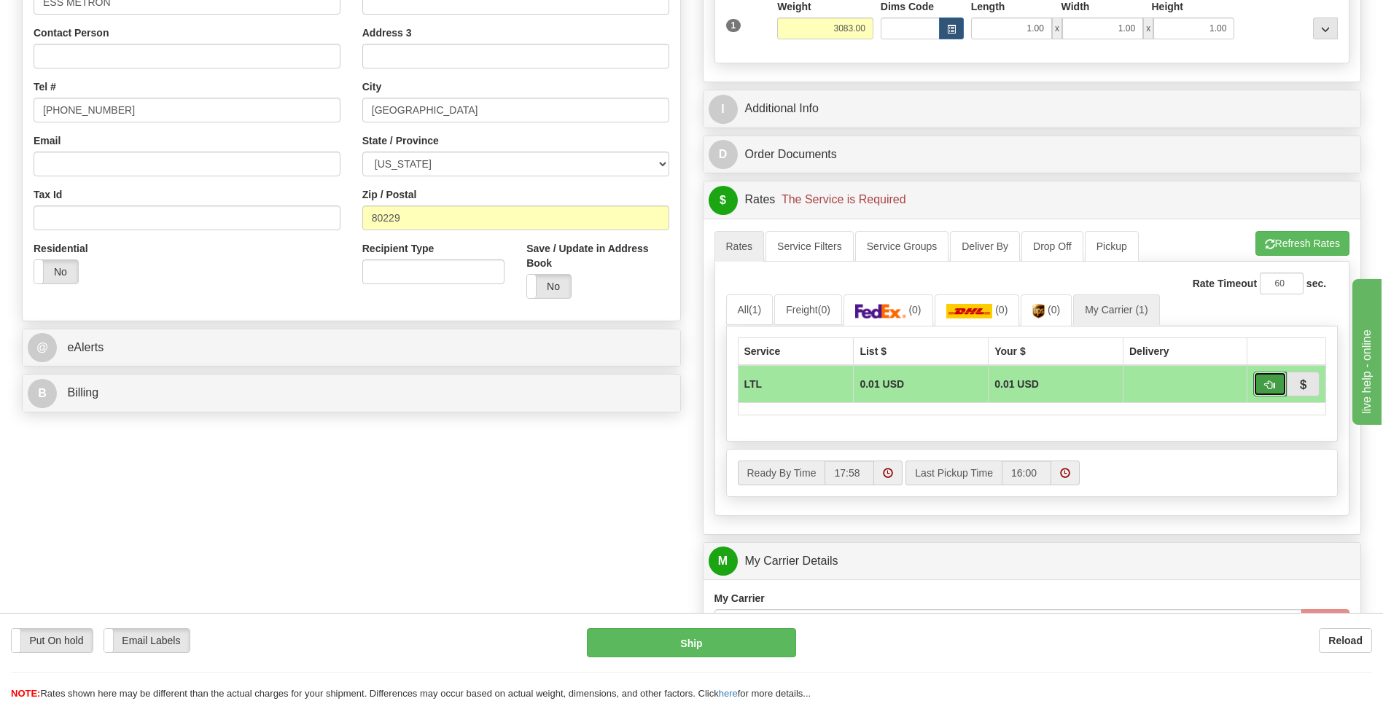
click at [1266, 386] on span "button" at bounding box center [1270, 384] width 10 height 9
type input "00"
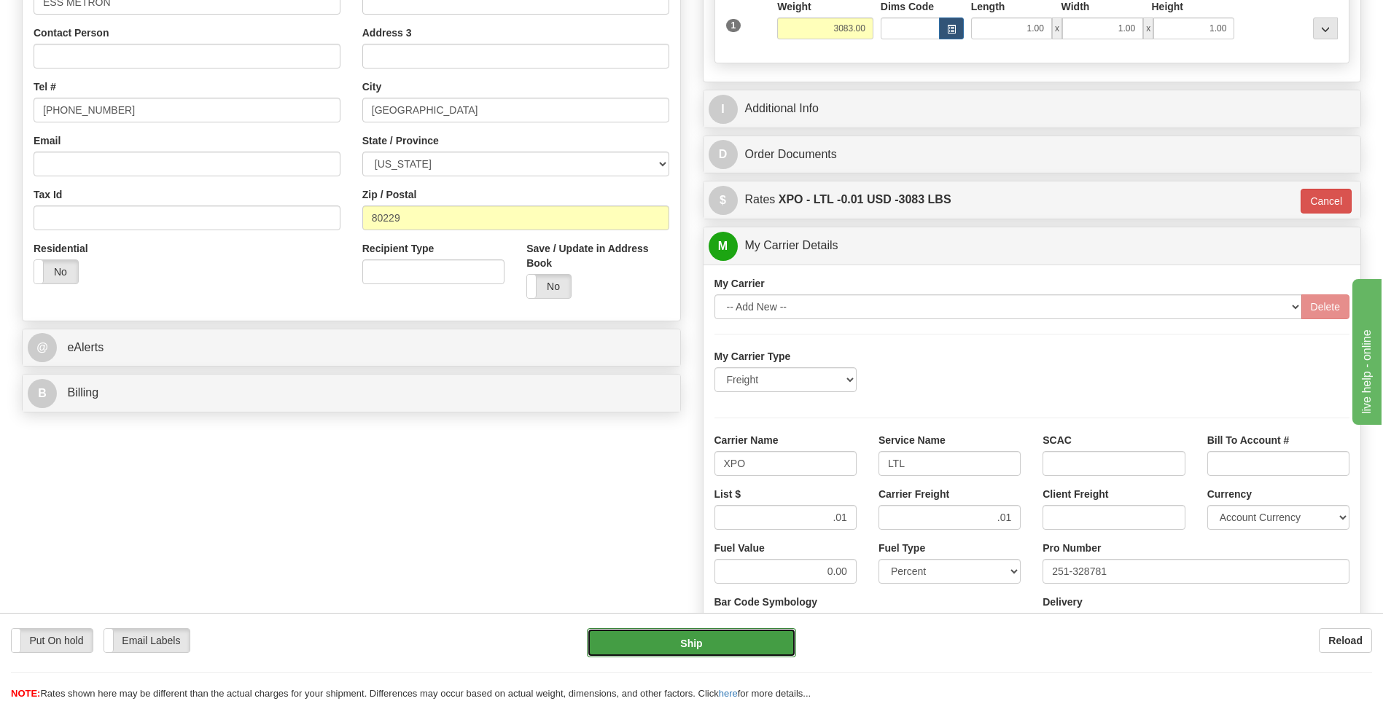
click at [700, 643] on button "Ship" at bounding box center [691, 642] width 208 height 29
